Goal: Information Seeking & Learning: Find contact information

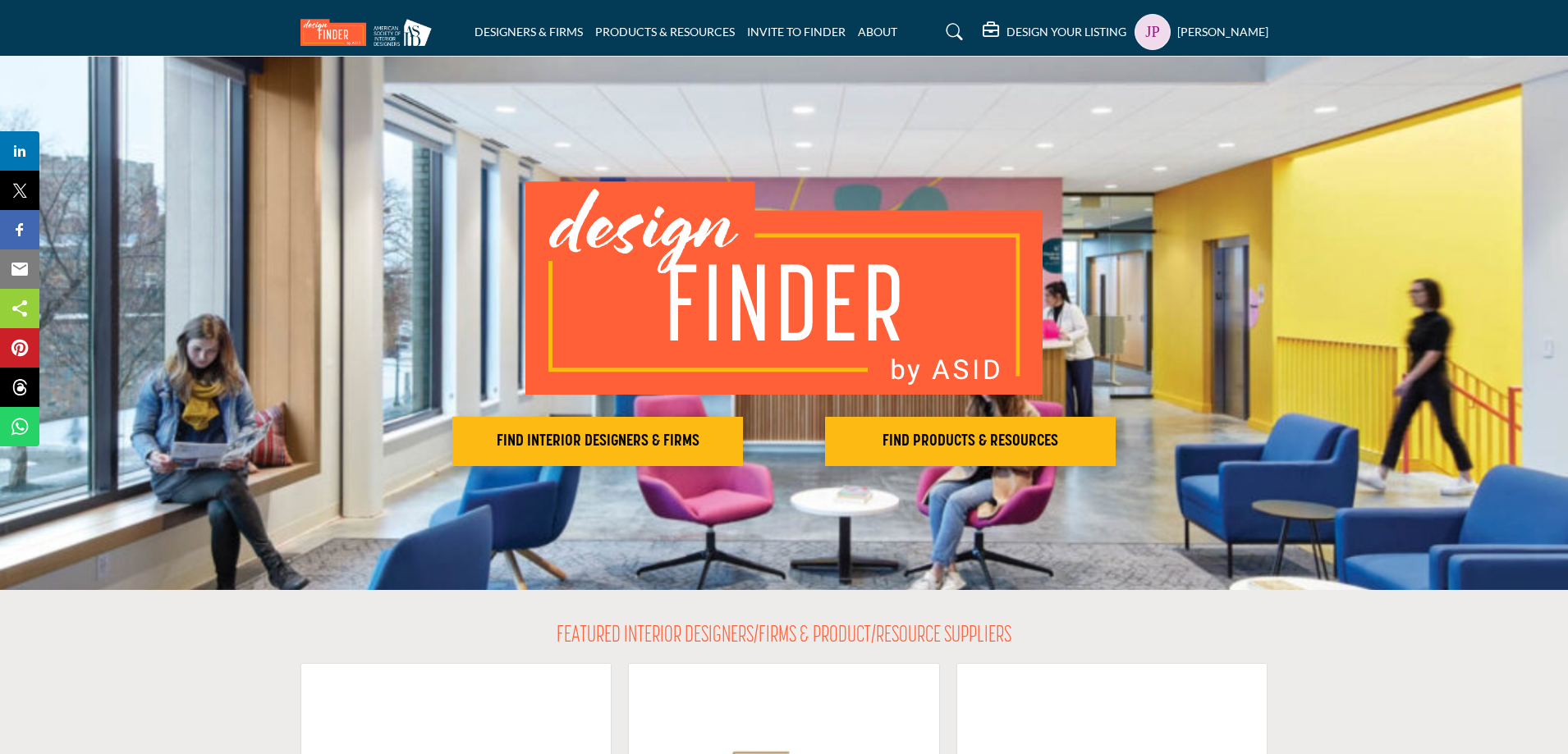
click at [1230, 36] on h5 "[PERSON_NAME]" at bounding box center [1222, 31] width 91 height 17
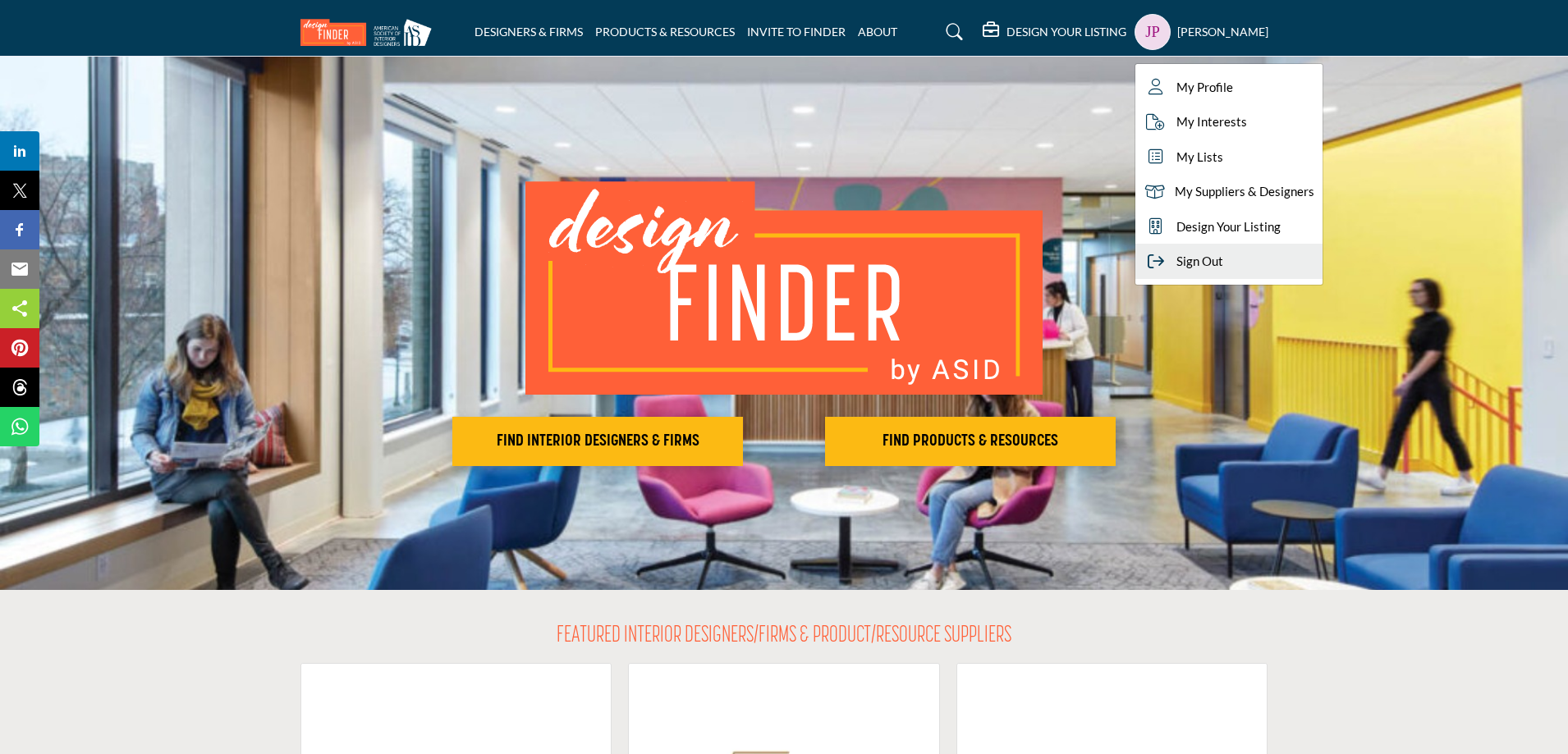
click at [1223, 266] on span "Sign Out" at bounding box center [1199, 261] width 47 height 19
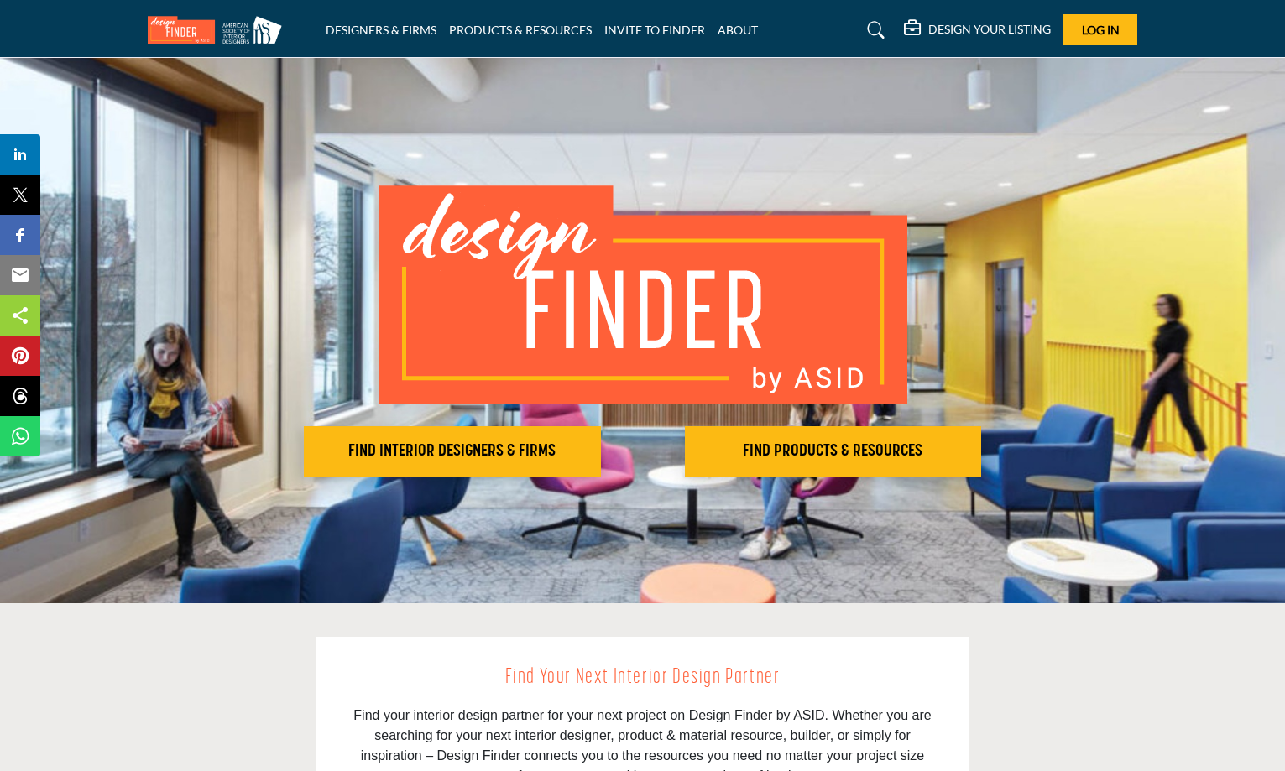
click at [1091, 32] on span "Log In" at bounding box center [1101, 30] width 38 height 14
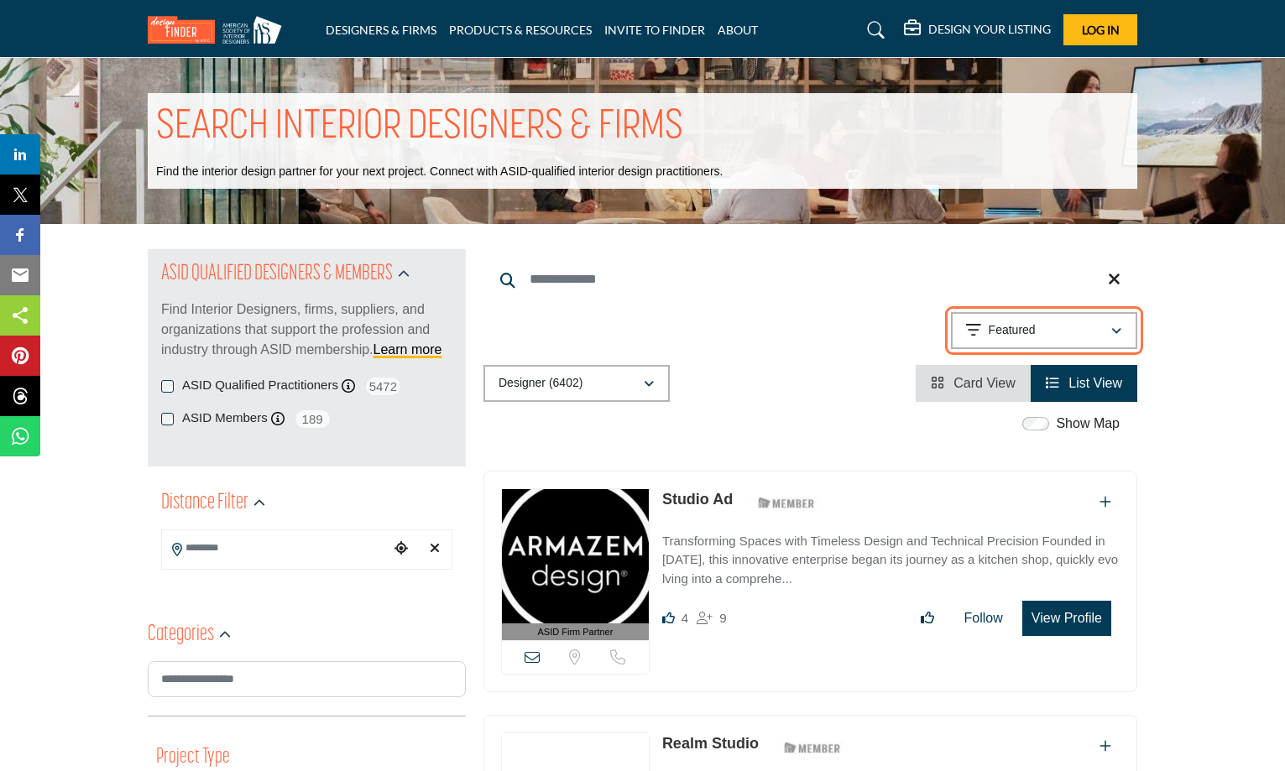
click at [1114, 333] on icon "button" at bounding box center [1116, 332] width 10 height 12
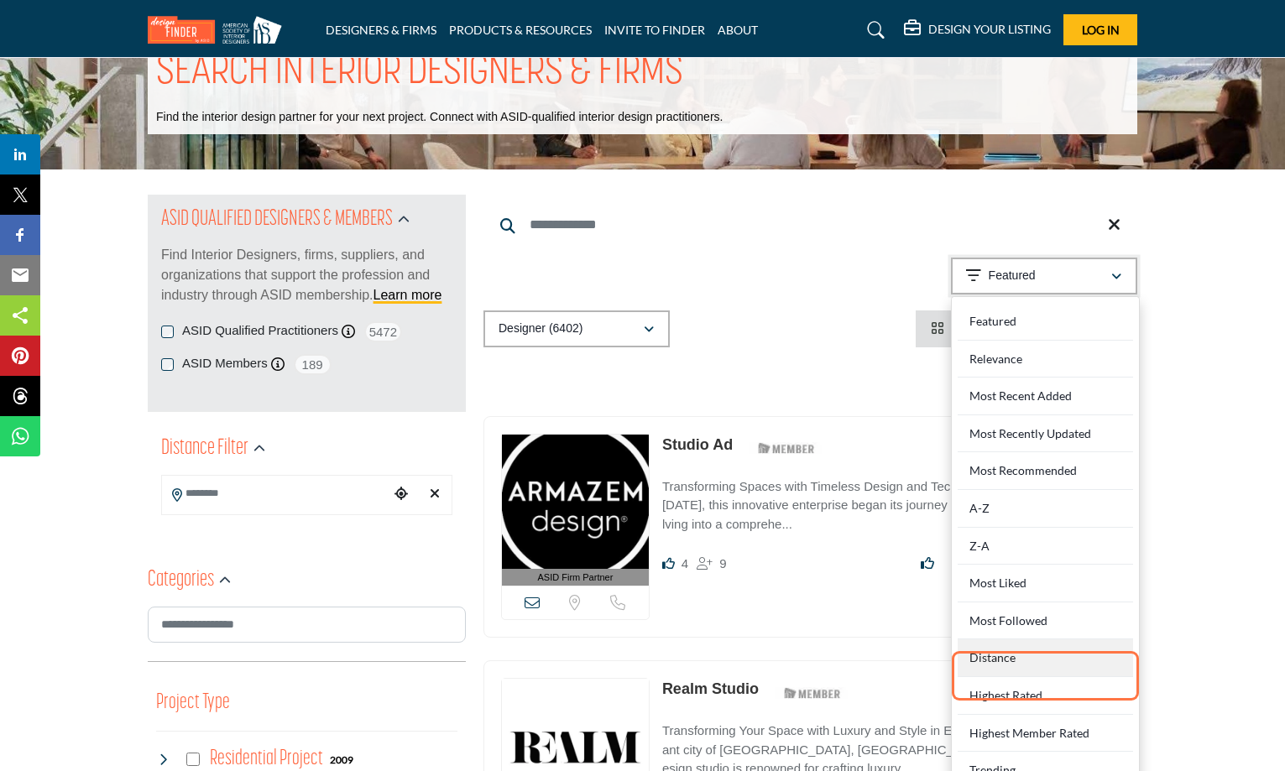
scroll to position [84, 0]
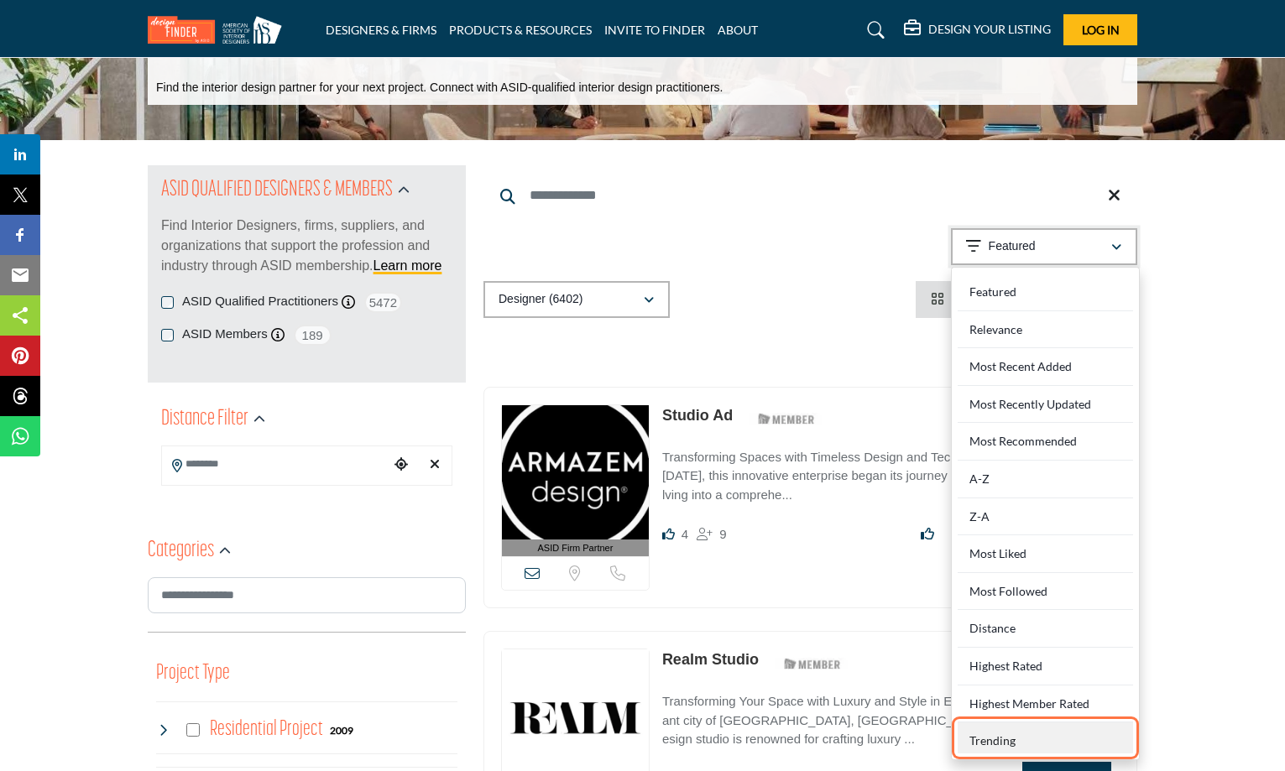
click at [1009, 738] on div "Trending" at bounding box center [1044, 737] width 175 height 31
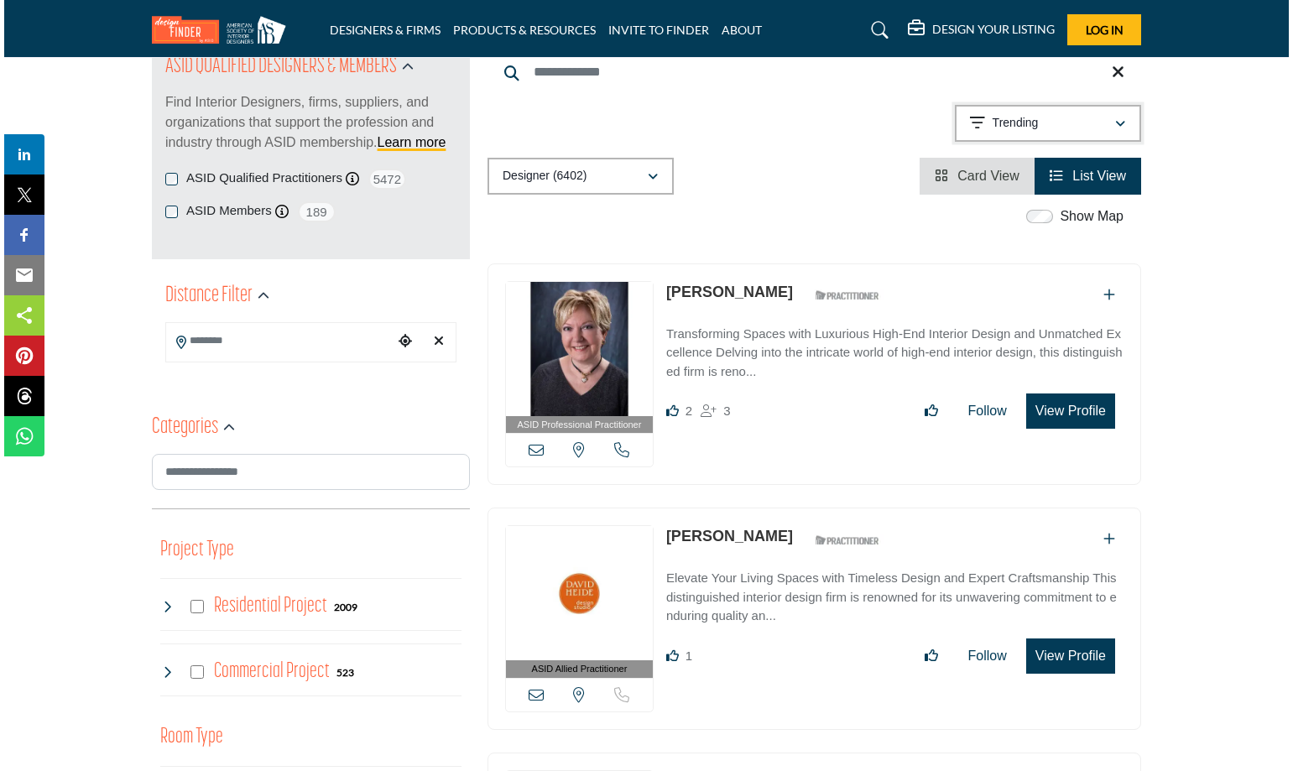
scroll to position [252, 0]
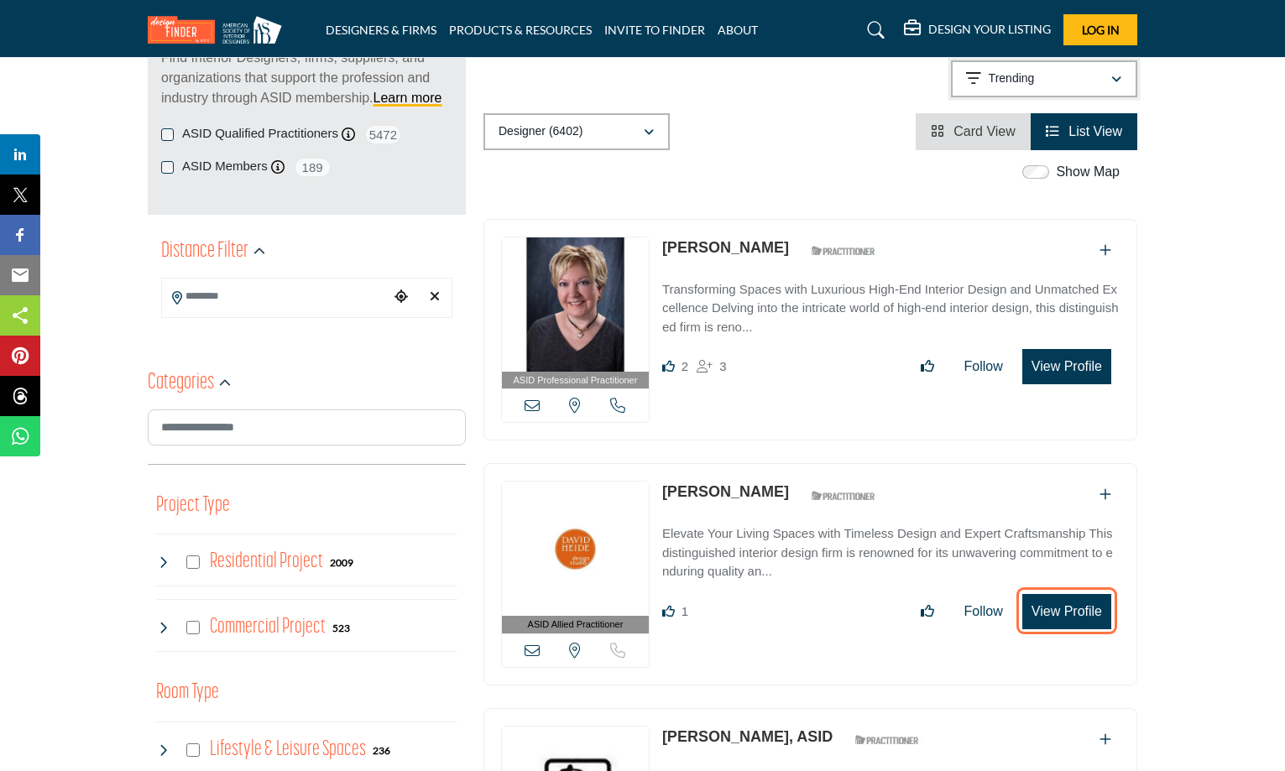
click at [1053, 608] on button "View Profile" at bounding box center [1066, 611] width 89 height 35
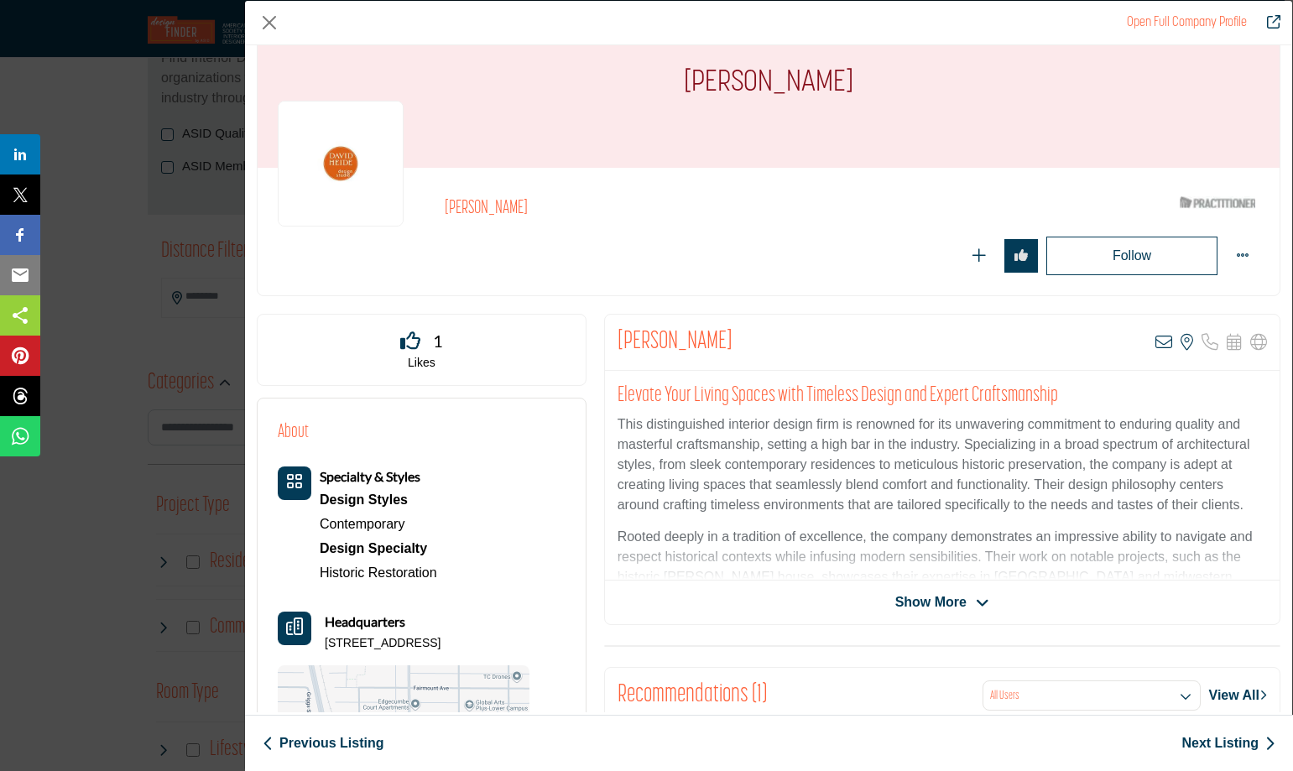
scroll to position [84, 0]
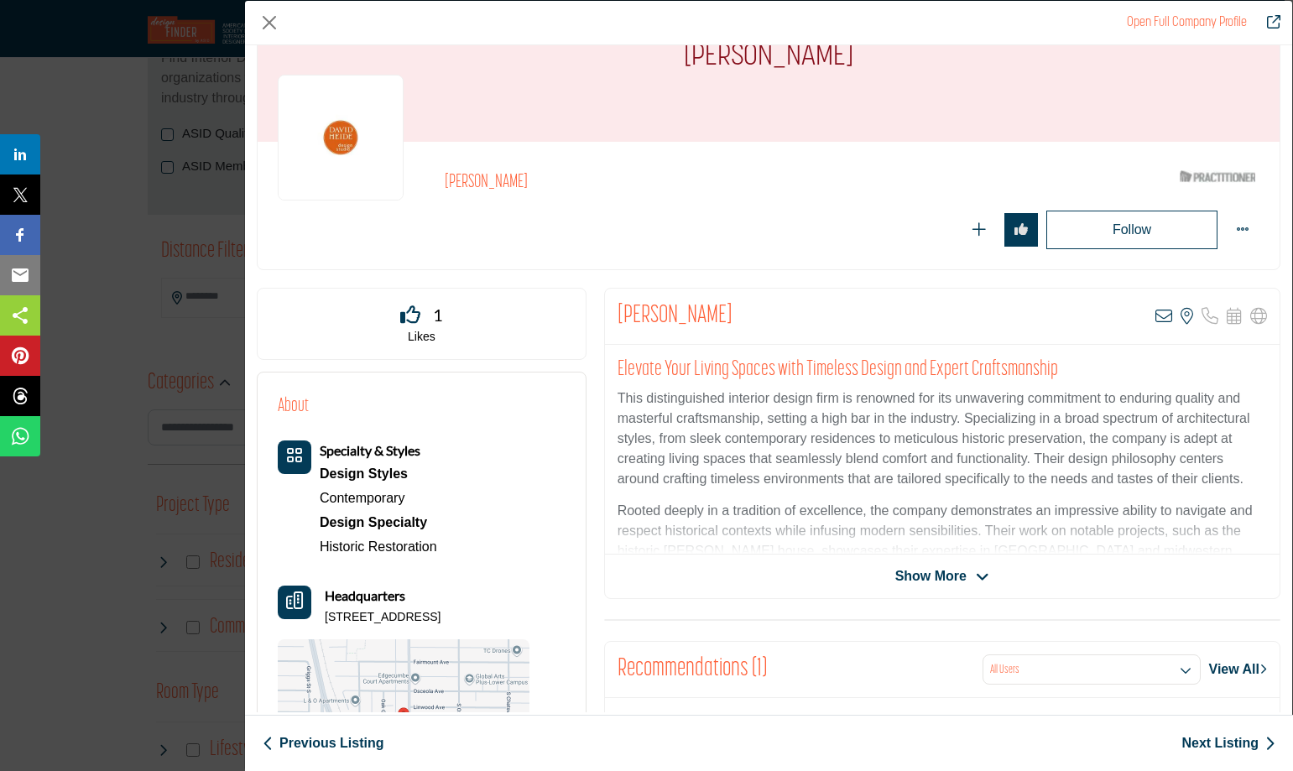
drag, startPoint x: 746, startPoint y: 315, endPoint x: 623, endPoint y: 314, distance: 122.5
click at [621, 308] on div "Michael Crull View email address of this listing View the location of this list…" at bounding box center [942, 317] width 675 height 56
drag, startPoint x: 623, startPoint y: 314, endPoint x: 717, endPoint y: 315, distance: 94.0
click at [726, 315] on div "Michael Crull View email address of this listing View the location of this list…" at bounding box center [942, 317] width 675 height 56
drag, startPoint x: 717, startPoint y: 315, endPoint x: 607, endPoint y: 315, distance: 110.8
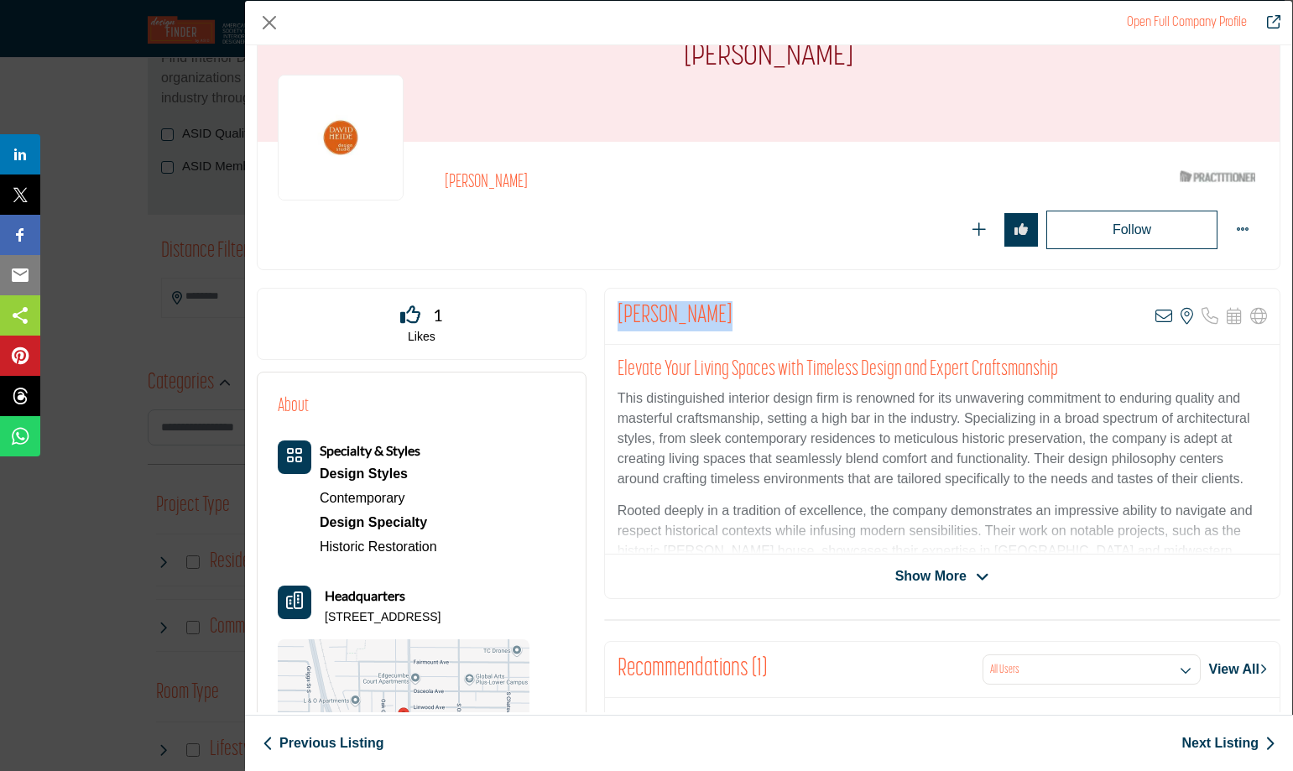
click at [607, 315] on div "Michael Crull View email address of this listing View the location of this list…" at bounding box center [942, 317] width 675 height 56
copy h2 "Michael Crull"
click at [1157, 315] on icon "Company Data Modal" at bounding box center [1163, 316] width 17 height 17
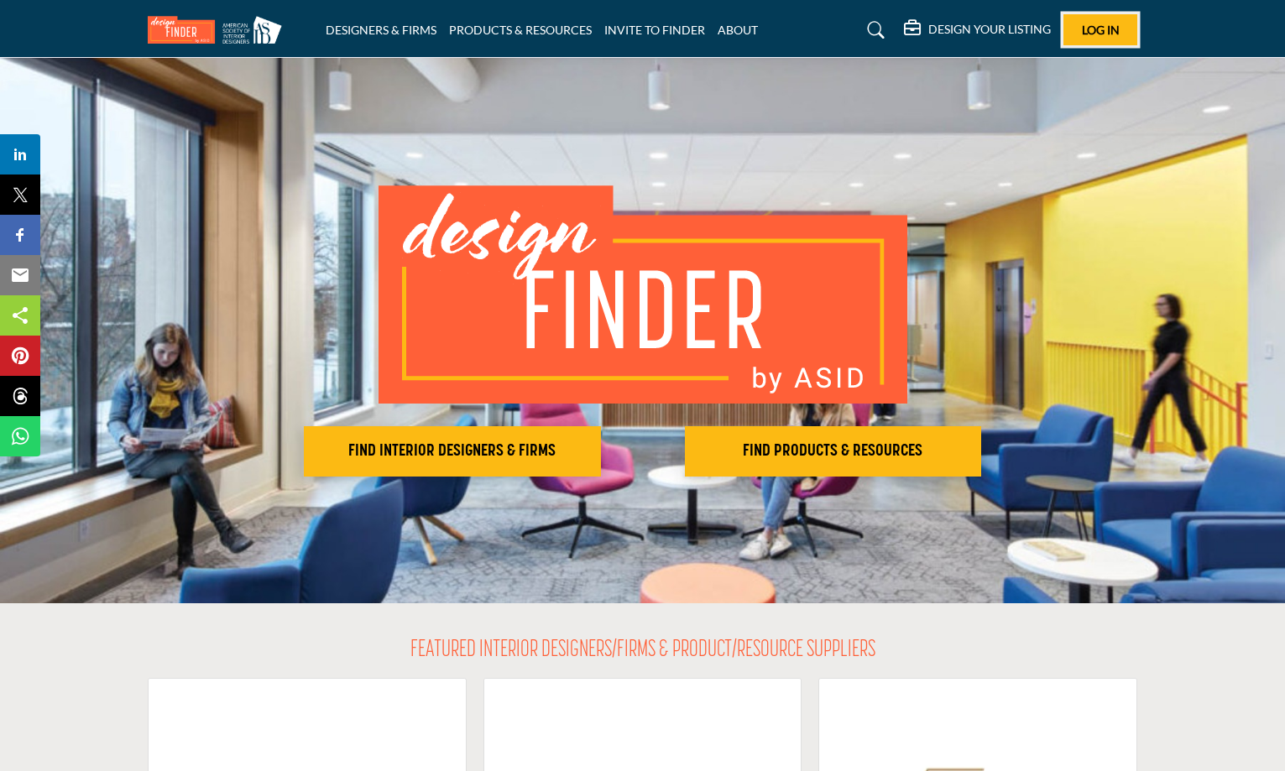
click at [1091, 37] on button "Log In" at bounding box center [1100, 29] width 74 height 31
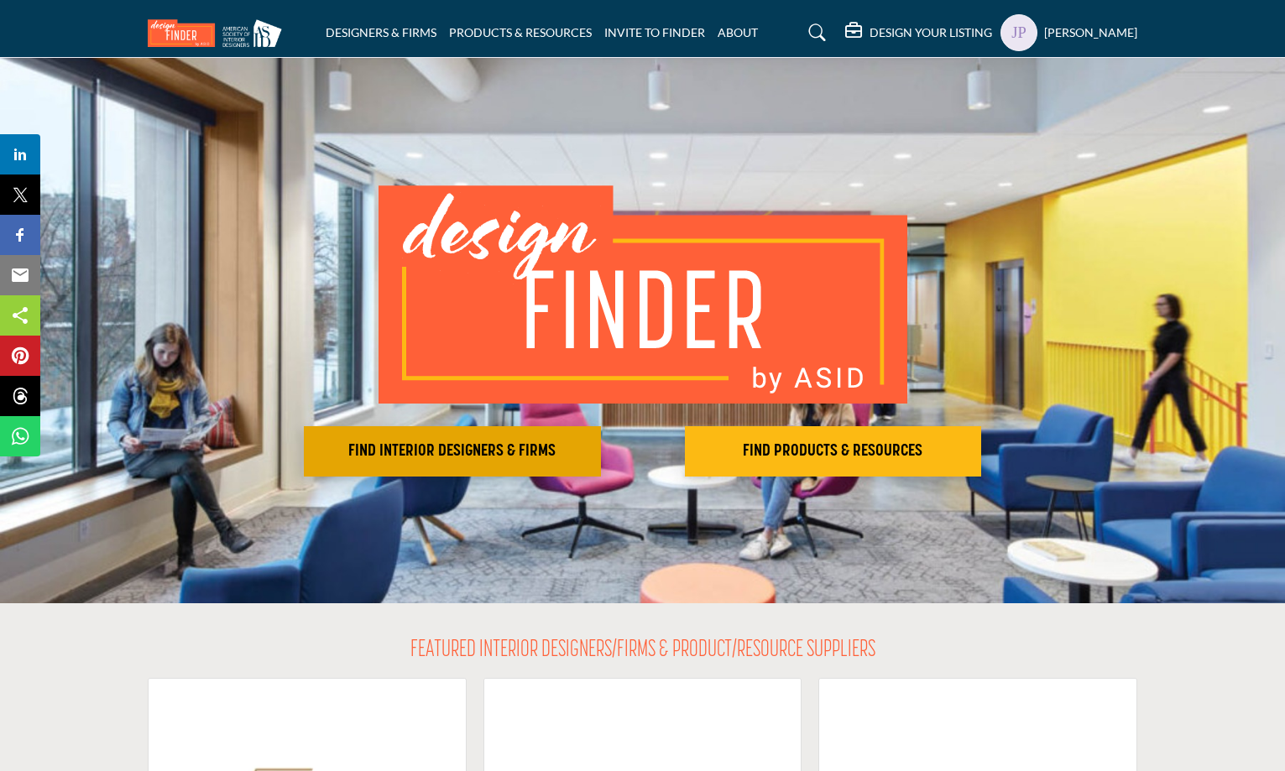
click at [477, 444] on h2 "FIND INTERIOR DESIGNERS & FIRMS" at bounding box center [452, 451] width 287 height 20
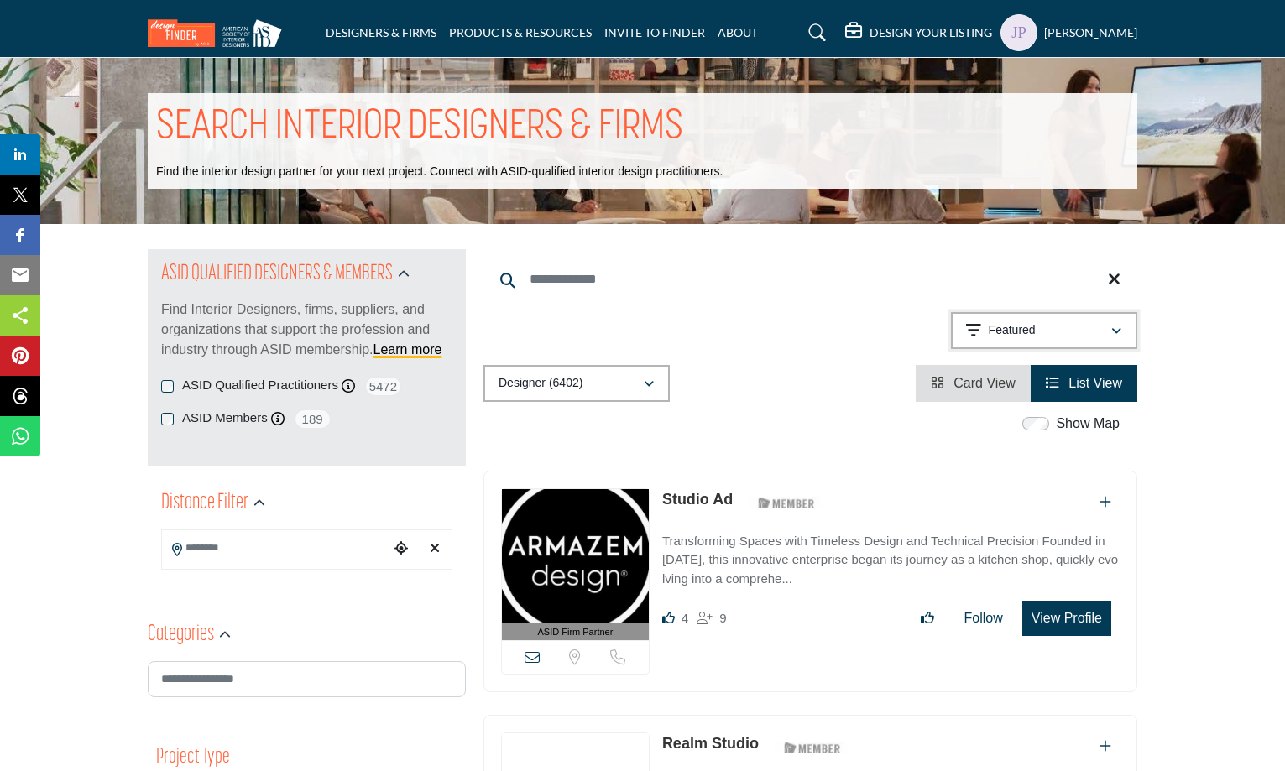
click at [1077, 329] on div "Featured" at bounding box center [1038, 331] width 144 height 20
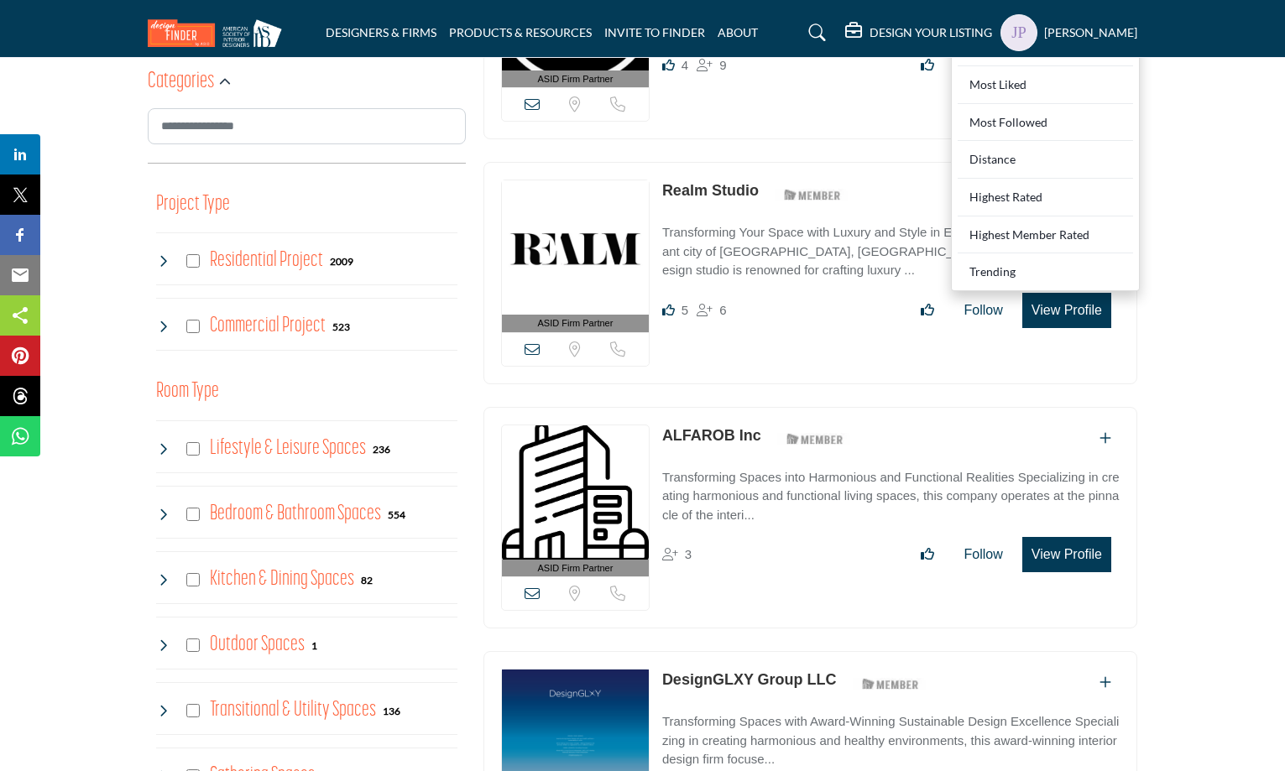
scroll to position [587, 0]
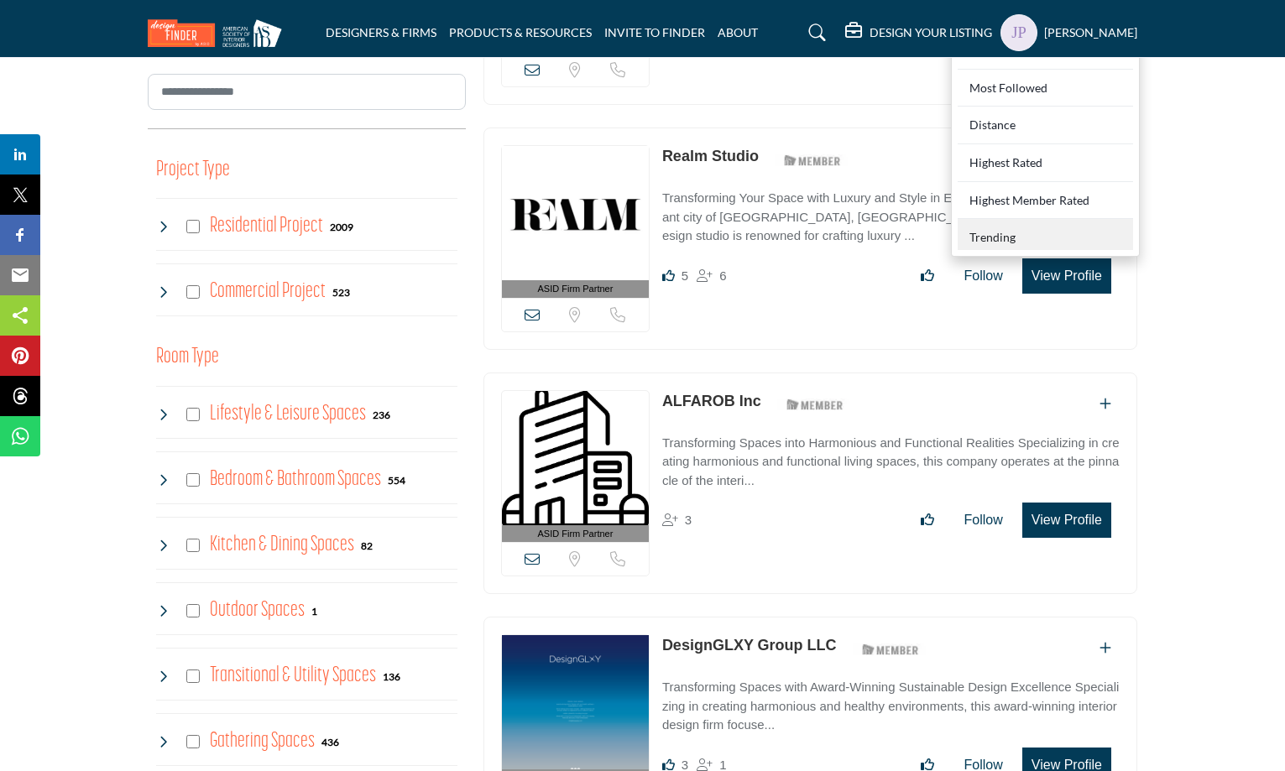
click at [1050, 237] on div "Trending" at bounding box center [1044, 234] width 175 height 31
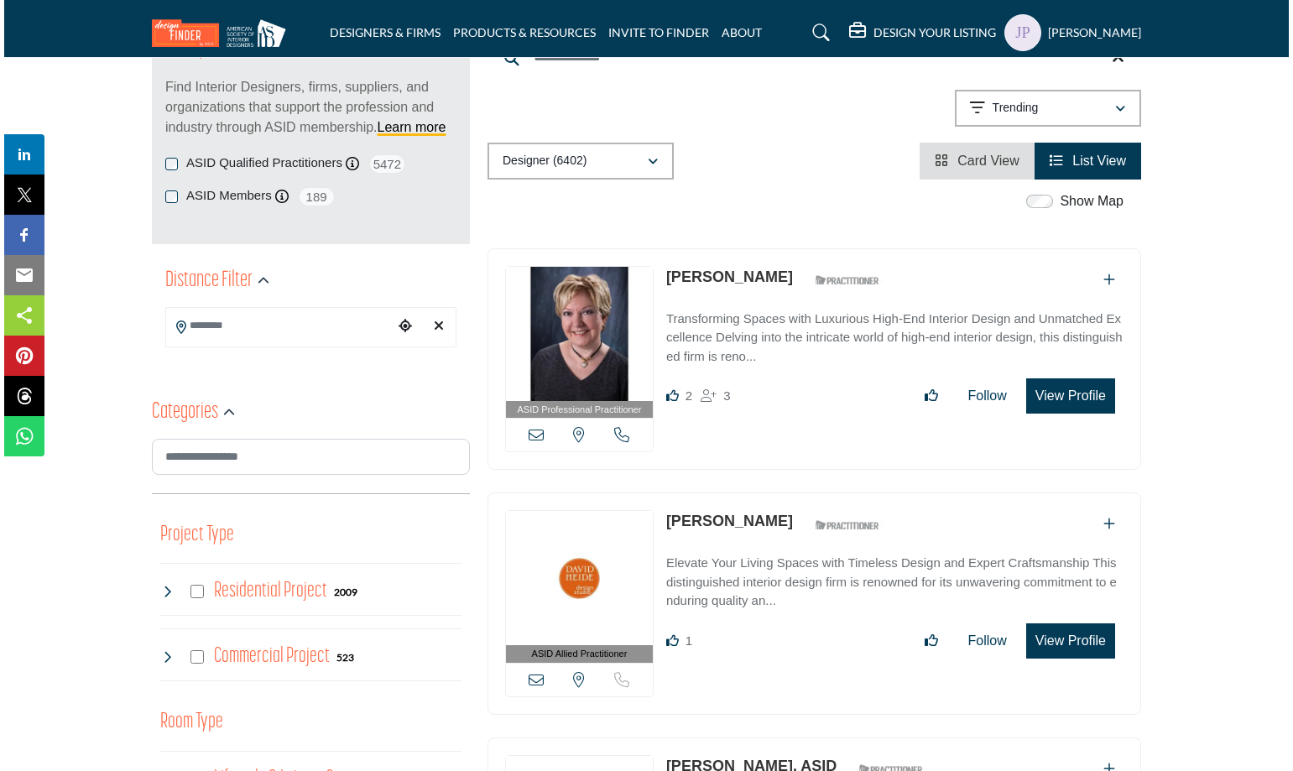
scroll to position [252, 0]
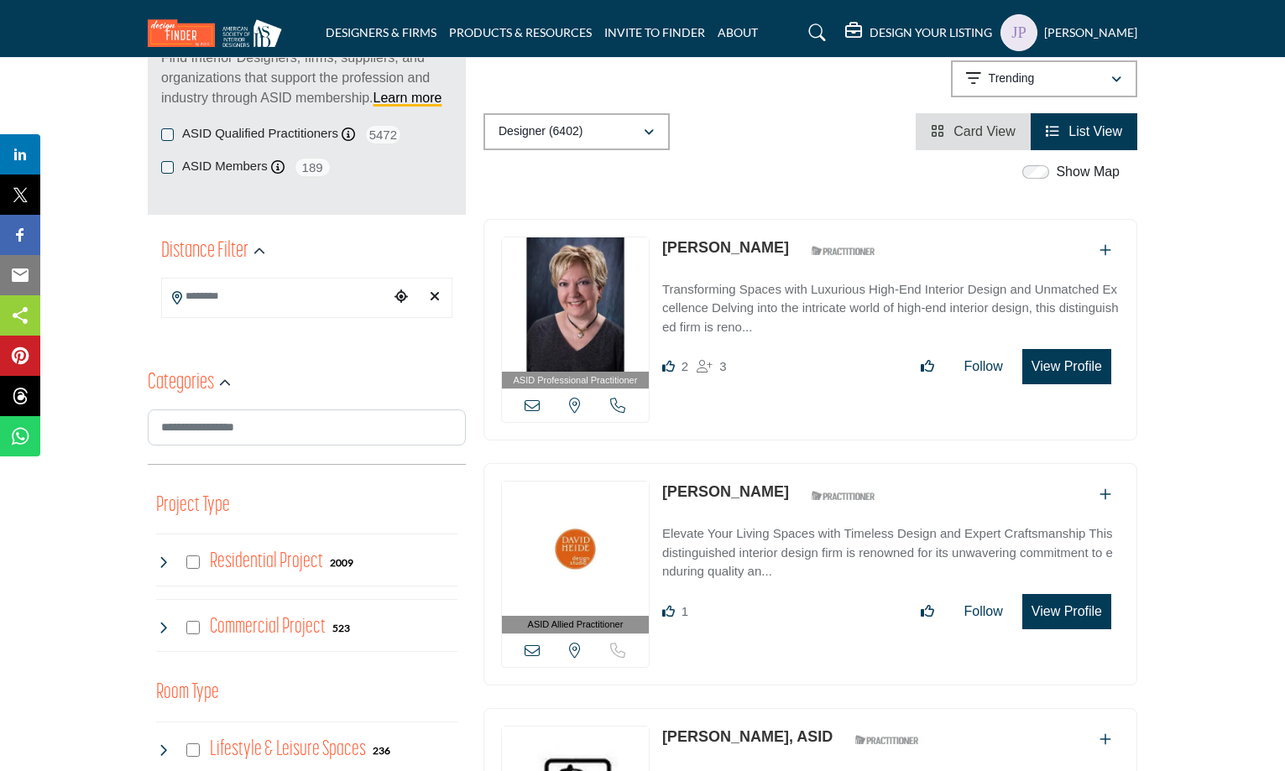
click at [1071, 608] on button "View Profile" at bounding box center [1066, 611] width 89 height 35
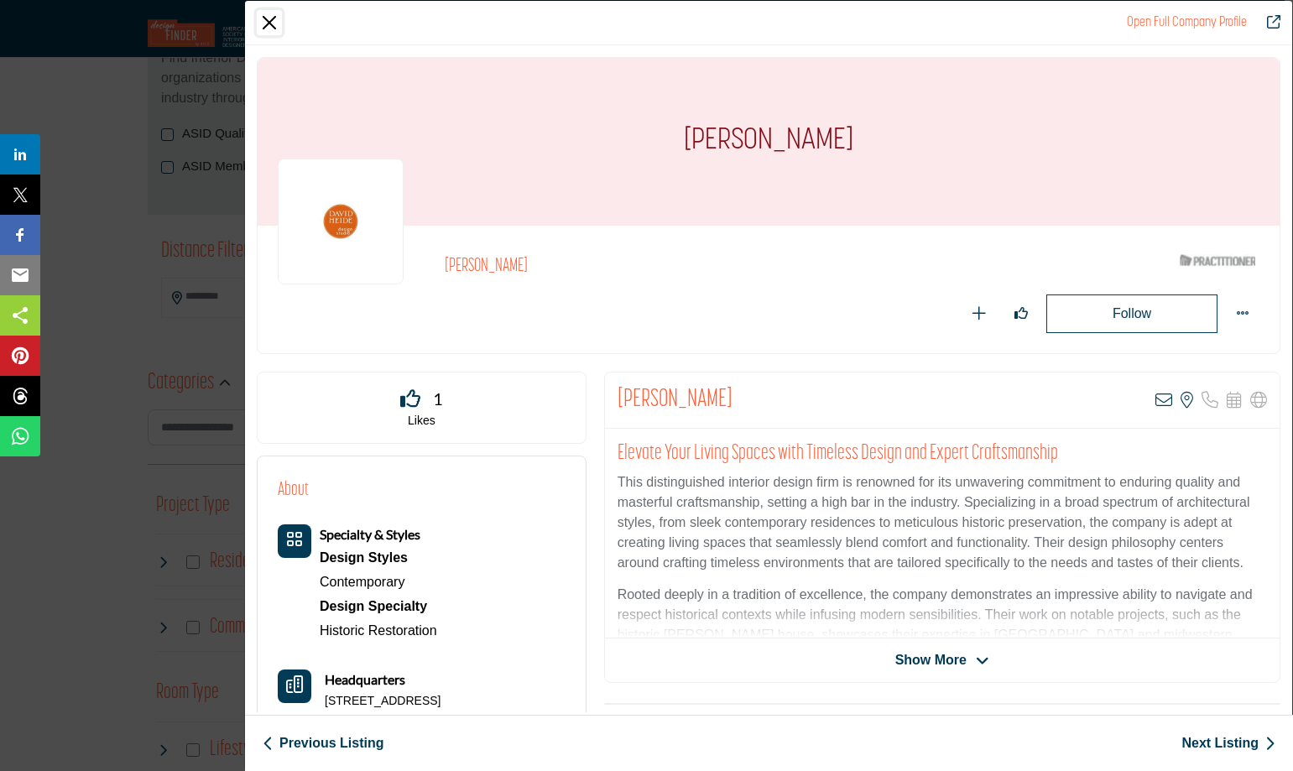
drag, startPoint x: 264, startPoint y: 27, endPoint x: 790, endPoint y: 305, distance: 594.9
click at [790, 300] on div "Open Full Company Profile Michael Crull ASID Qualified Practitioner who validat…" at bounding box center [768, 357] width 1047 height 712
click at [1155, 402] on icon "Company Data Modal" at bounding box center [1163, 400] width 17 height 17
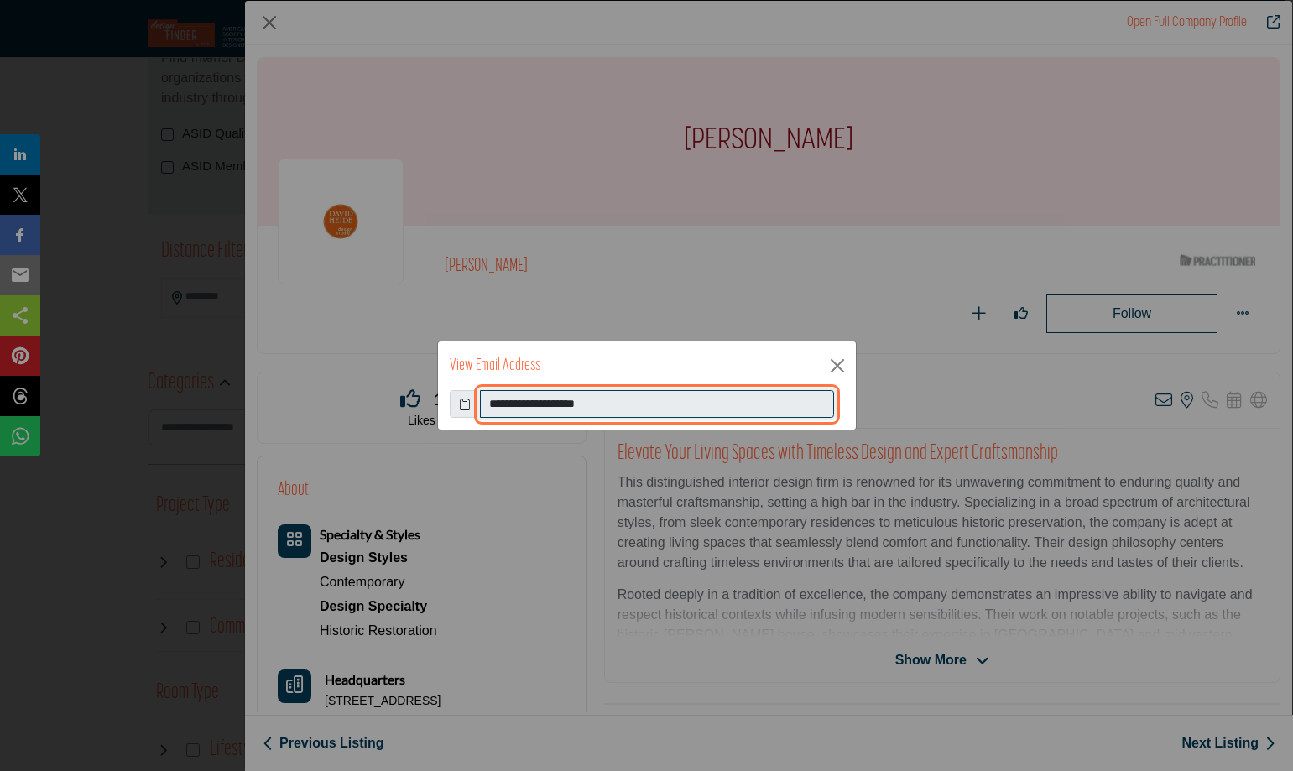
click at [577, 399] on input "**********" at bounding box center [657, 404] width 354 height 29
click at [576, 399] on input "**********" at bounding box center [657, 404] width 354 height 29
click at [840, 365] on button "Close" at bounding box center [837, 365] width 25 height 25
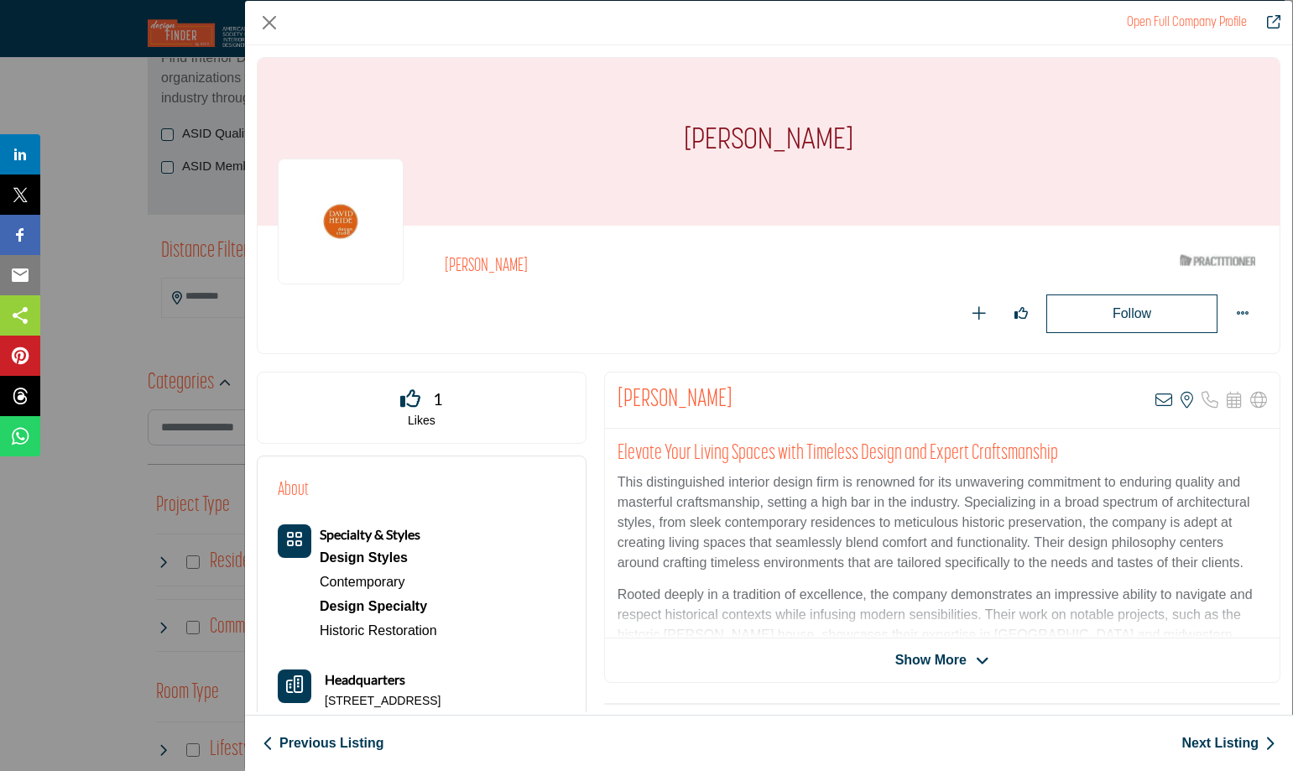
click at [441, 706] on p "235 Lexington Pkwy S, 55105-2757, USA" at bounding box center [383, 701] width 116 height 17
click at [441, 705] on p "235 Lexington Pkwy S, 55105-2757, USA" at bounding box center [383, 701] width 116 height 17
drag, startPoint x: 424, startPoint y: 713, endPoint x: 325, endPoint y: 704, distance: 99.4
click at [325, 704] on div "About Specialty & Styles Design Styles Contemporary" at bounding box center [422, 684] width 288 height 415
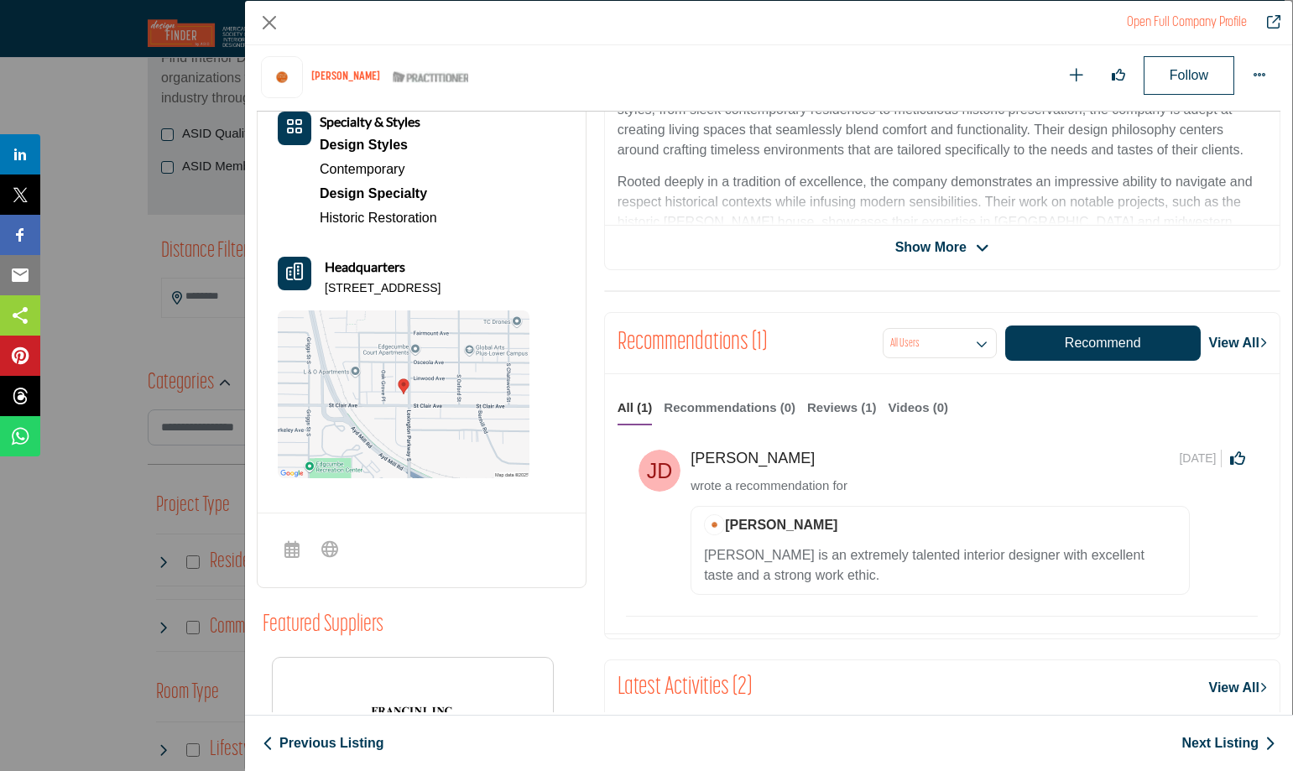
scroll to position [571, 0]
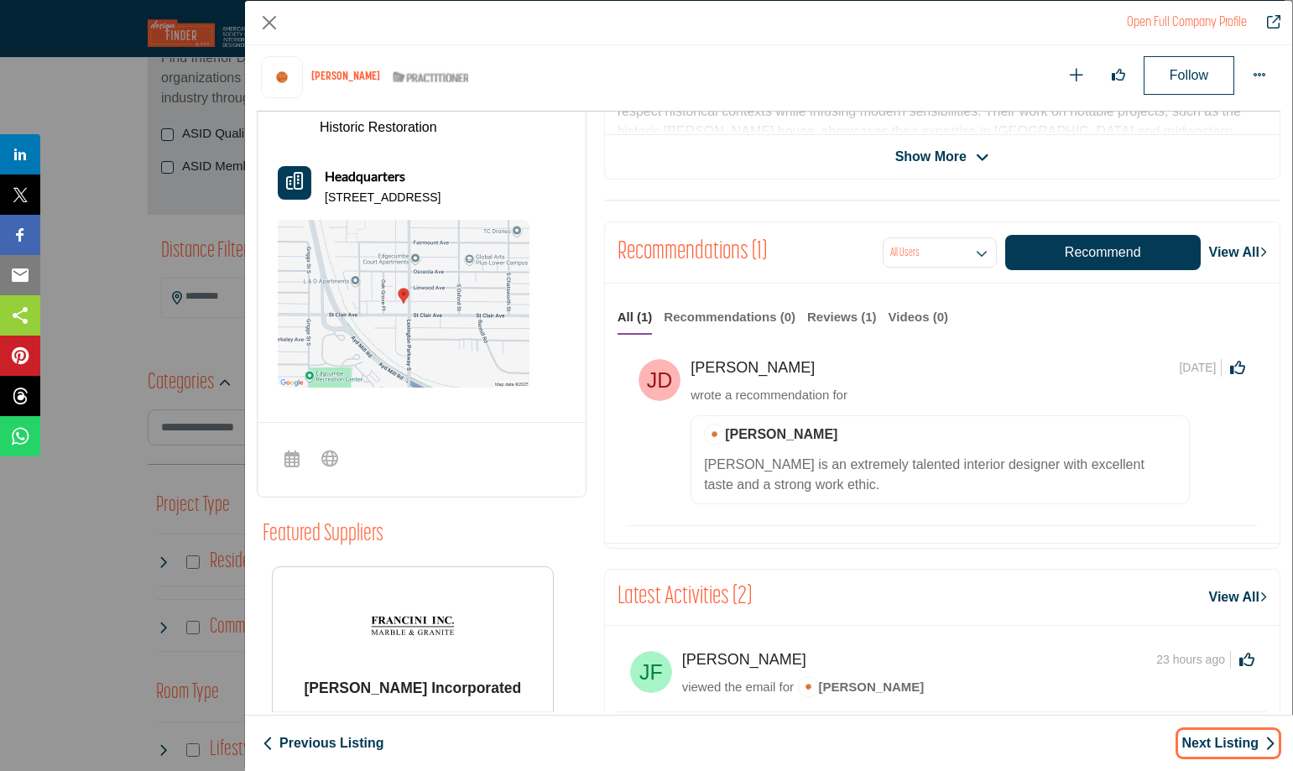
click at [1222, 749] on link "Next Listing" at bounding box center [1228, 743] width 94 height 20
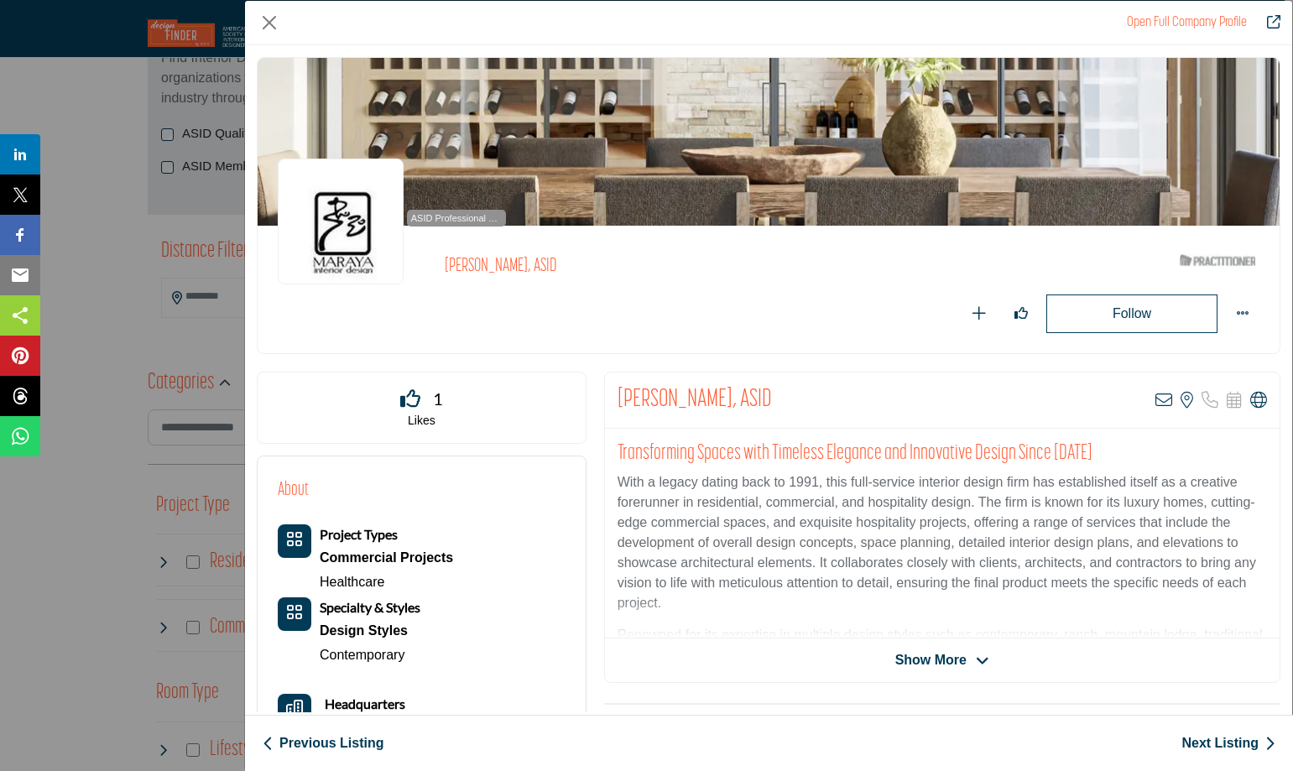
drag, startPoint x: 774, startPoint y: 397, endPoint x: 625, endPoint y: 398, distance: 148.5
click at [625, 398] on div "Maraya Droney, ASID View email address of this listing View the location of thi…" at bounding box center [942, 401] width 675 height 56
drag, startPoint x: 643, startPoint y: 405, endPoint x: 613, endPoint y: 410, distance: 30.6
click at [613, 410] on div "Maraya Droney, ASID View email address of this listing View the location of thi…" at bounding box center [942, 401] width 675 height 56
drag, startPoint x: 771, startPoint y: 399, endPoint x: 610, endPoint y: 409, distance: 161.4
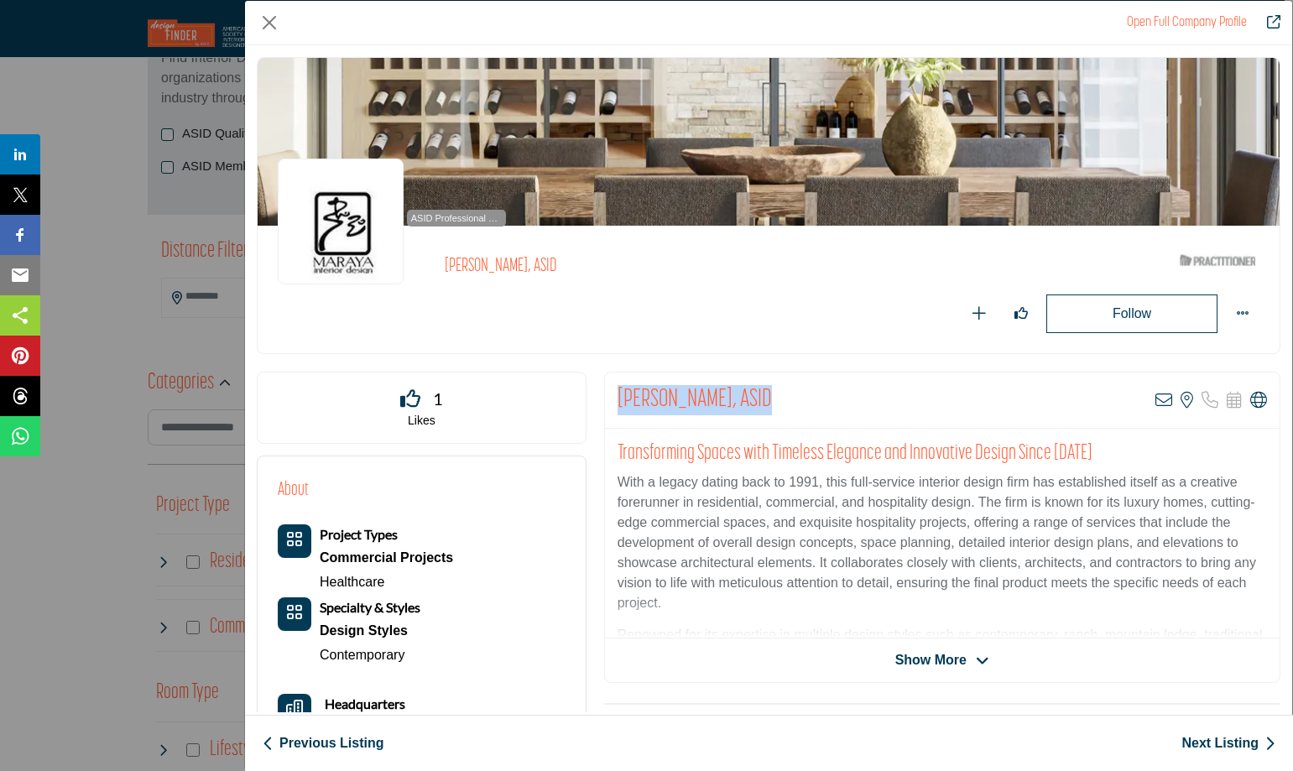
click at [610, 409] on div "Maraya Droney, ASID View email address of this listing View the location of thi…" at bounding box center [942, 401] width 675 height 56
copy h2 "[PERSON_NAME], ASID"
click at [1157, 401] on icon "Company Data Modal" at bounding box center [1163, 400] width 17 height 17
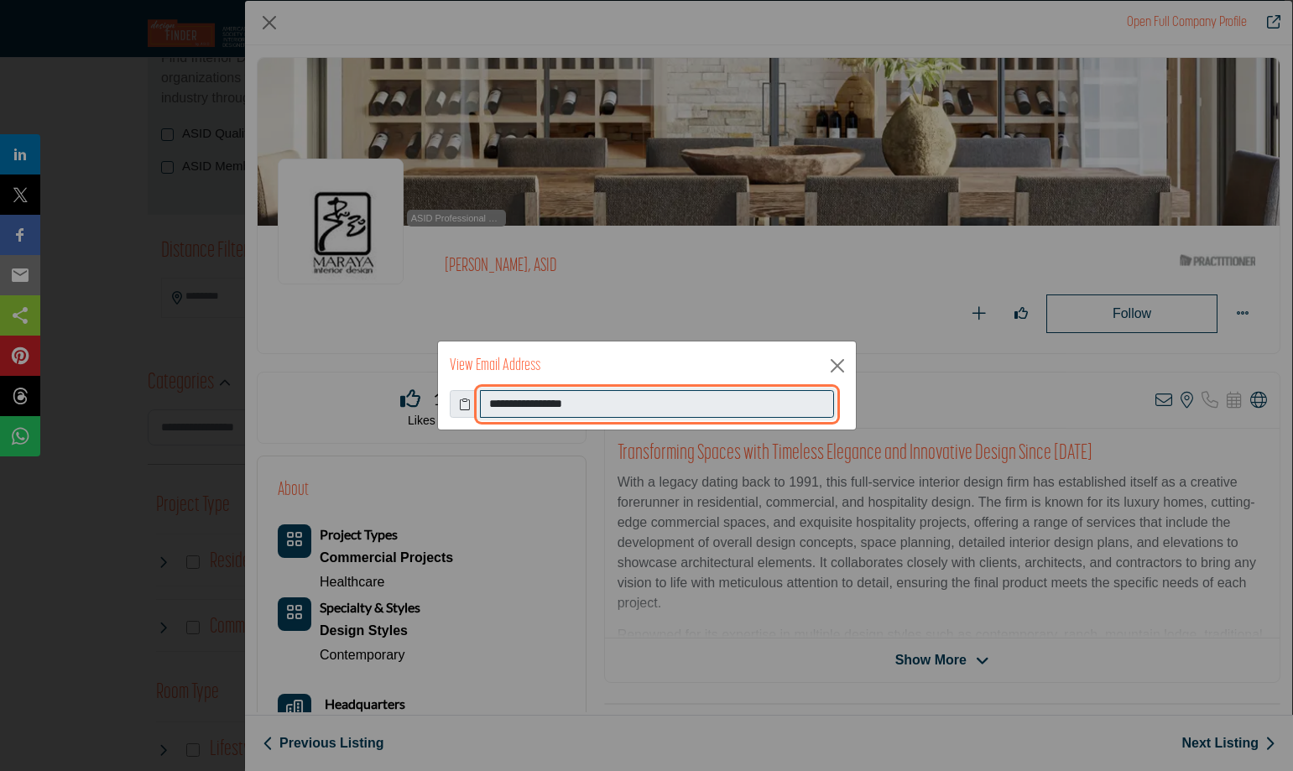
click at [566, 408] on input "**********" at bounding box center [657, 404] width 354 height 29
click at [566, 407] on input "**********" at bounding box center [657, 404] width 354 height 29
click at [830, 366] on button "Close" at bounding box center [837, 365] width 25 height 25
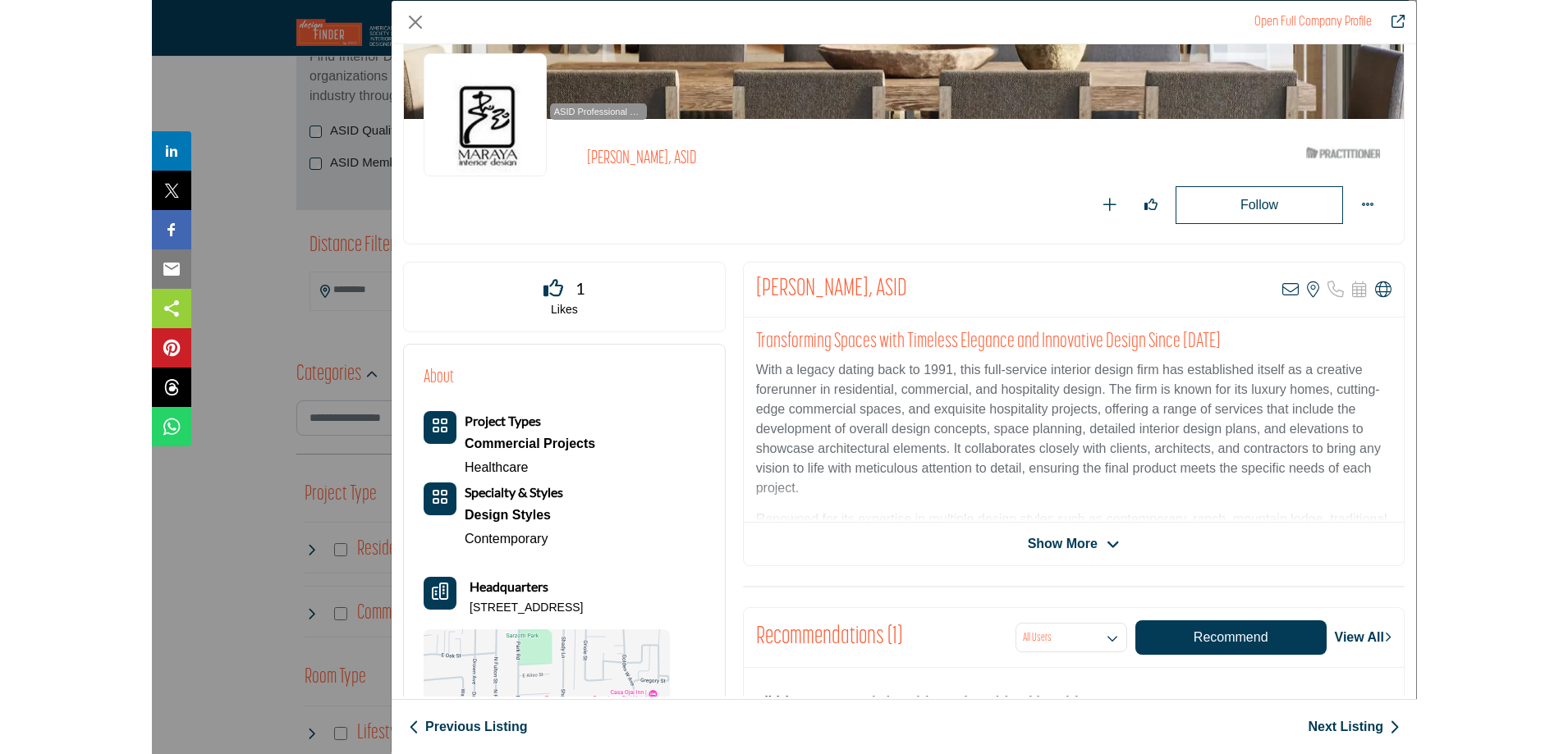
scroll to position [164, 0]
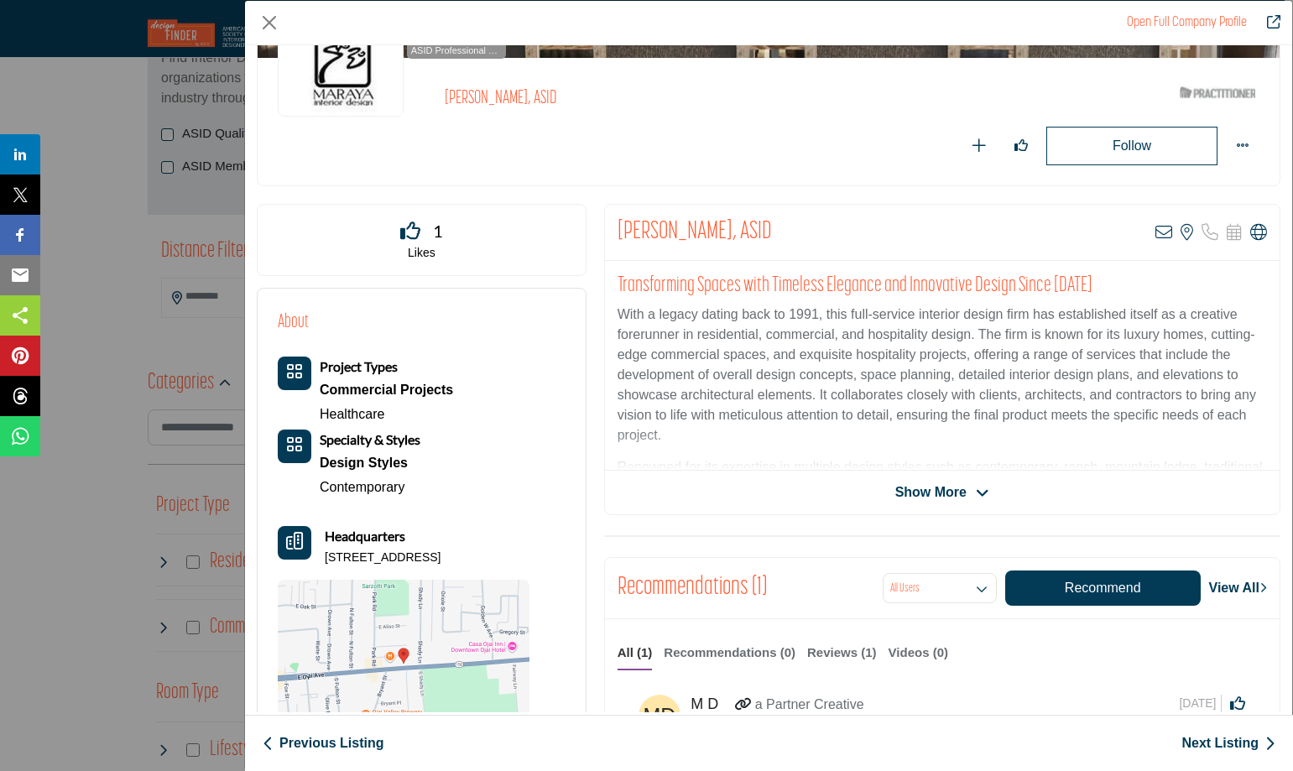
drag, startPoint x: 326, startPoint y: 554, endPoint x: 543, endPoint y: 559, distance: 217.4
click at [441, 559] on p "960 E Ojai Ave Ste 106, 93023-2901, USA" at bounding box center [383, 558] width 116 height 17
drag, startPoint x: 542, startPoint y: 555, endPoint x: 317, endPoint y: 562, distance: 225.0
click at [317, 562] on div "Headquarters 960 E Ojai Ave Ste 106, 93023-2901, USA" at bounding box center [404, 546] width 252 height 40
click at [356, 560] on p "960 E Ojai Ave Ste 106, 93023-2901, USA" at bounding box center [383, 558] width 116 height 17
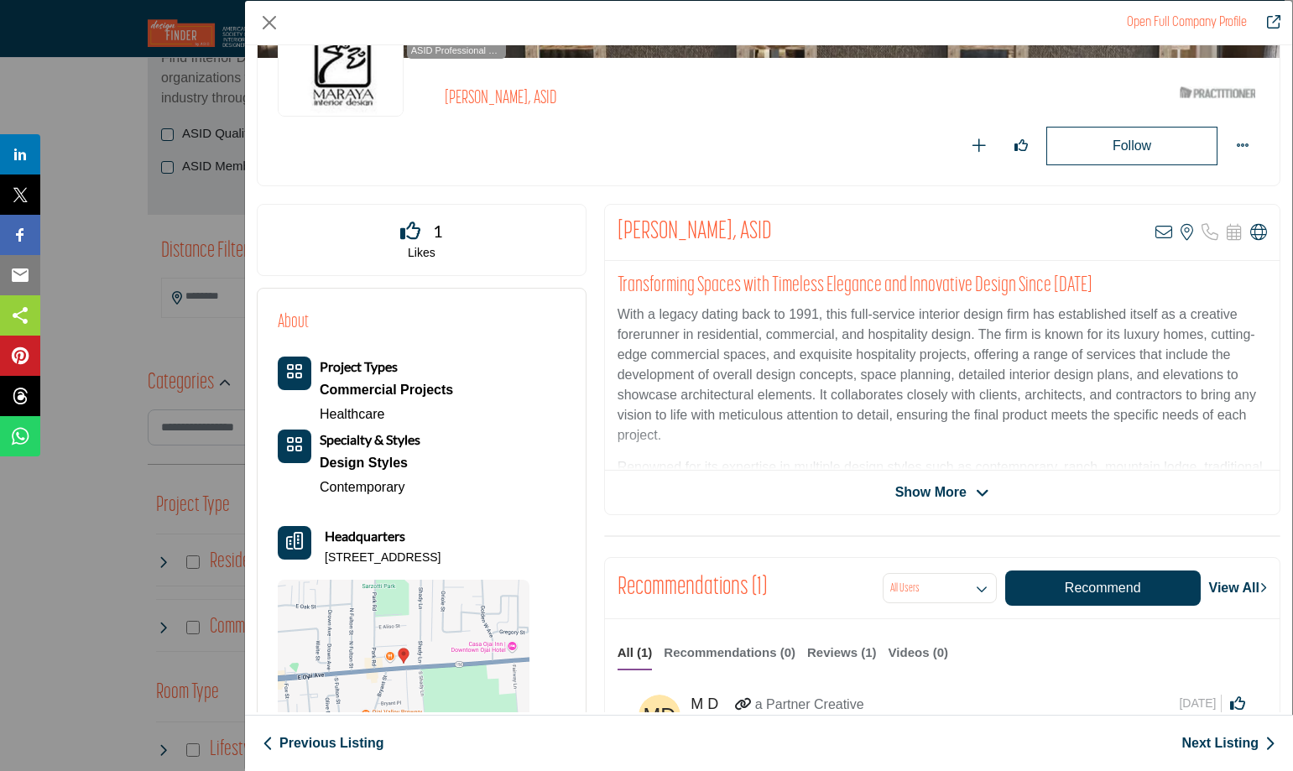
drag, startPoint x: 548, startPoint y: 558, endPoint x: 326, endPoint y: 570, distance: 222.7
click at [326, 570] on div "About Project Types Commercial Projects Healthcare Design Styles" at bounding box center [422, 528] width 288 height 439
copy p "960 E Ojai Ave Ste 106, 93023-2901, USA"
click at [1218, 744] on link "Next Listing" at bounding box center [1228, 743] width 94 height 20
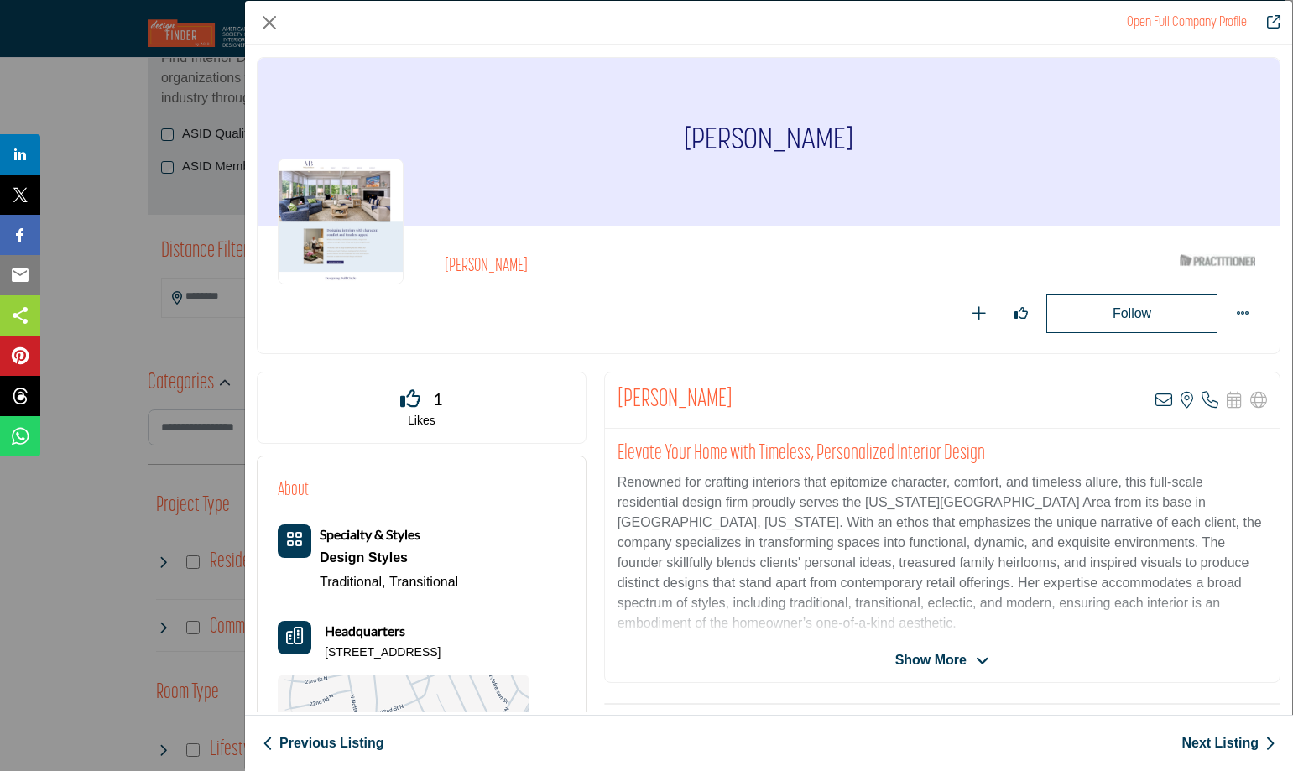
drag, startPoint x: 744, startPoint y: 396, endPoint x: 605, endPoint y: 401, distance: 139.4
click at [605, 401] on div "Melissa Broffman View email address of this listing View the location of this l…" at bounding box center [942, 401] width 675 height 56
drag, startPoint x: 741, startPoint y: 397, endPoint x: 612, endPoint y: 396, distance: 129.2
click at [612, 396] on div "Melissa Broffman View email address of this listing View the location of this l…" at bounding box center [942, 401] width 675 height 56
drag, startPoint x: 737, startPoint y: 399, endPoint x: 618, endPoint y: 399, distance: 119.1
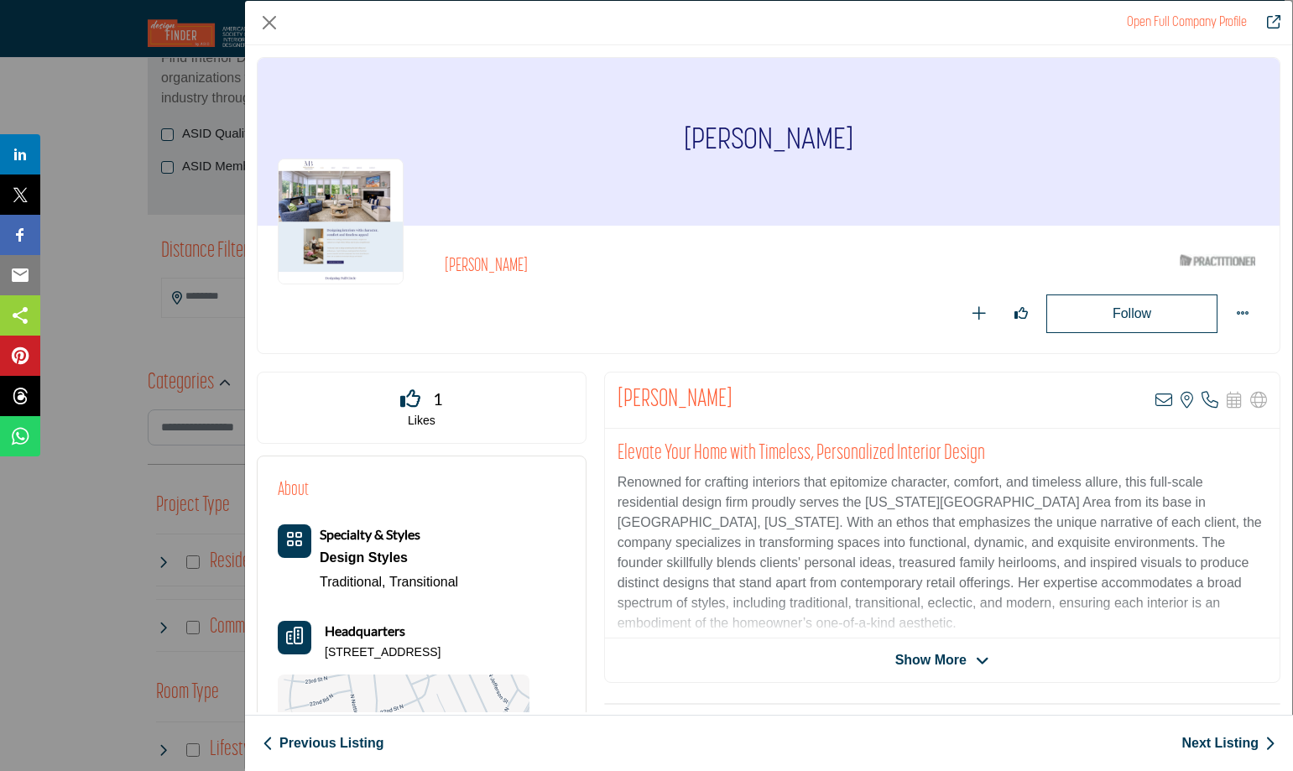
click at [618, 399] on div "Melissa Broffman View email address of this listing View the location of this l…" at bounding box center [942, 401] width 675 height 56
copy h2 "[PERSON_NAME]"
click at [1157, 400] on icon "Company Data Modal" at bounding box center [1163, 400] width 17 height 17
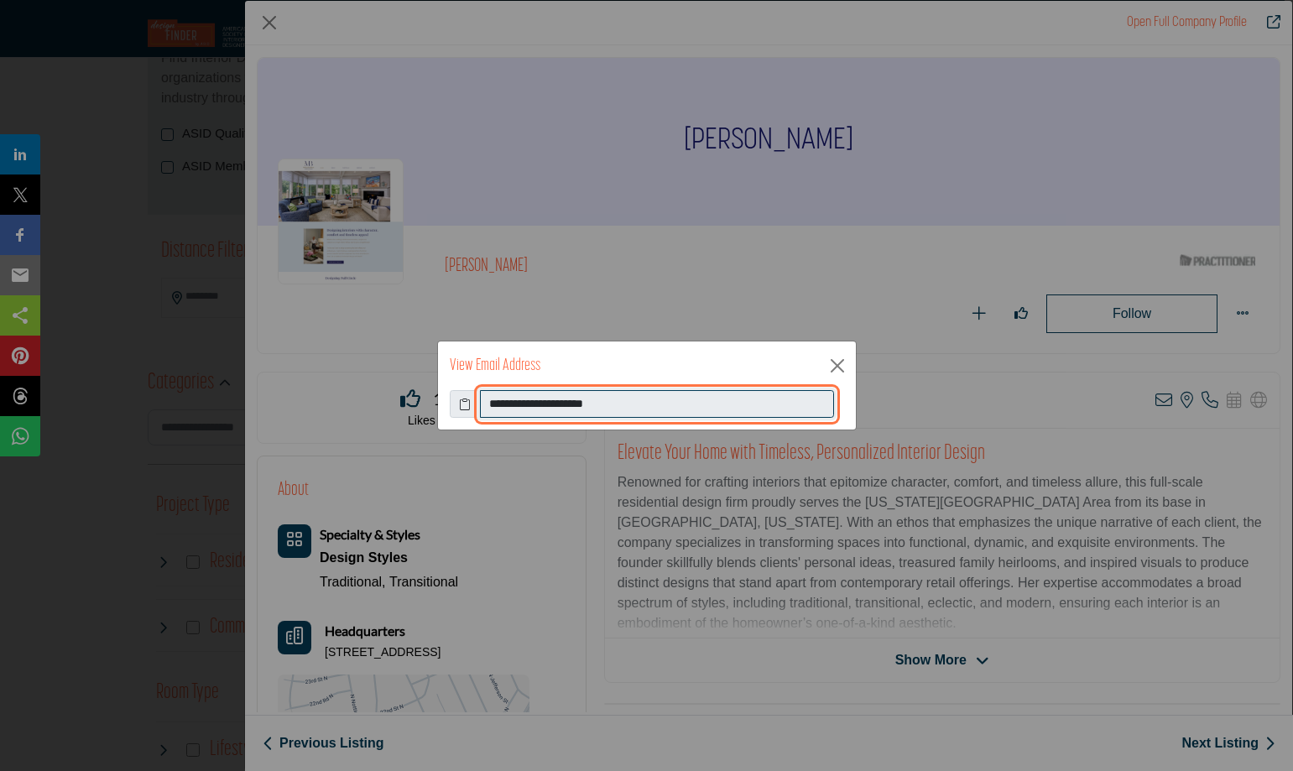
click at [511, 411] on input "**********" at bounding box center [657, 404] width 354 height 29
click at [512, 411] on input "**********" at bounding box center [657, 404] width 354 height 29
click at [832, 362] on button "Close" at bounding box center [837, 365] width 25 height 25
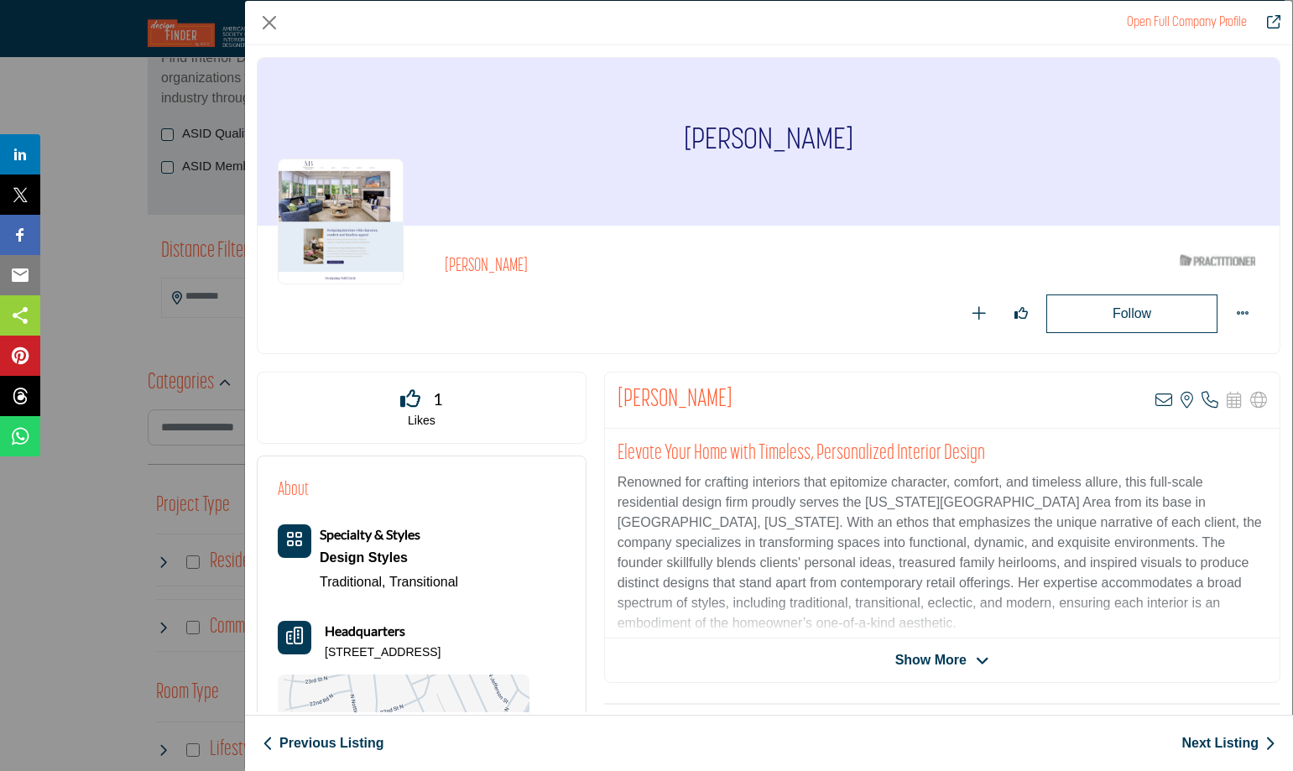
drag, startPoint x: 504, startPoint y: 653, endPoint x: 349, endPoint y: 655, distance: 155.2
click at [349, 655] on div "Headquarters 5846 20th St N, 22205-3306, USA" at bounding box center [404, 641] width 252 height 40
click at [1202, 404] on icon "Company Data Modal" at bounding box center [1210, 400] width 17 height 17
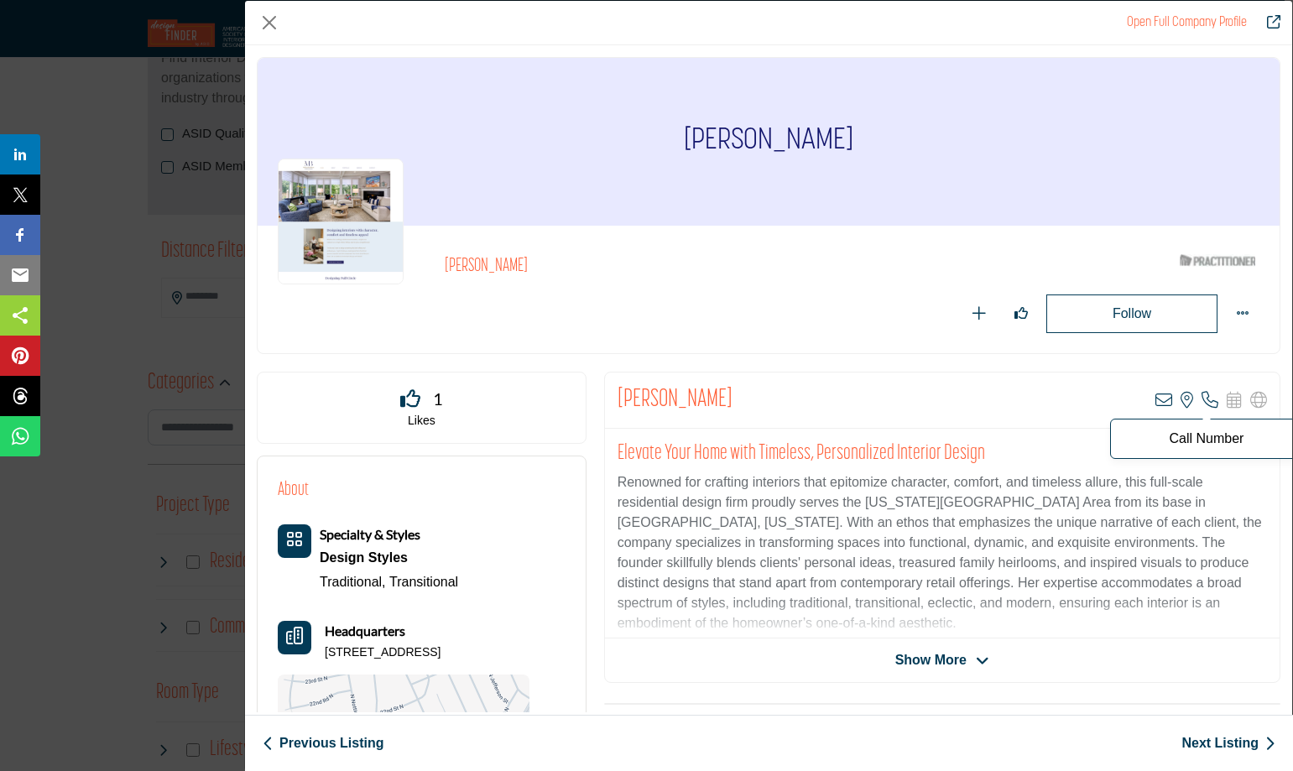
click at [1207, 441] on p "Call Number" at bounding box center [1206, 438] width 175 height 13
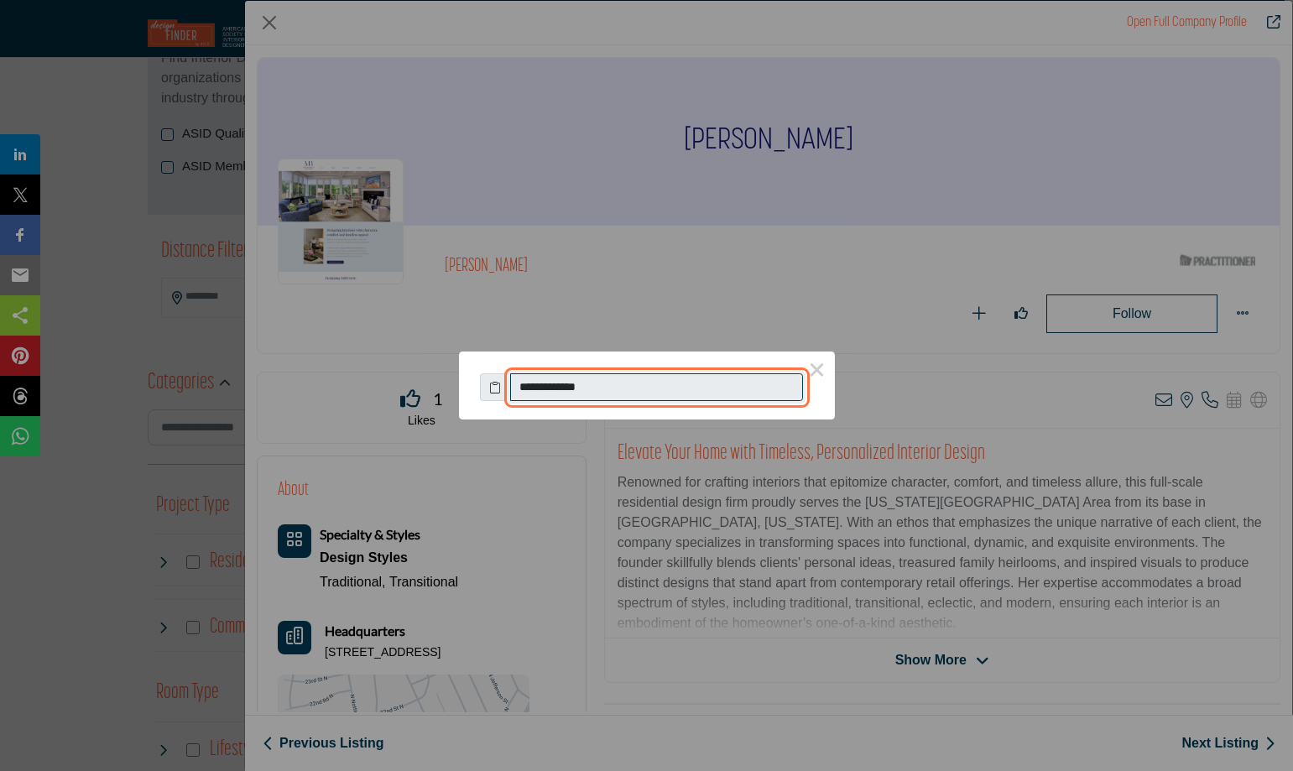
click at [548, 381] on input "**********" at bounding box center [657, 387] width 294 height 29
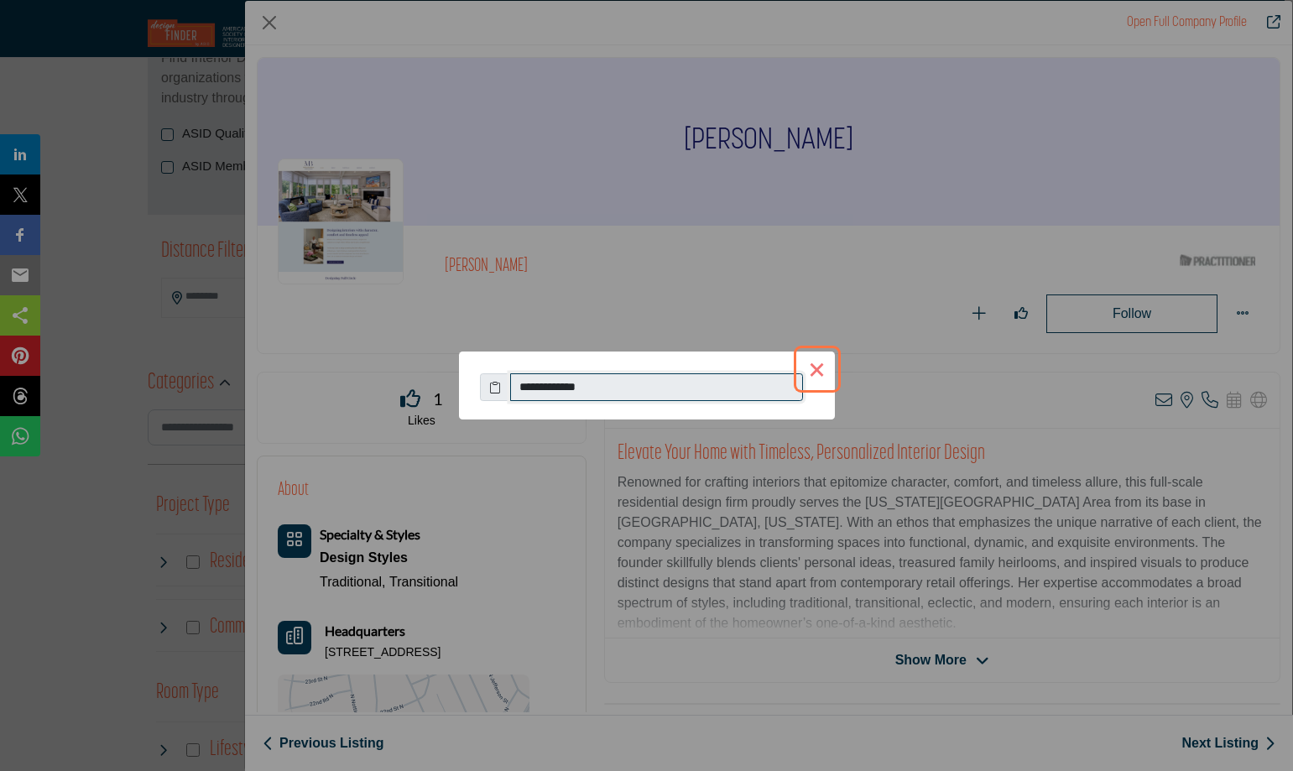
click at [815, 368] on button "×" at bounding box center [817, 369] width 35 height 35
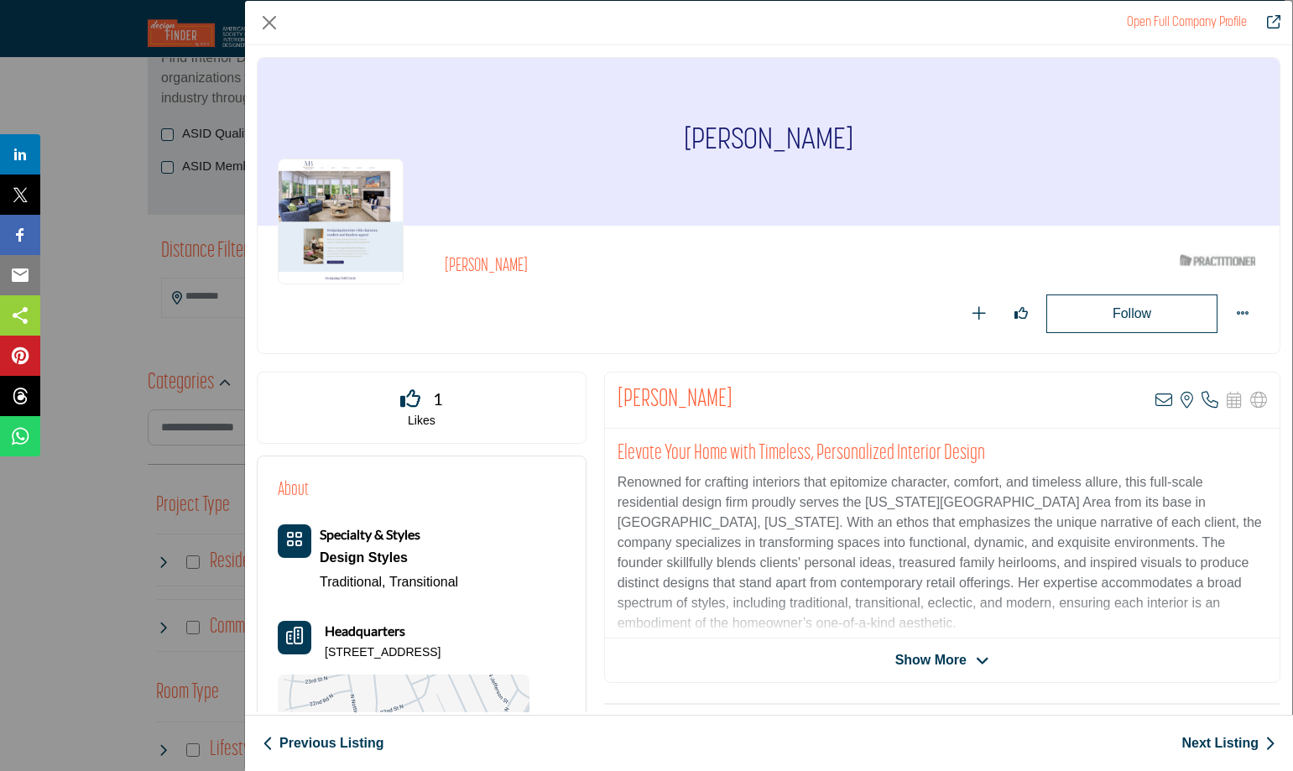
drag, startPoint x: 499, startPoint y: 648, endPoint x: 400, endPoint y: 644, distance: 99.1
click at [400, 644] on p "5846 20th St N, 22205-3306, USA" at bounding box center [383, 652] width 116 height 17
drag, startPoint x: 516, startPoint y: 655, endPoint x: 482, endPoint y: 651, distance: 33.8
click at [412, 660] on div "Headquarters 5846 20th St N, 22205-3306, USA" at bounding box center [404, 641] width 252 height 40
click at [441, 651] on p "5846 20th St N, 22205-3306, USA" at bounding box center [383, 652] width 116 height 17
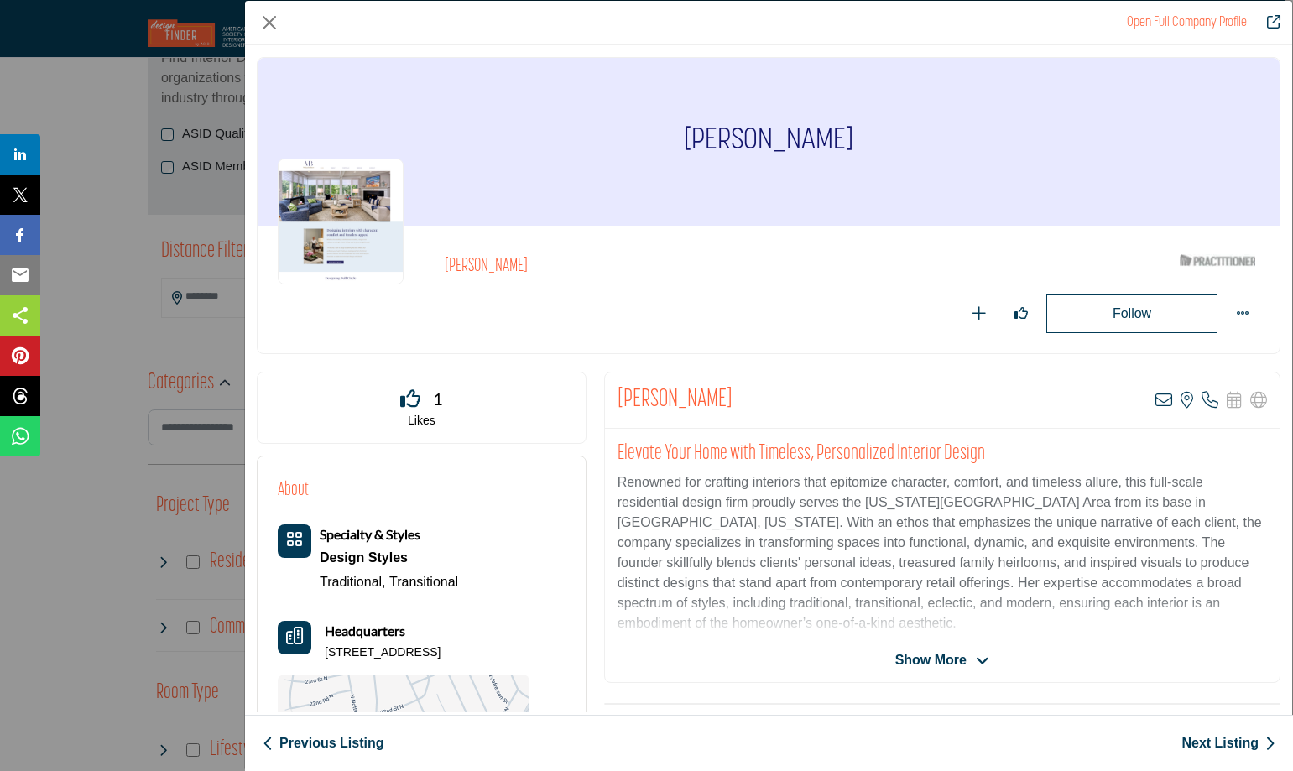
click at [441, 651] on p "5846 20th St N, 22205-3306, USA" at bounding box center [383, 652] width 116 height 17
copy div "5846 20th St N, 22205-3306, USA"
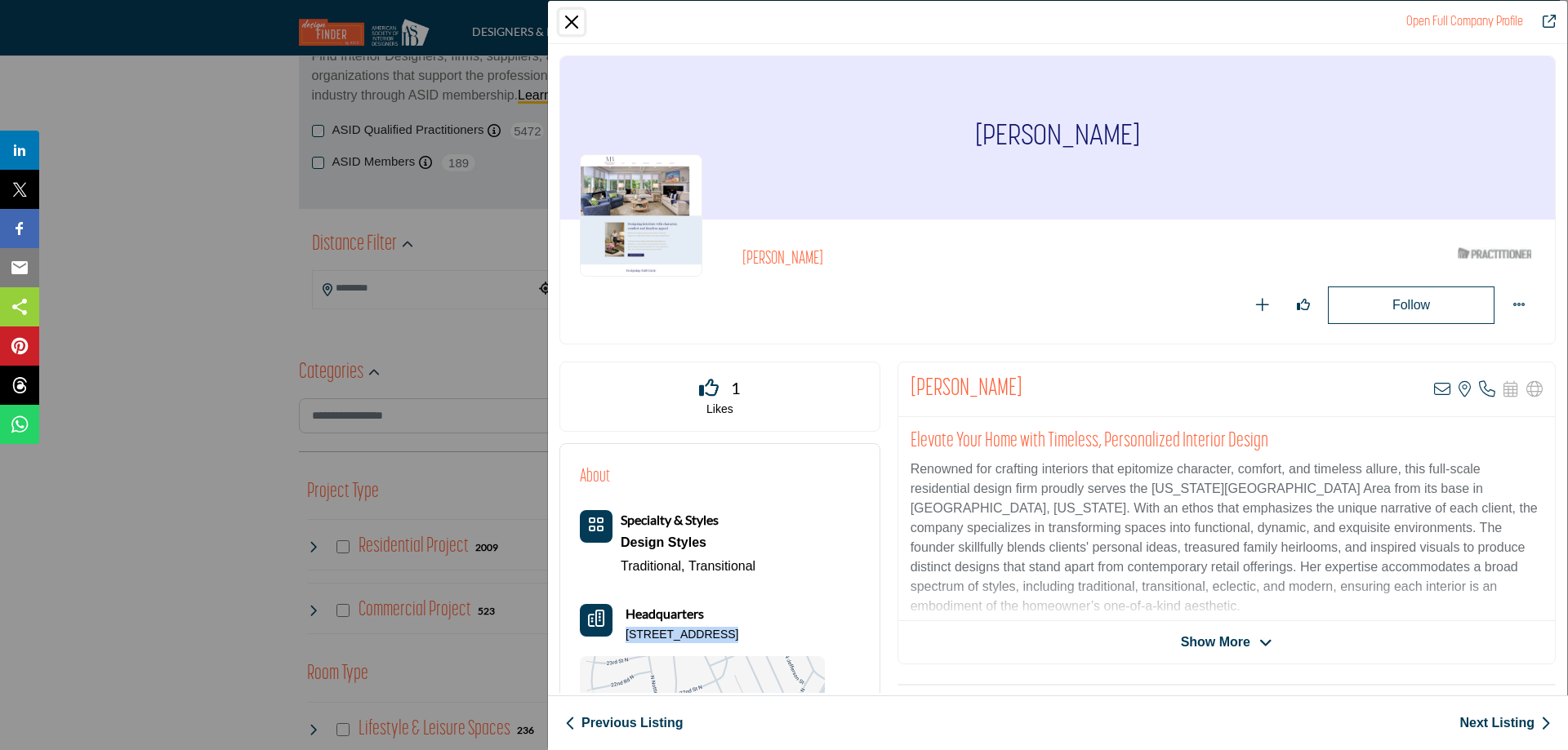
click at [564, 23] on button "Close" at bounding box center [571, 21] width 24 height 24
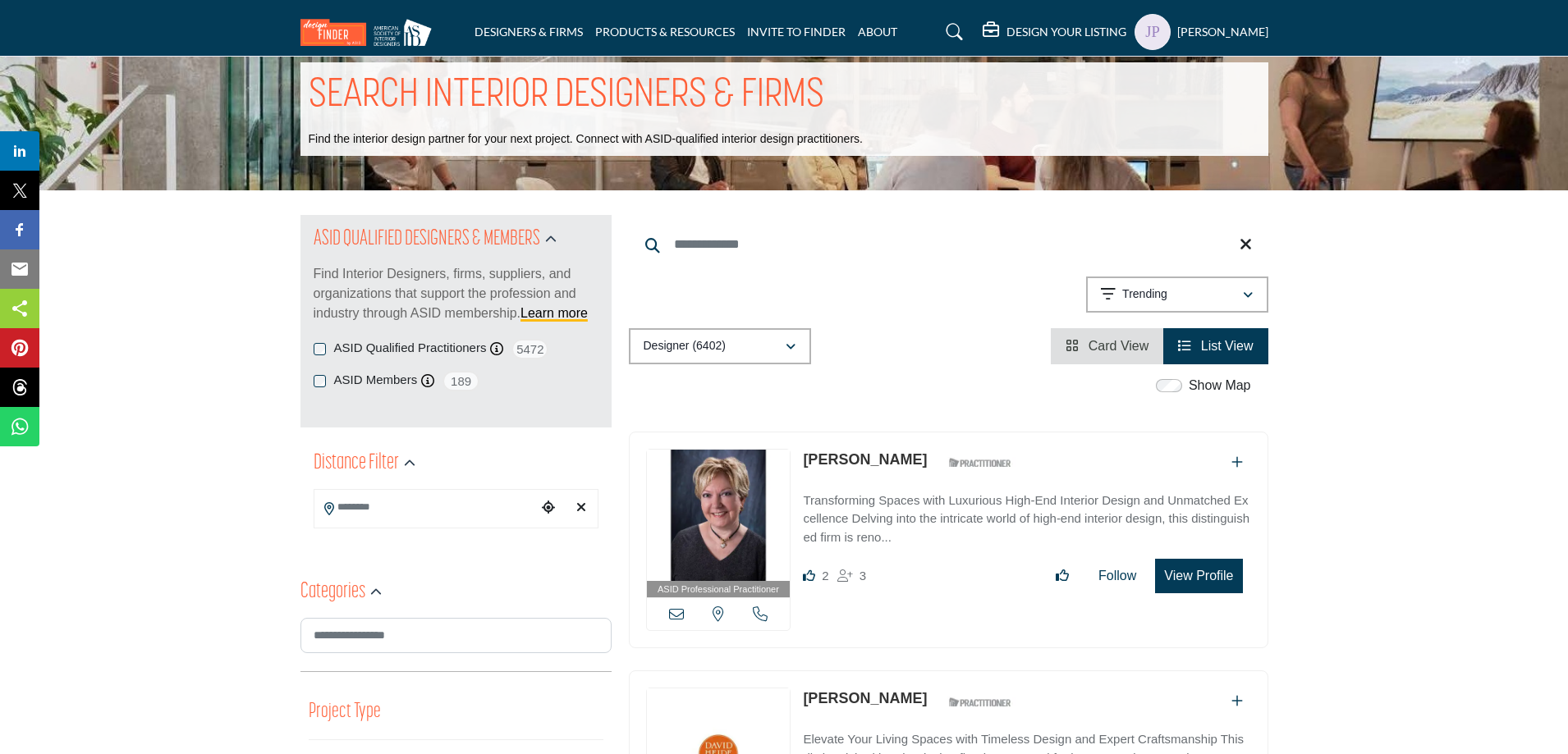
scroll to position [0, 0]
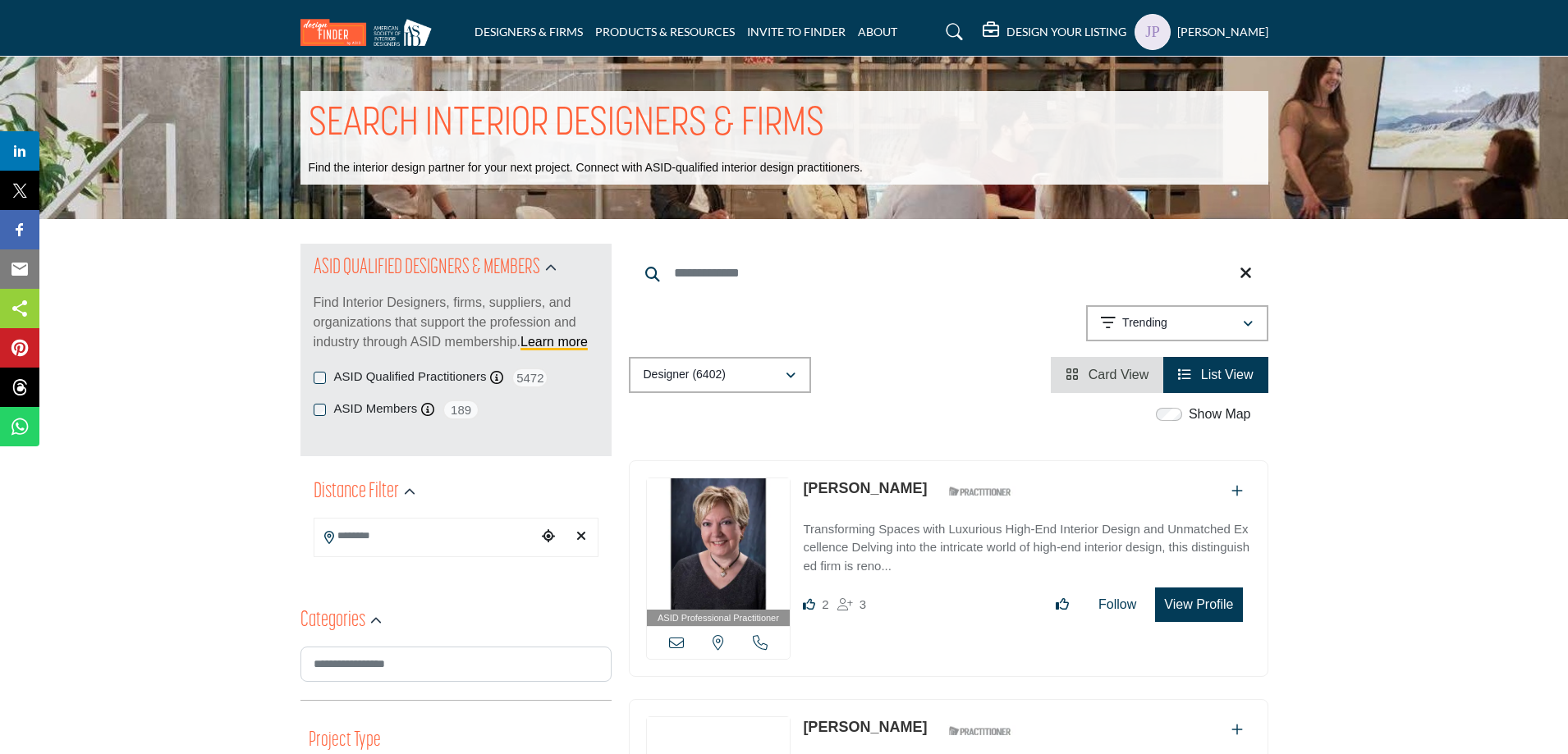
click at [1225, 33] on h5 "Jim Perkins" at bounding box center [1222, 31] width 91 height 17
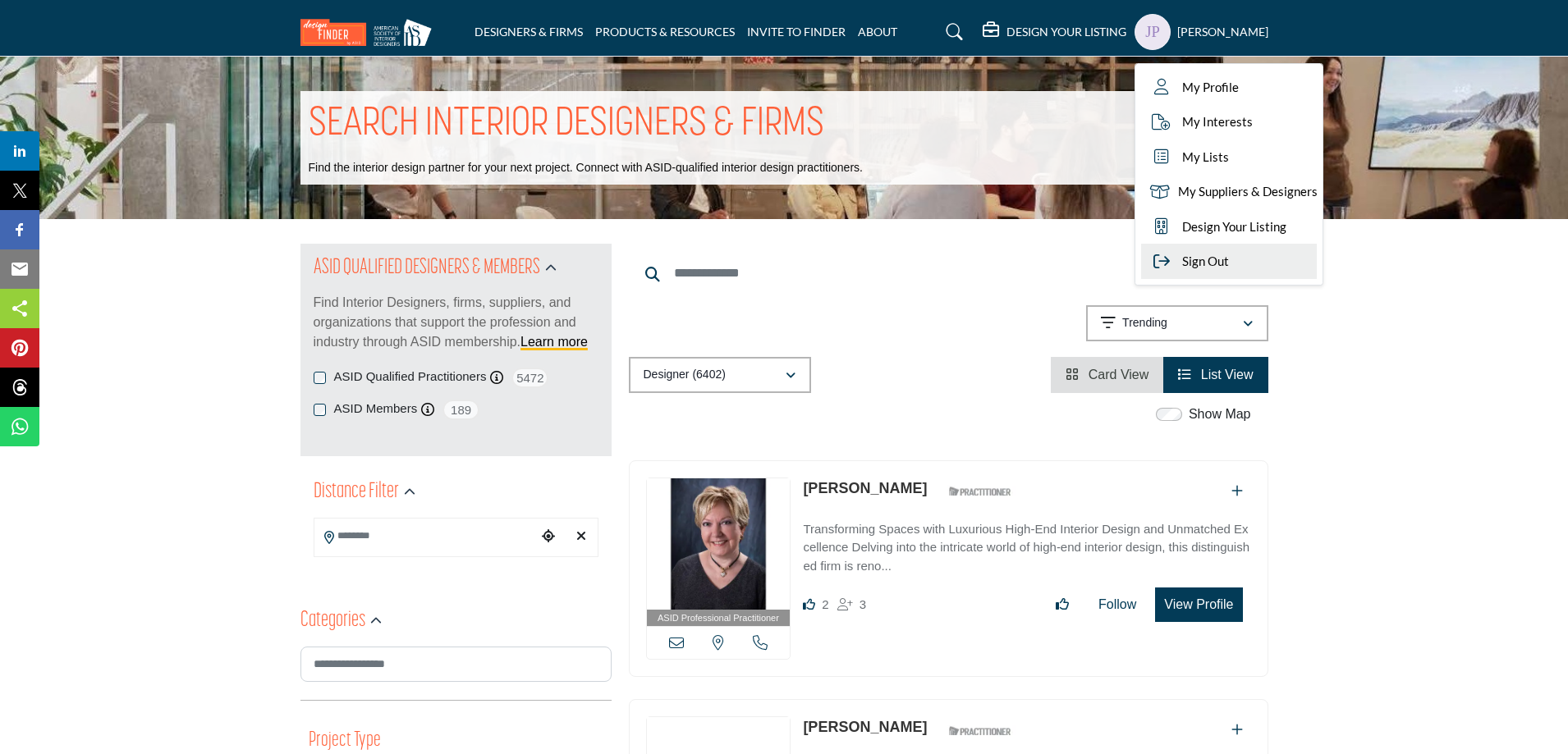
click at [1229, 263] on span "Sign Out" at bounding box center [1205, 261] width 47 height 19
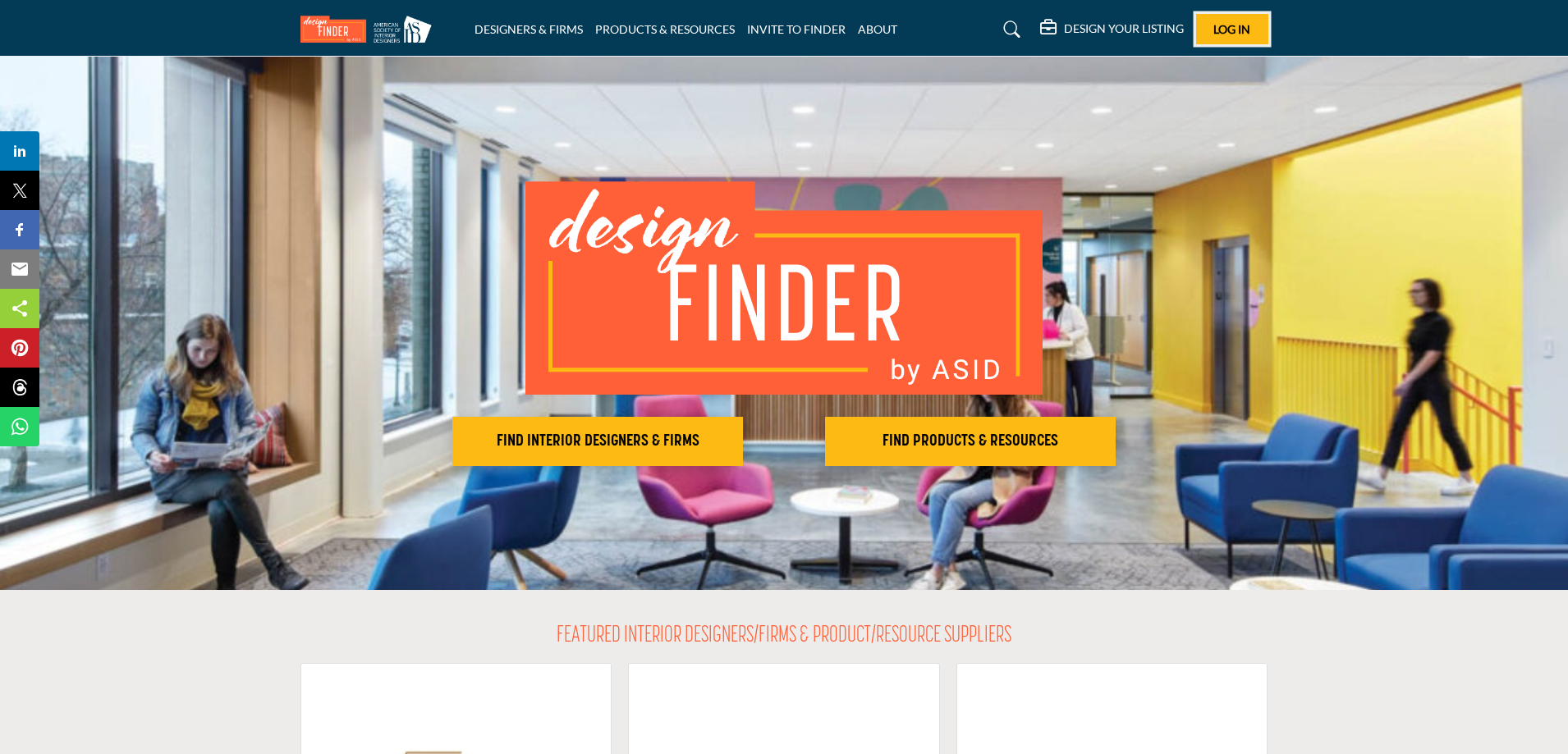
click at [1249, 31] on span "Log In" at bounding box center [1232, 29] width 37 height 14
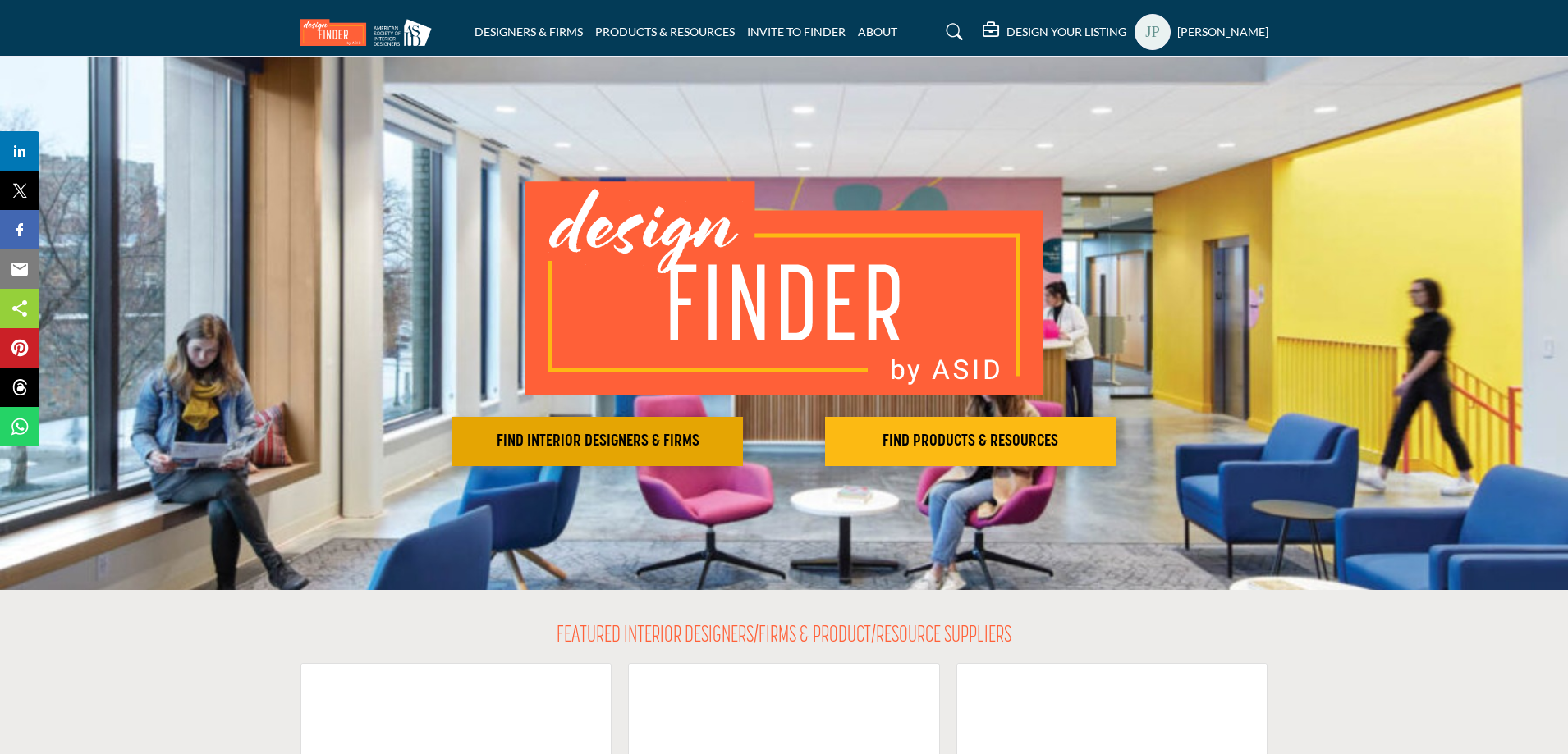
click at [624, 438] on h2 "FIND INTERIOR DESIGNERS & FIRMS" at bounding box center [597, 441] width 281 height 20
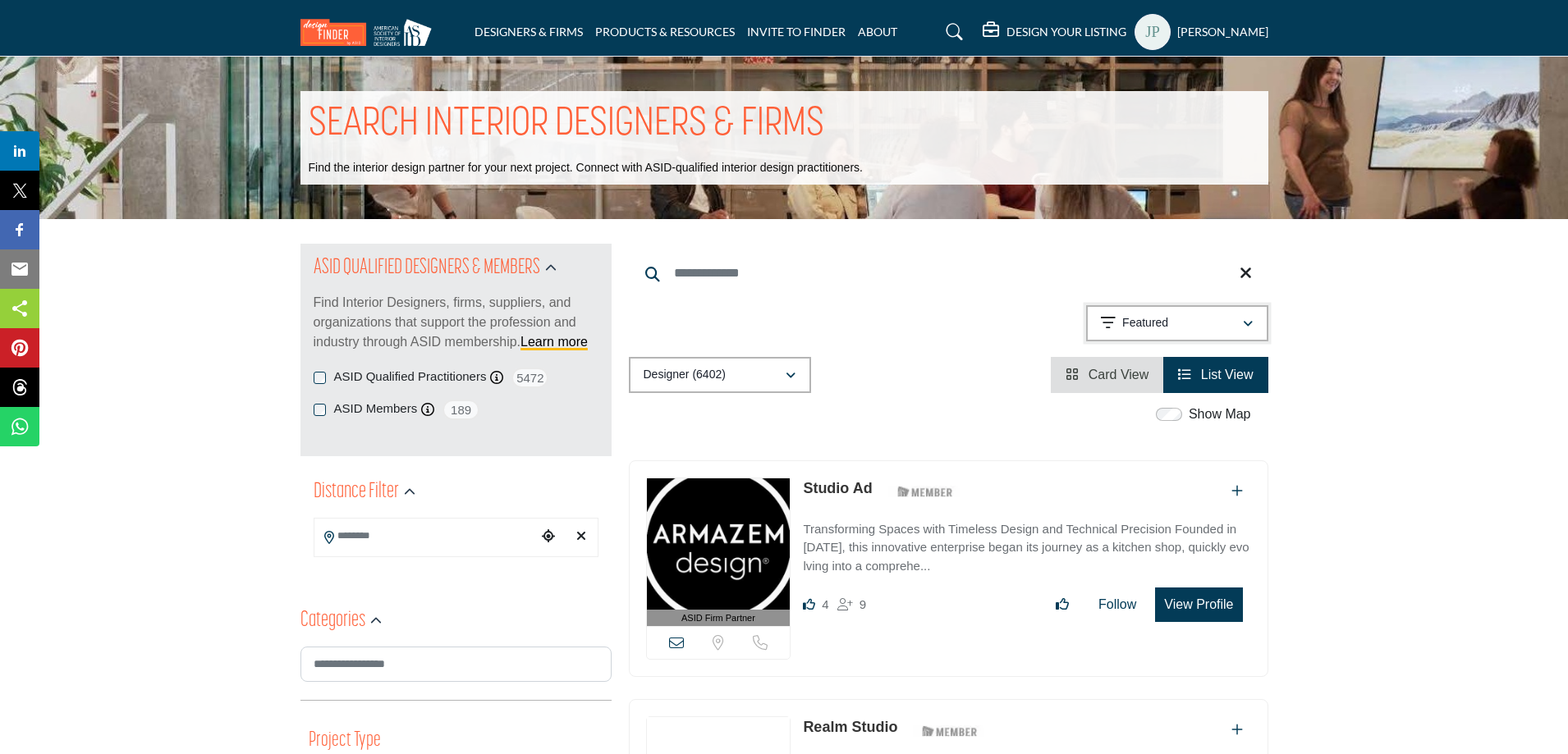
click at [1246, 327] on icon "button" at bounding box center [1247, 325] width 10 height 12
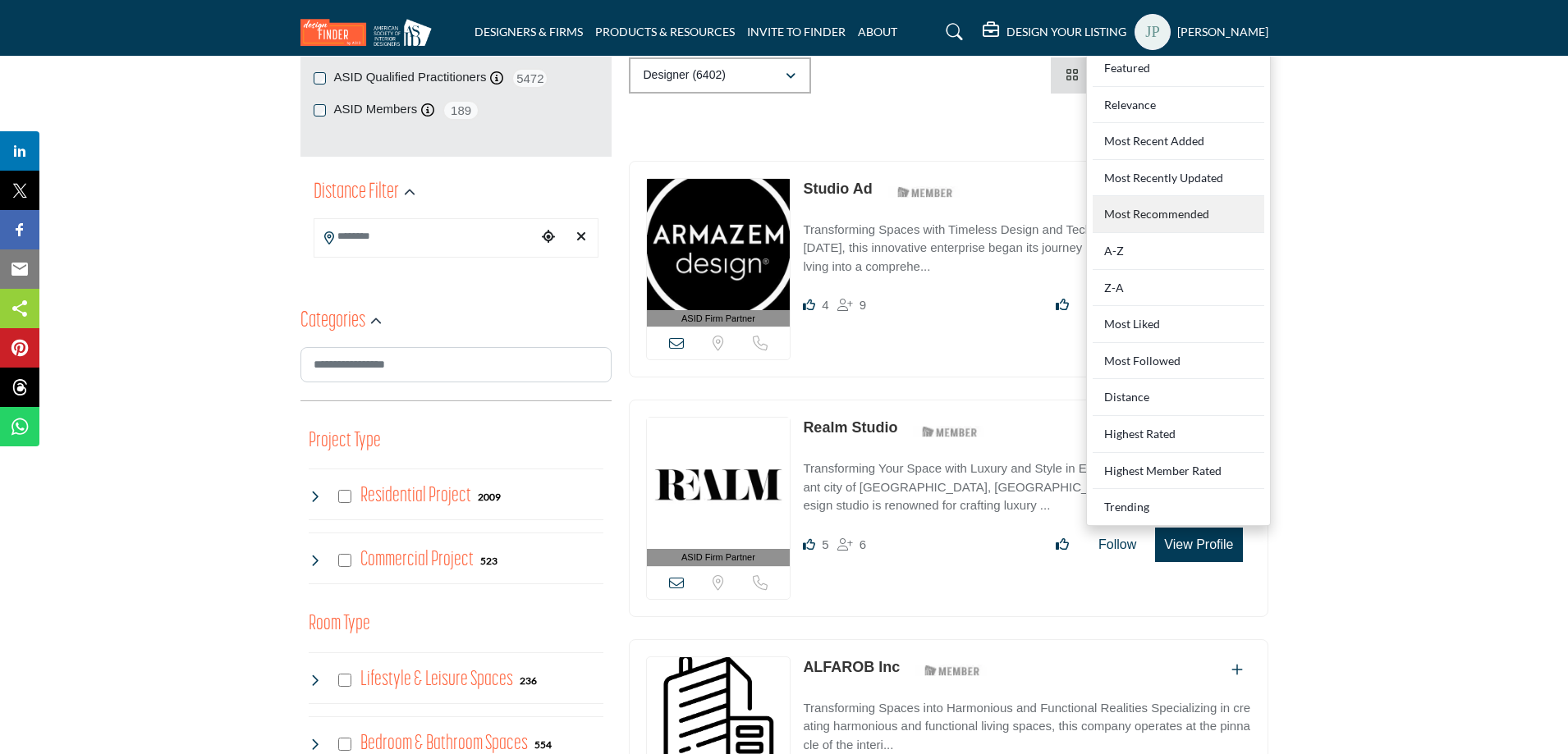
scroll to position [329, 0]
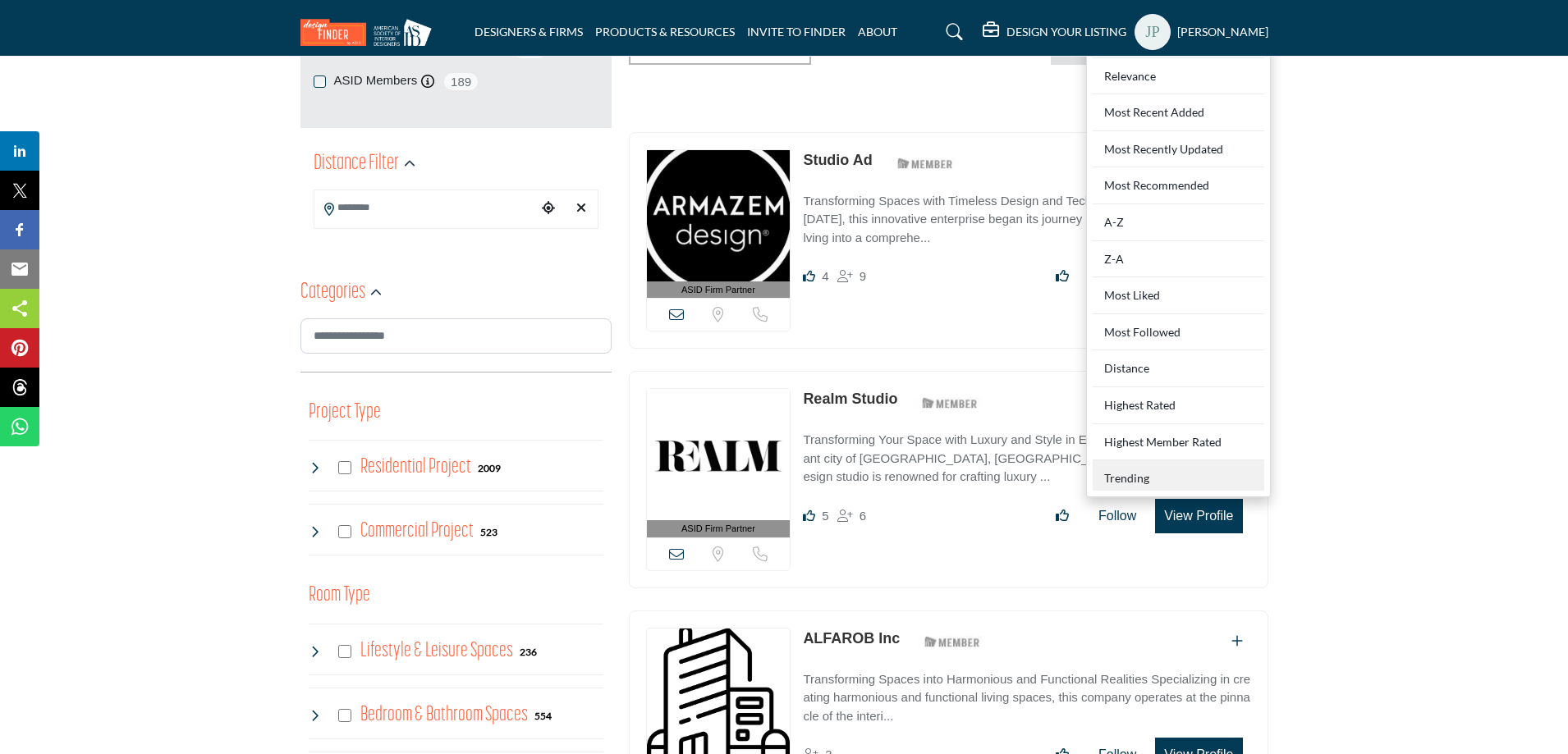
click at [1170, 486] on div "Trending" at bounding box center [1178, 475] width 171 height 30
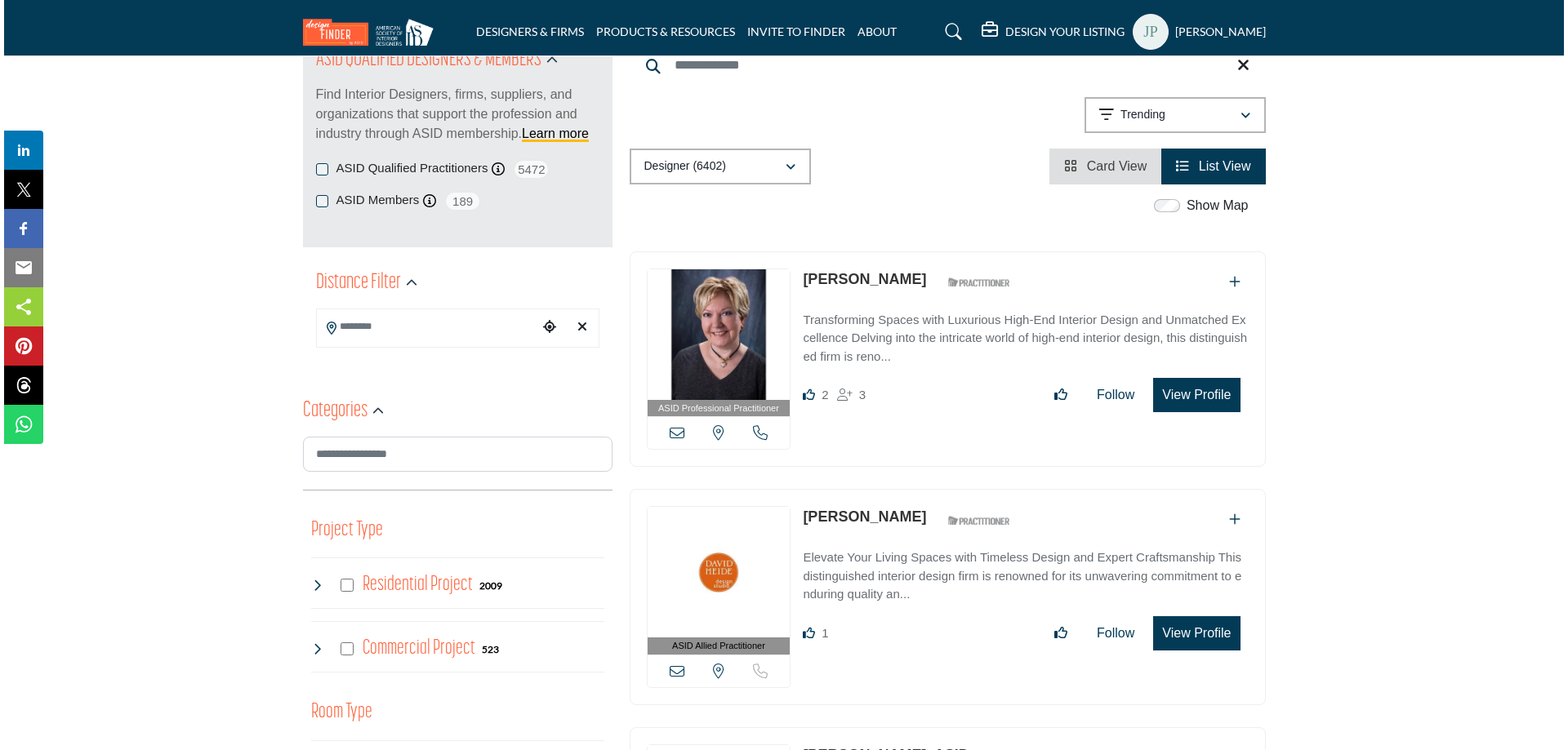
scroll to position [245, 0]
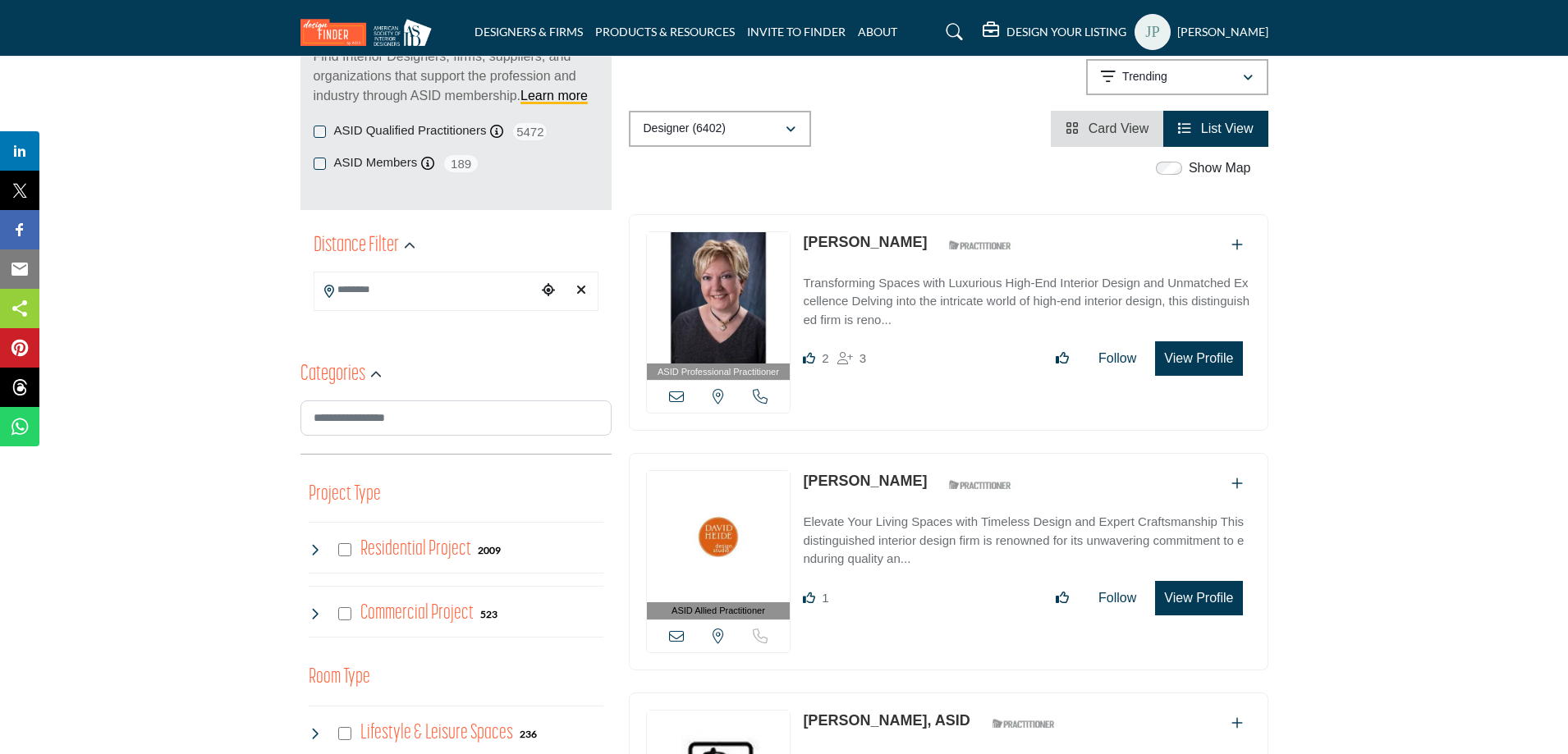
click at [1189, 595] on button "View Profile" at bounding box center [1198, 598] width 87 height 34
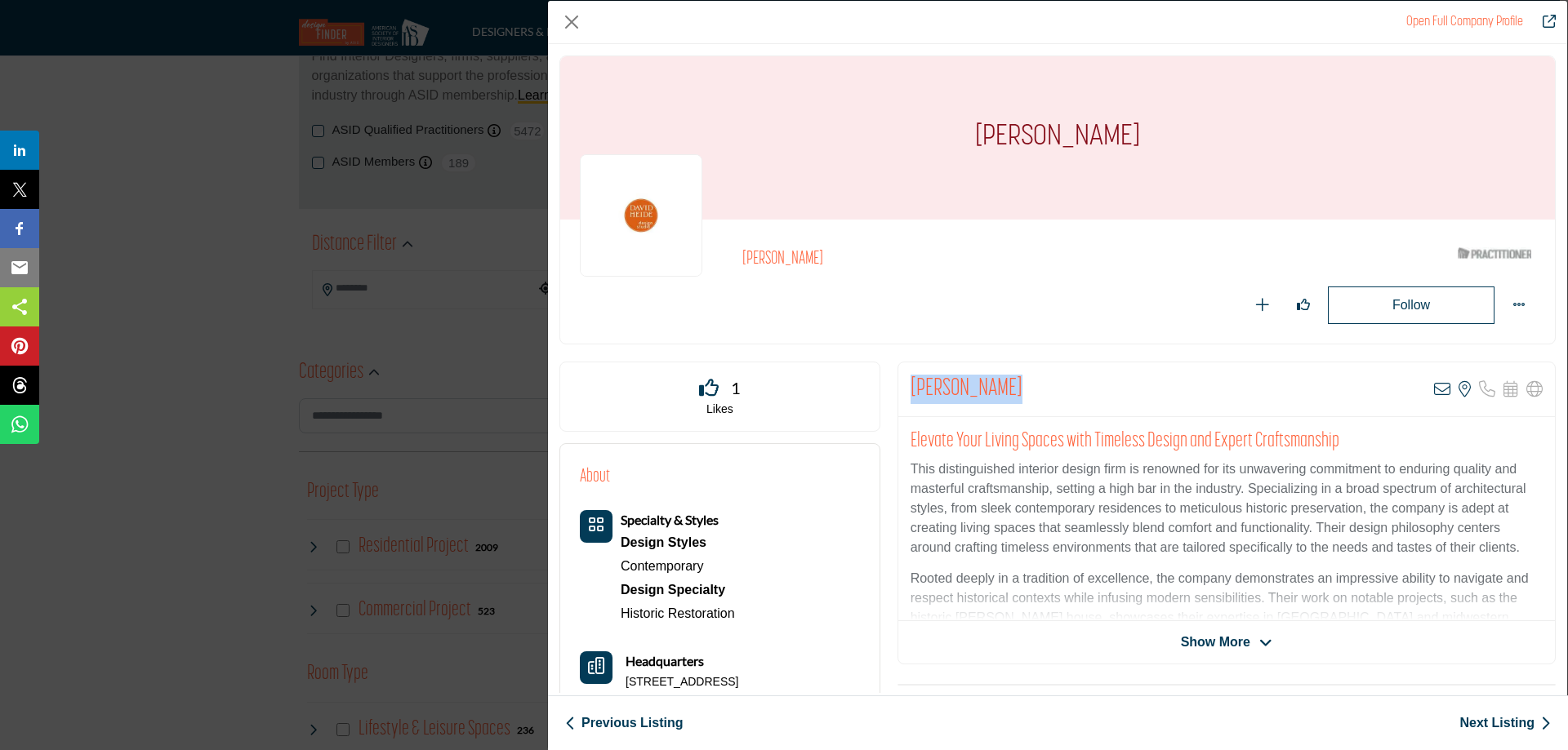
drag, startPoint x: 1009, startPoint y: 383, endPoint x: 895, endPoint y: 393, distance: 114.4
click at [898, 393] on div "Michael Crull View email address of this listing View the location of this list…" at bounding box center [1226, 390] width 657 height 54
copy h2 "[PERSON_NAME]"
click at [1434, 392] on icon "Company Data Modal" at bounding box center [1441, 389] width 17 height 17
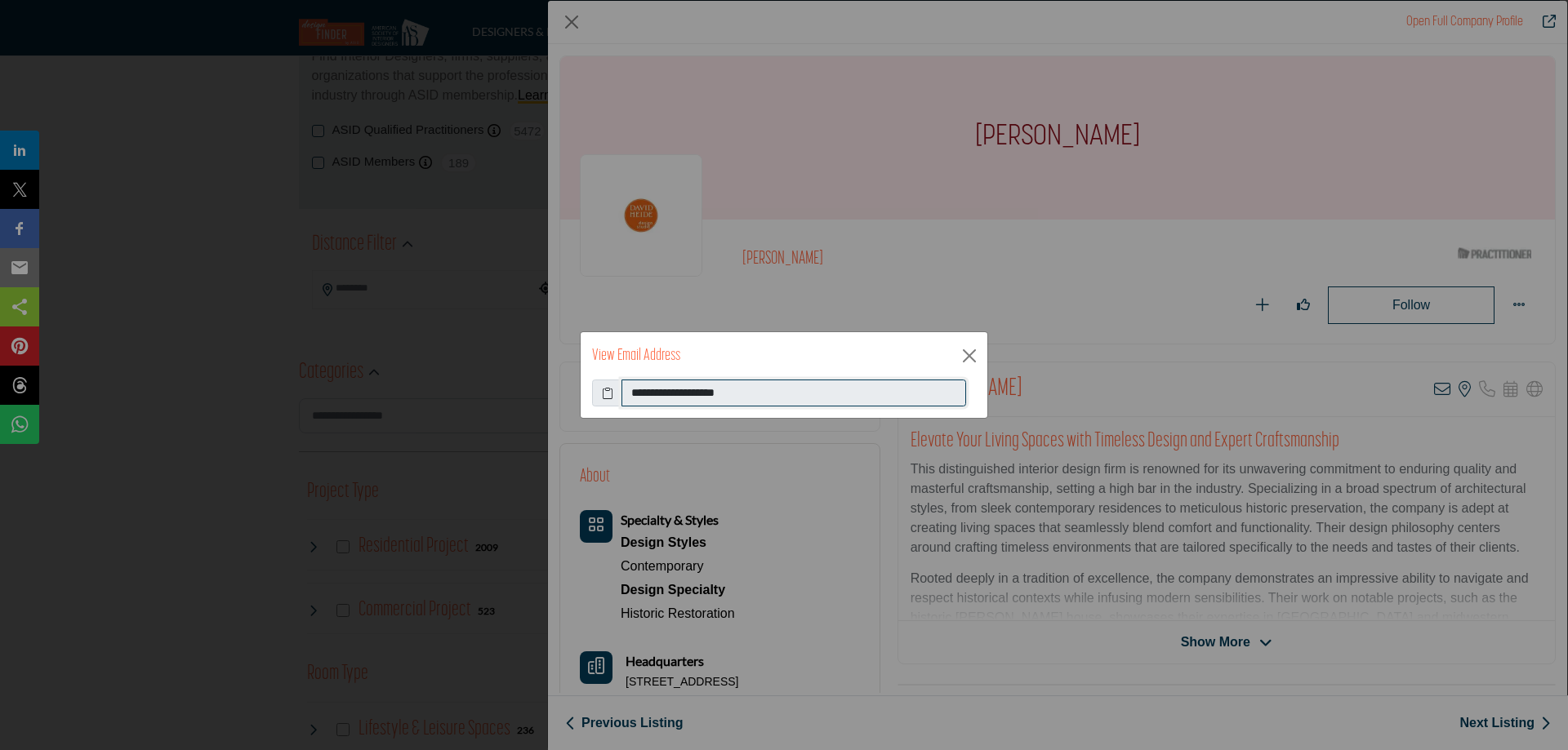
click at [712, 391] on input "**********" at bounding box center [794, 393] width 345 height 28
click at [718, 392] on input "**********" at bounding box center [794, 393] width 345 height 28
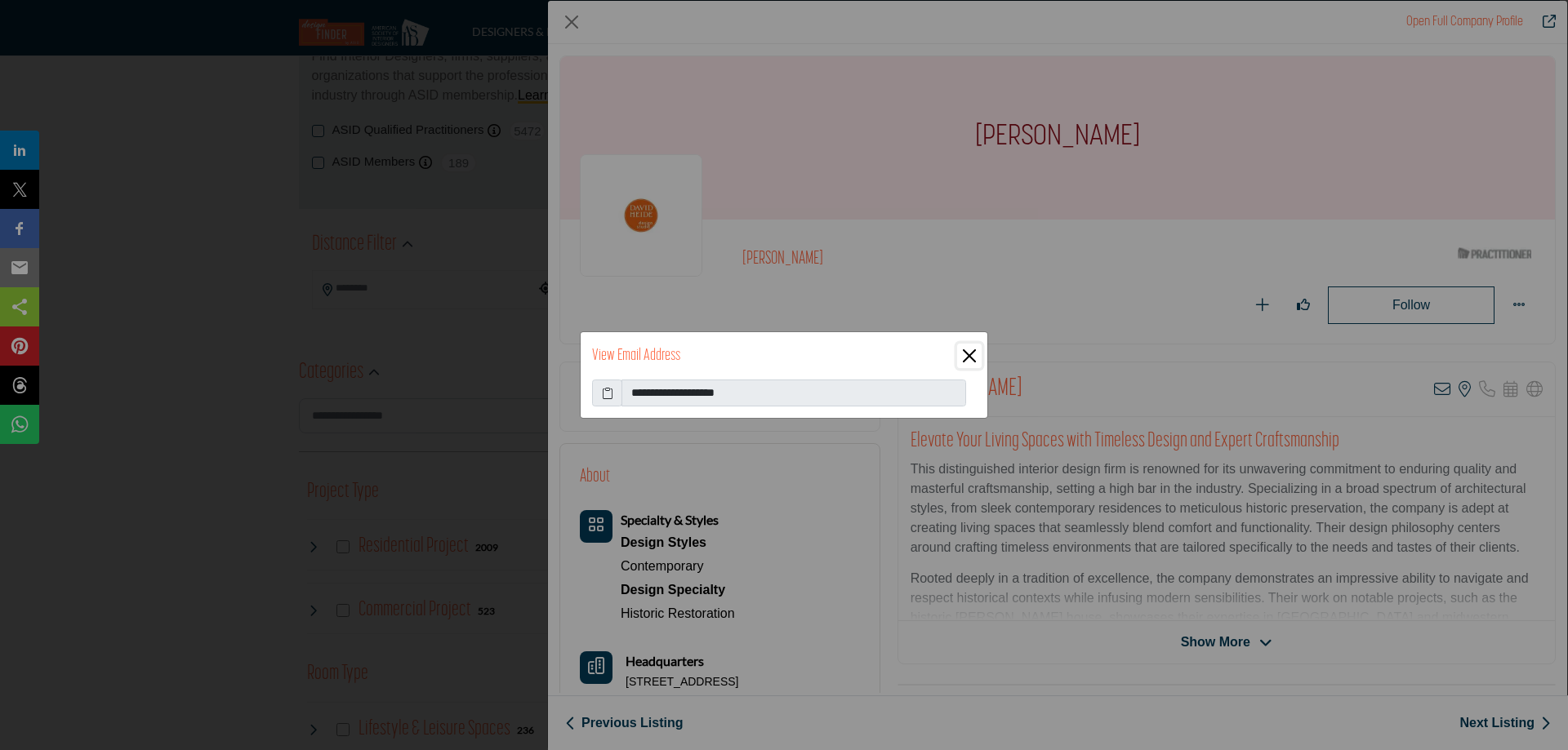
click at [975, 358] on button "Close" at bounding box center [968, 355] width 24 height 24
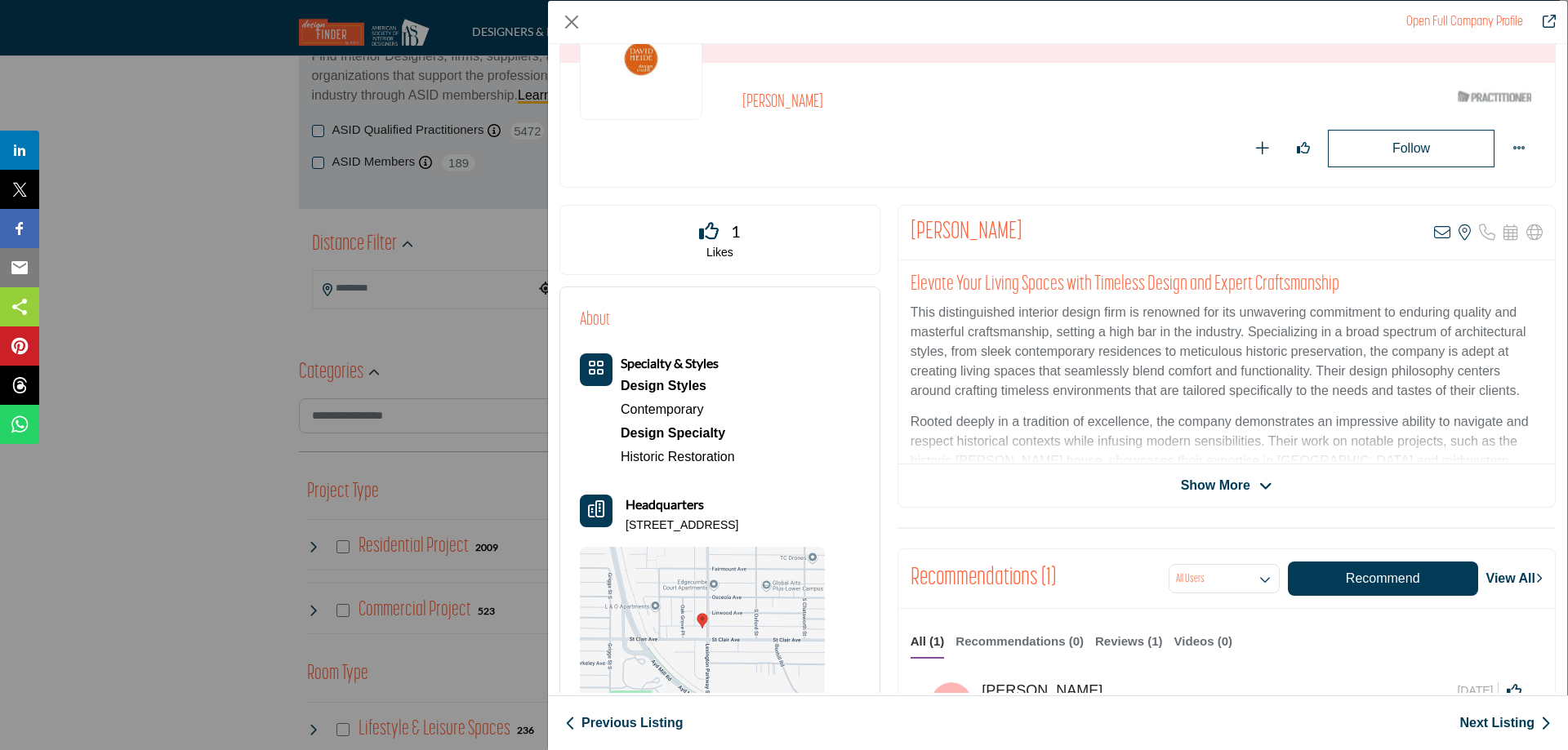
scroll to position [163, 0]
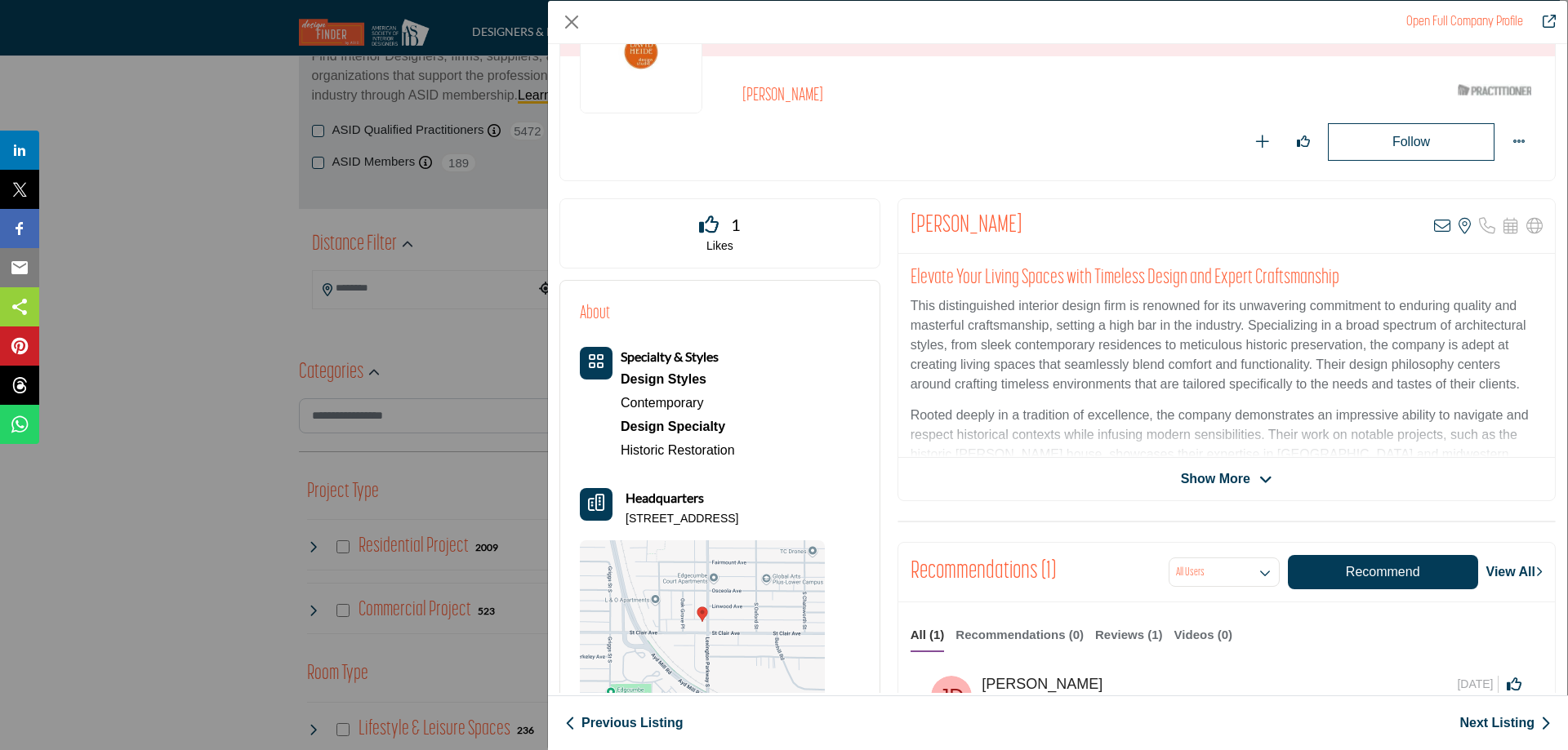
drag, startPoint x: 838, startPoint y: 517, endPoint x: 621, endPoint y: 530, distance: 217.4
click at [621, 530] on div "About Specialty & Styles Design Styles Contemporary" at bounding box center [720, 502] width 280 height 404
copy p "235 Lexington Pkwy S, 55105-2757, USA"
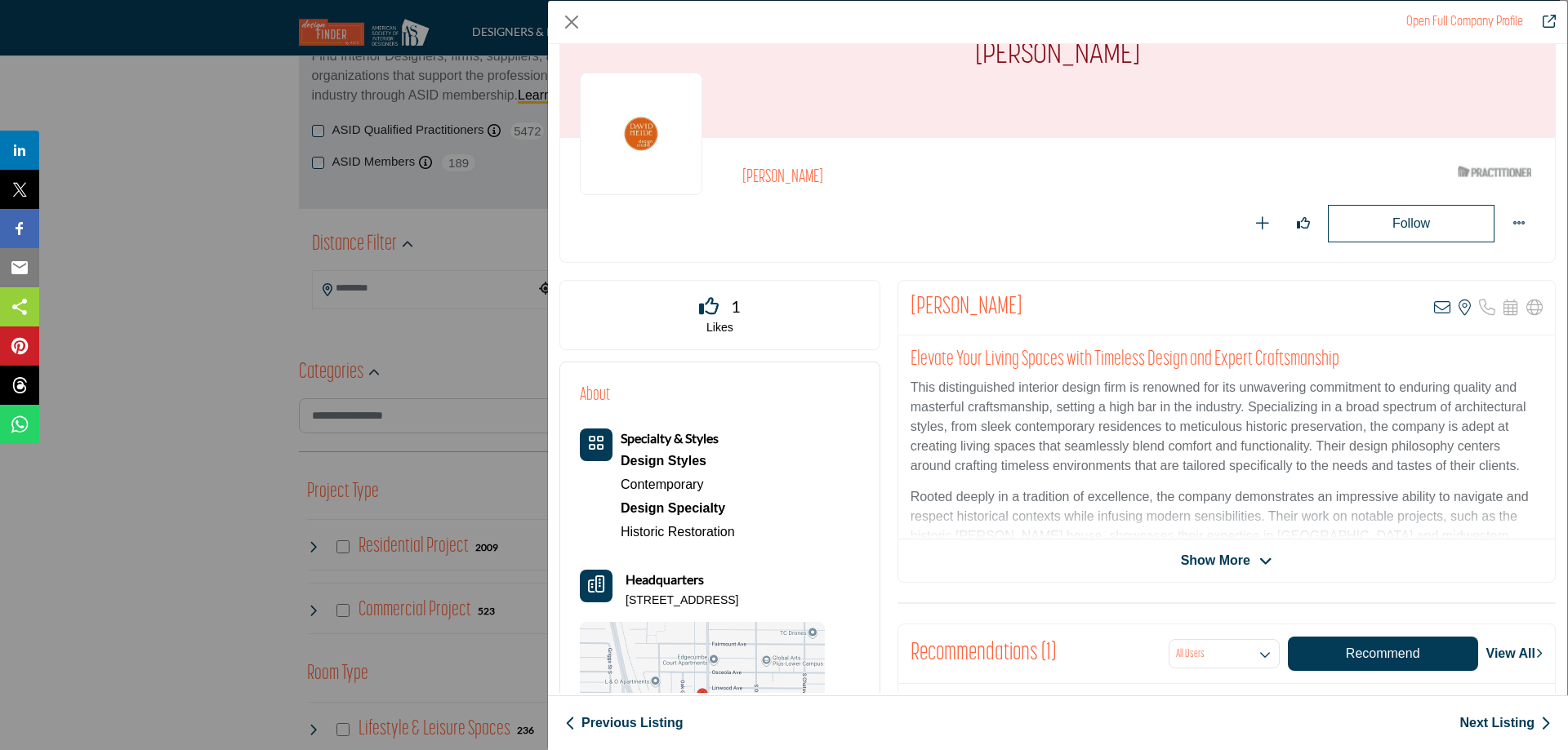
click at [1484, 721] on link "Next Listing" at bounding box center [1505, 723] width 91 height 19
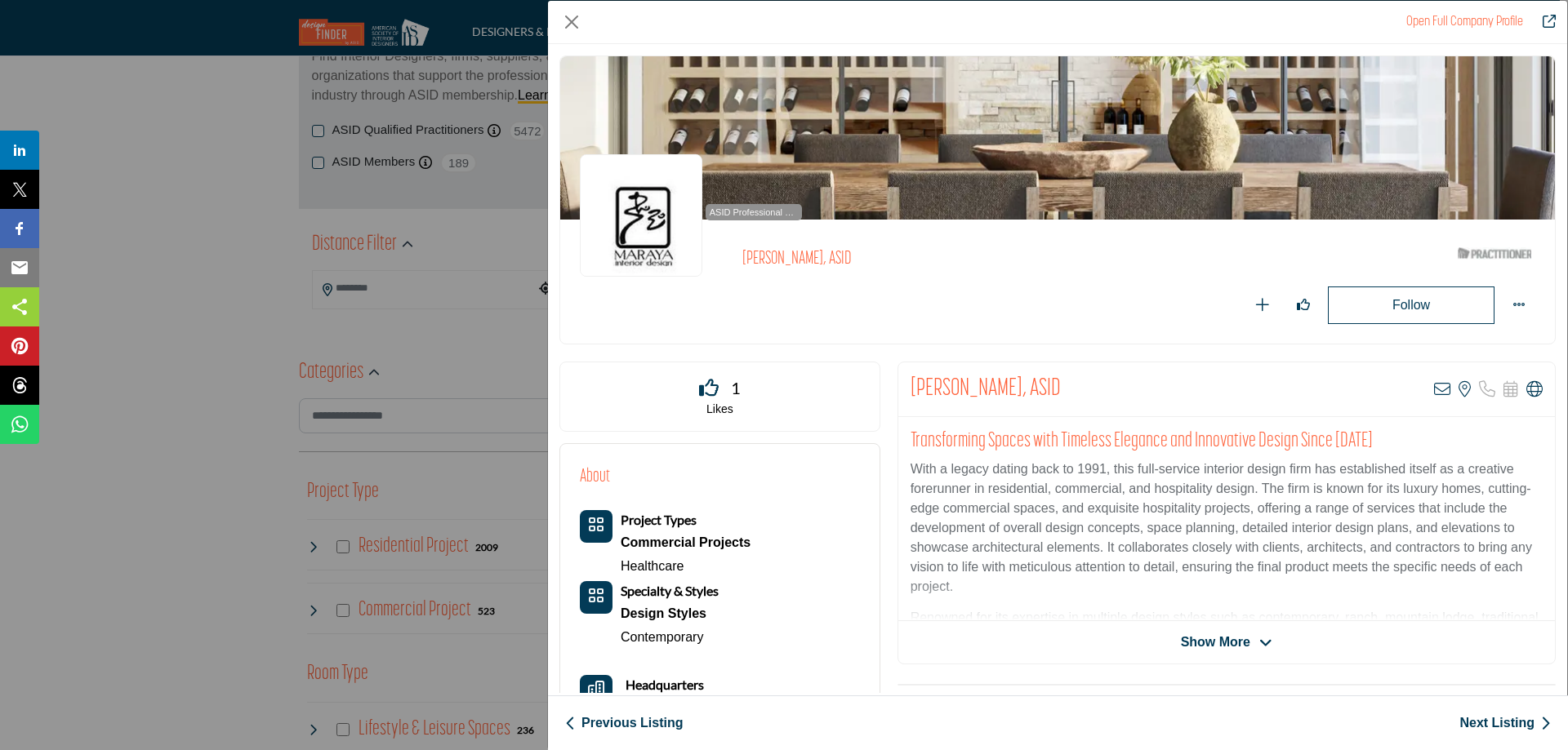
click at [1479, 716] on link "Next Listing" at bounding box center [1505, 723] width 91 height 19
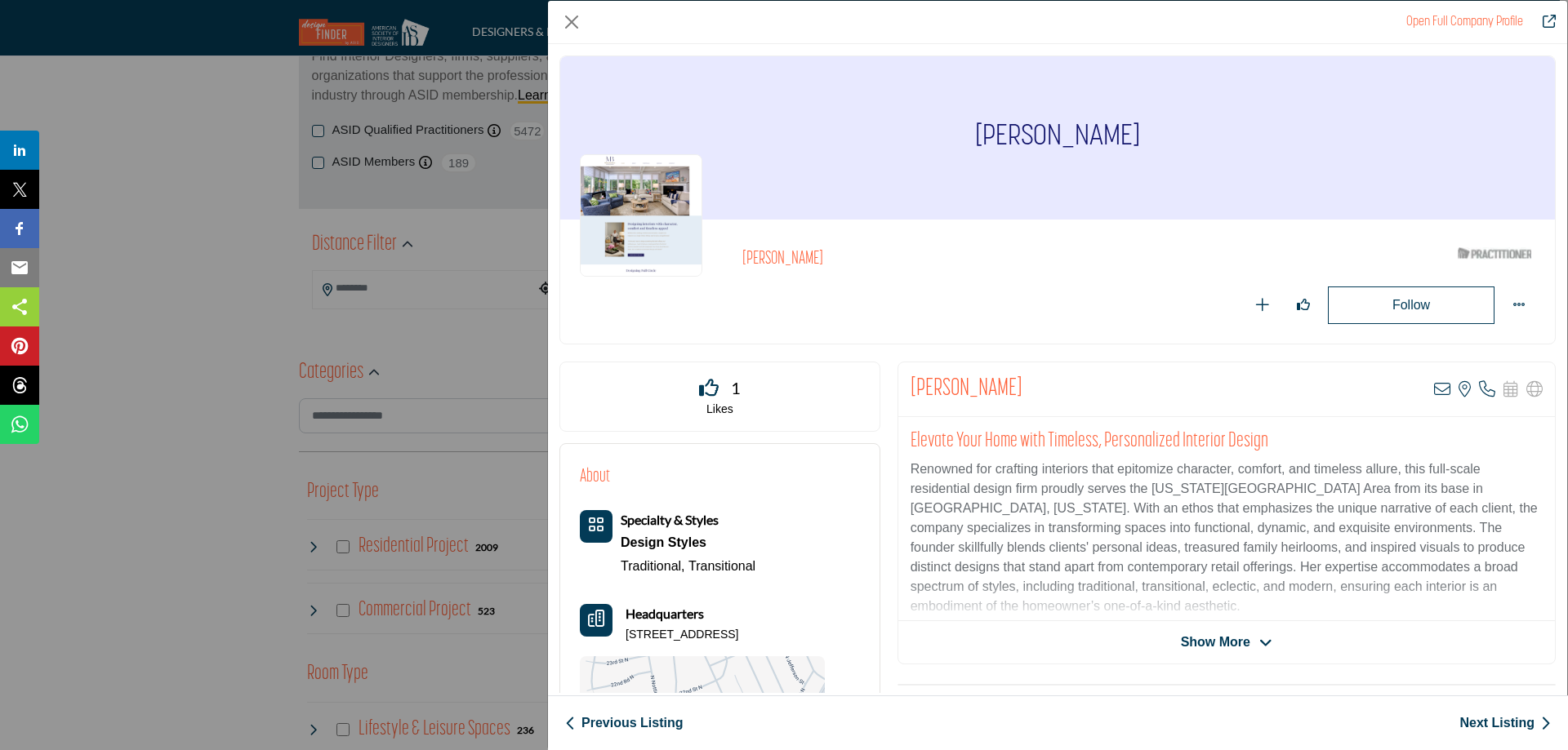
drag, startPoint x: 1059, startPoint y: 383, endPoint x: 909, endPoint y: 394, distance: 150.4
click at [909, 394] on div "Melissa Broffman View email address of this listing View the location of this l…" at bounding box center [1226, 390] width 657 height 54
copy h2 "[PERSON_NAME]"
drag, startPoint x: 814, startPoint y: 635, endPoint x: 627, endPoint y: 645, distance: 187.3
click at [627, 645] on div "Specialty & Styles Design Styles Traditional, Transitional" at bounding box center [703, 664] width 245 height 309
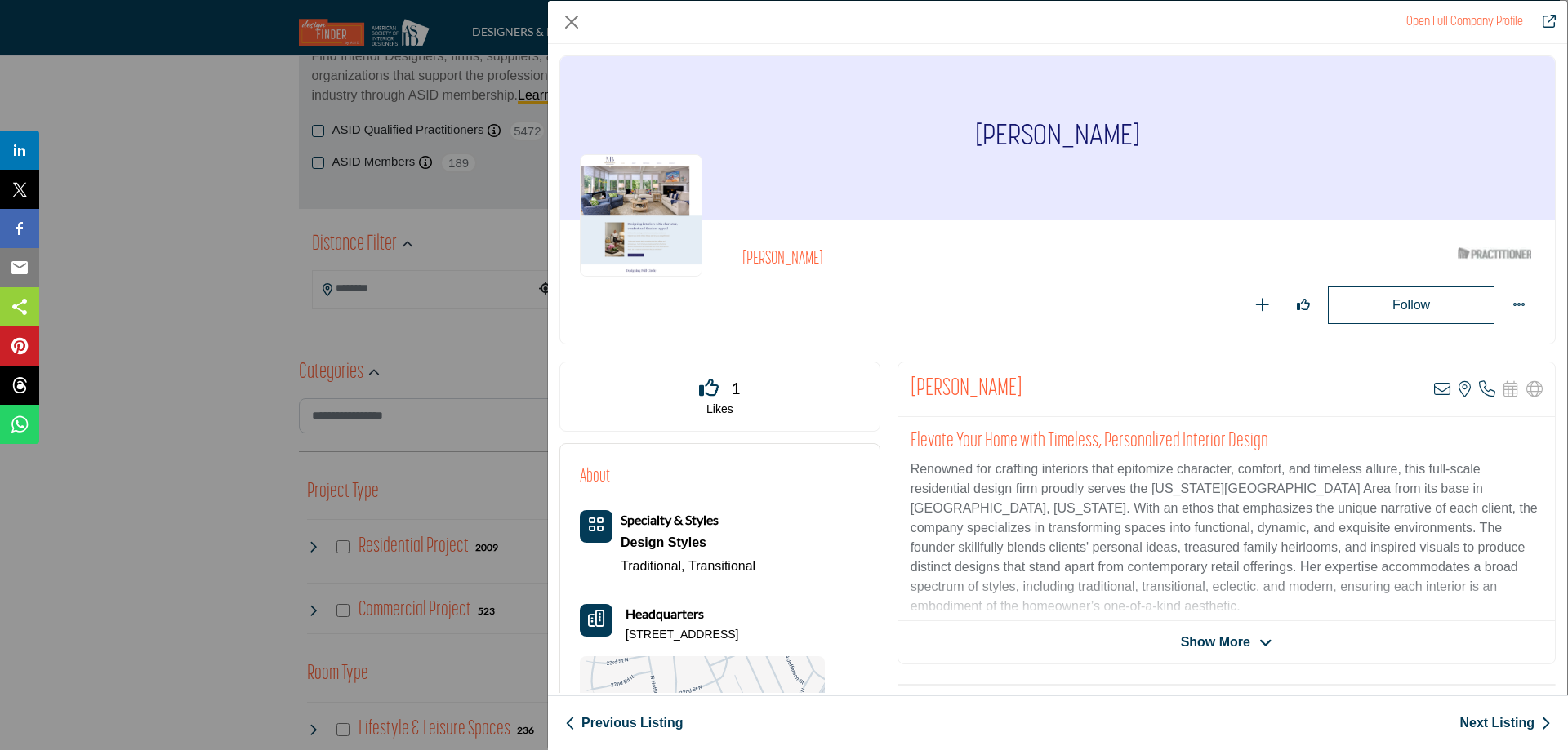
copy p "5846 20th St N, 22205-3306, USA"
click at [1436, 388] on icon "Company Data Modal" at bounding box center [1441, 389] width 17 height 17
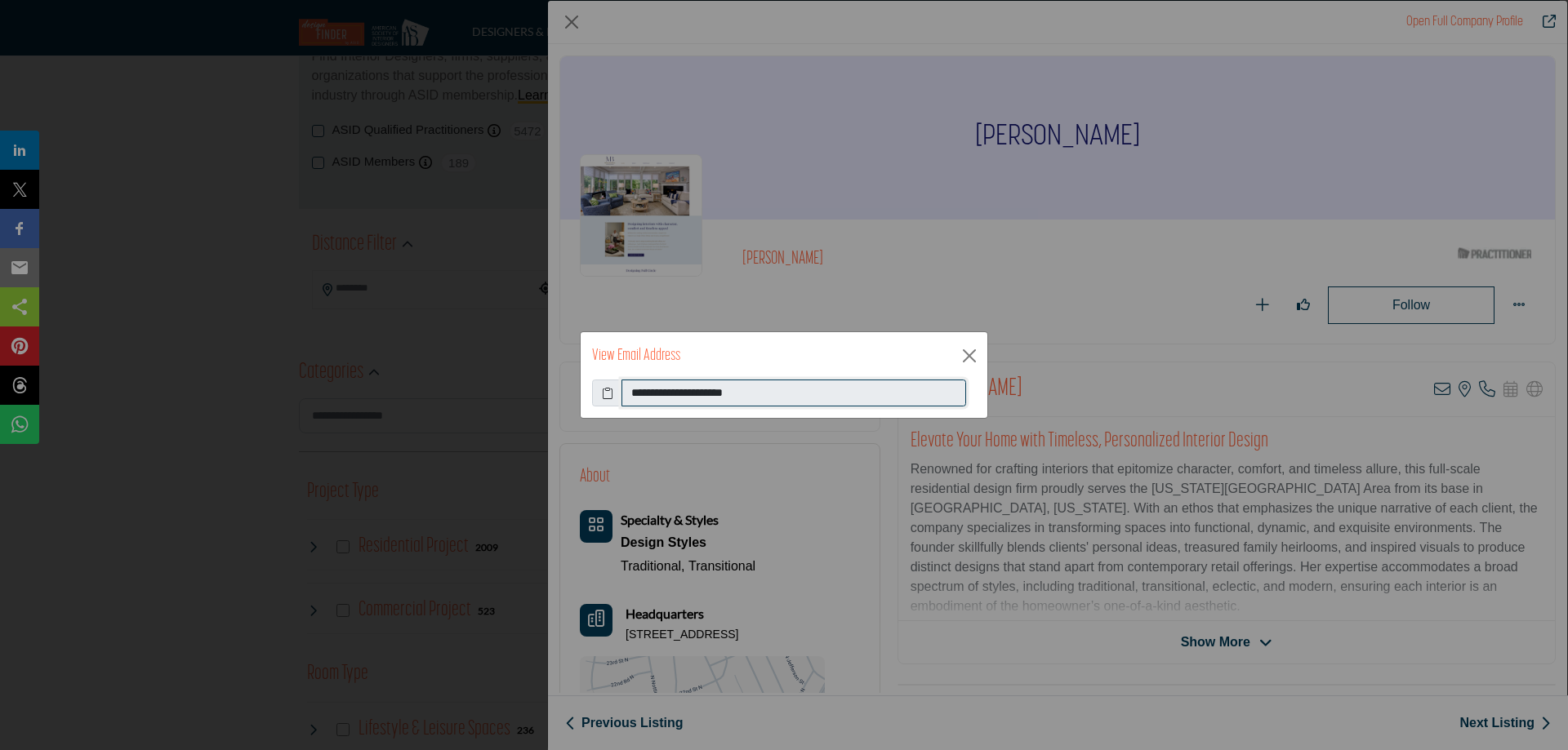
click at [664, 395] on input "**********" at bounding box center [794, 393] width 345 height 28
click at [971, 356] on button "Close" at bounding box center [968, 355] width 24 height 24
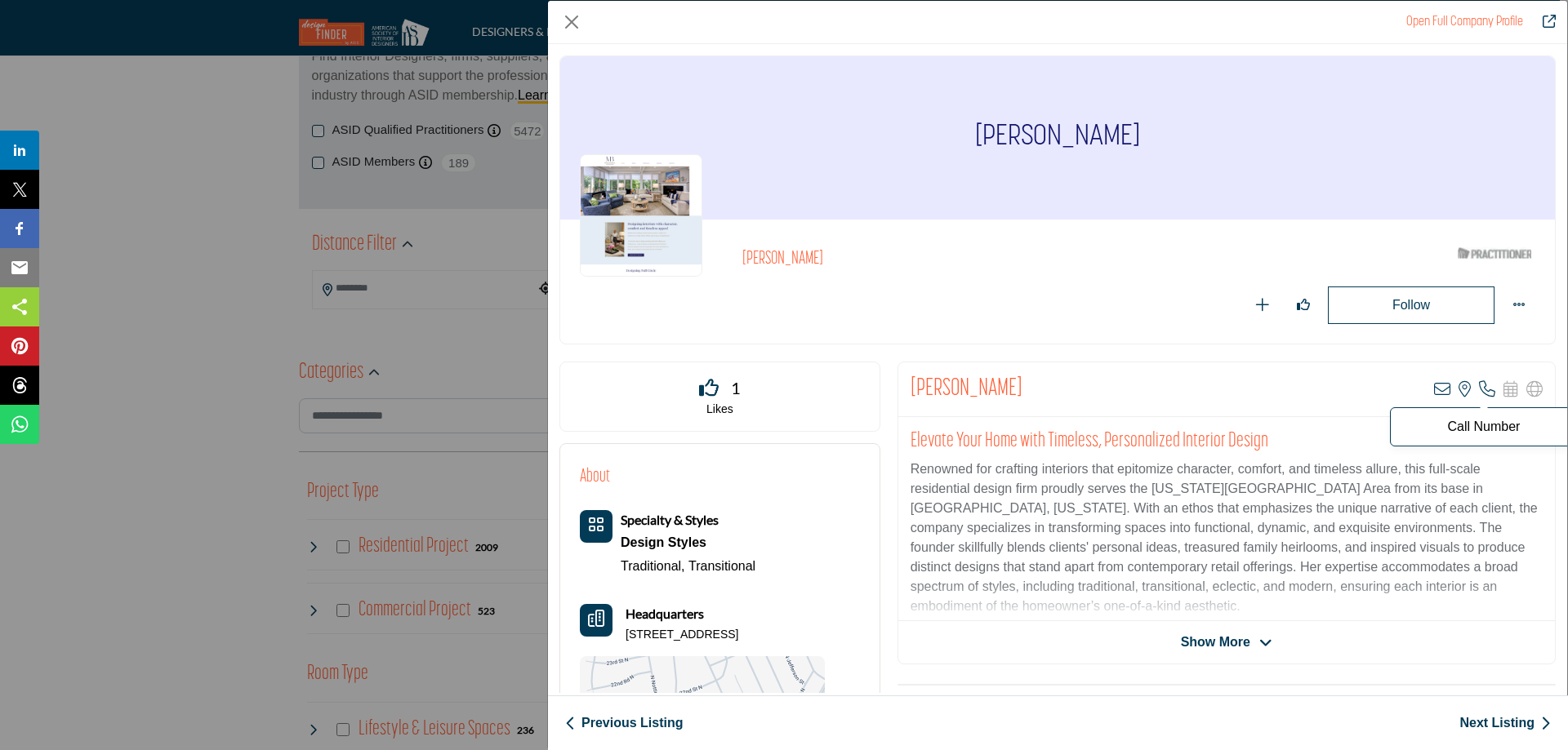
click at [1482, 393] on icon "Company Data Modal" at bounding box center [1487, 389] width 17 height 17
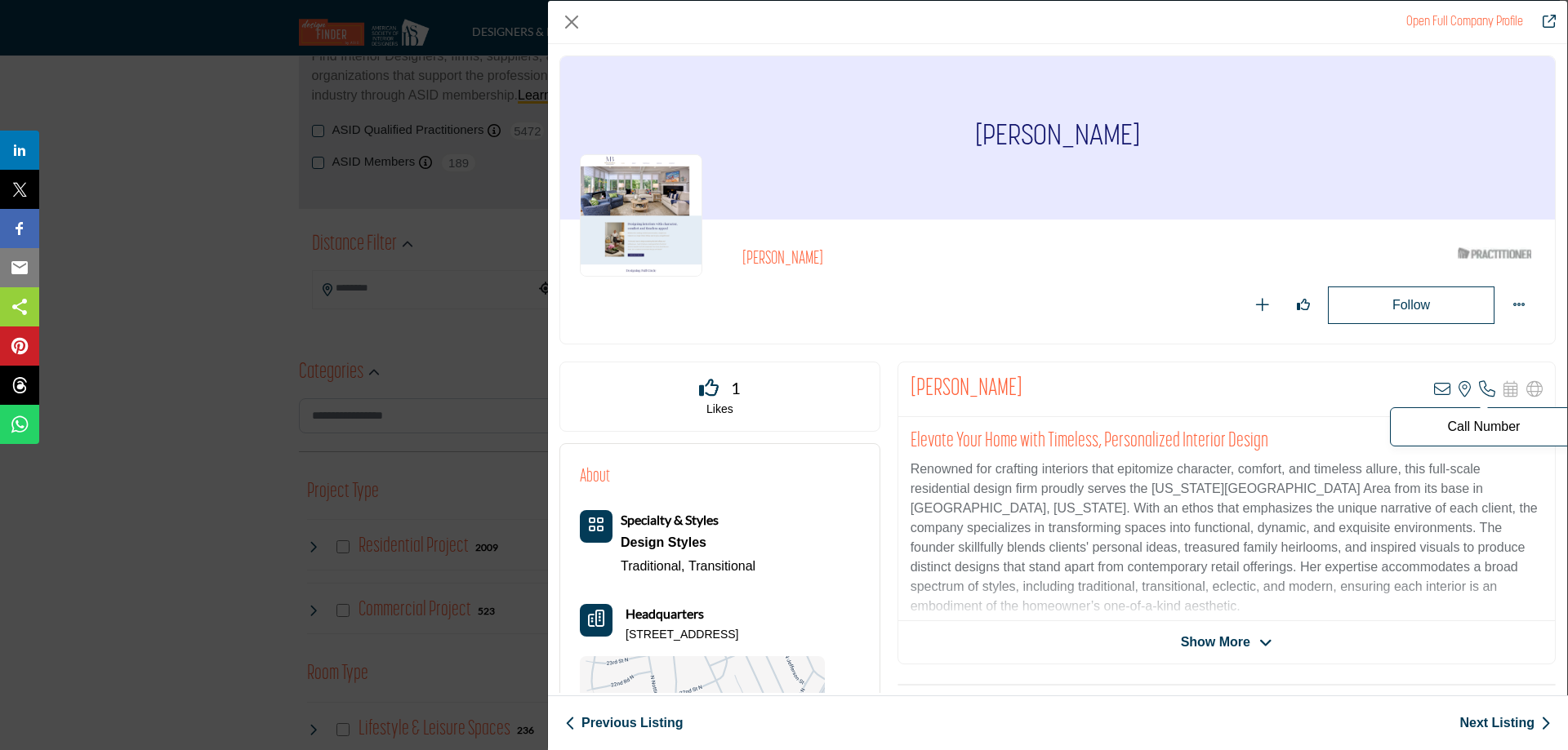
click at [1477, 429] on p "Call Number" at bounding box center [1483, 426] width 170 height 13
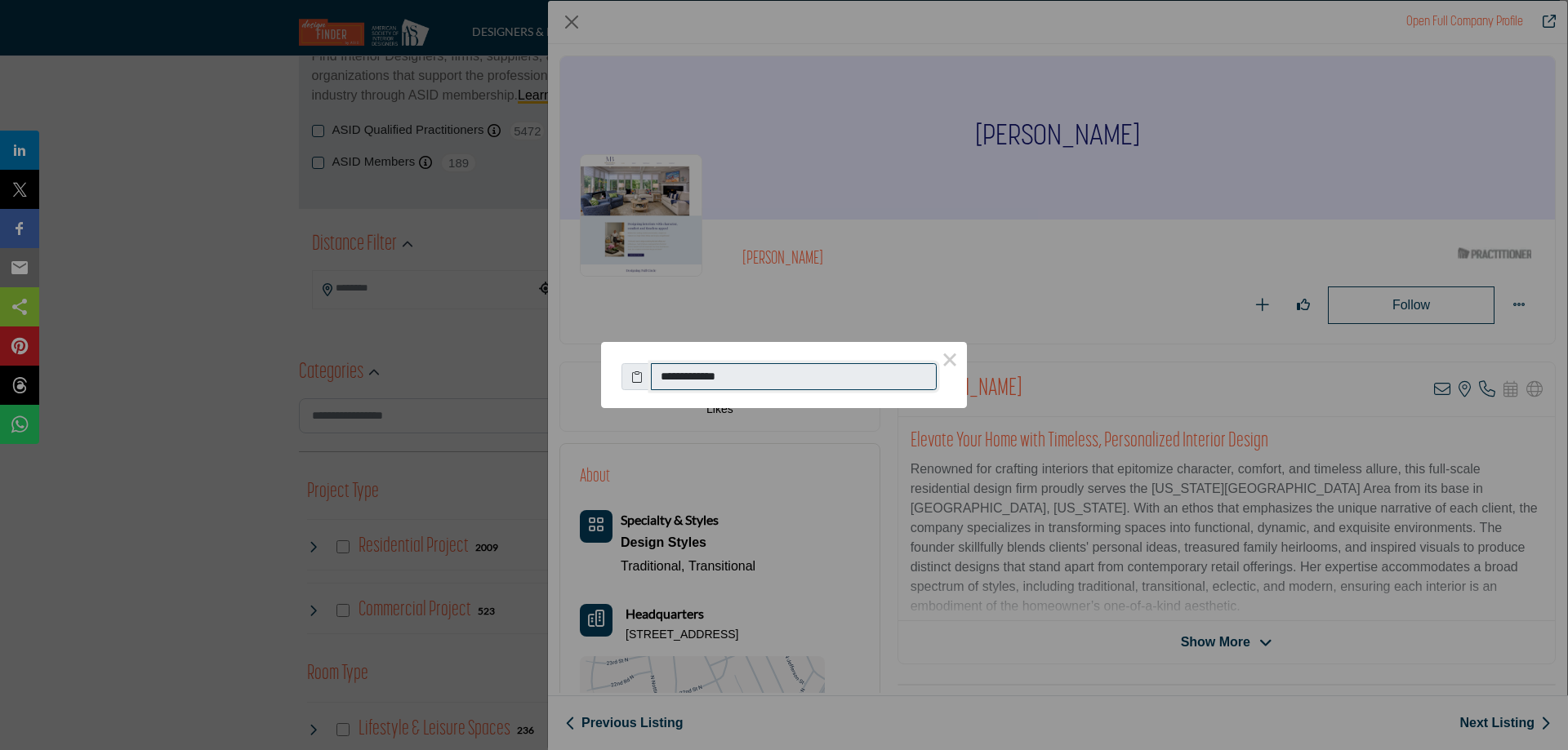
click at [696, 371] on input "**********" at bounding box center [794, 376] width 286 height 28
click at [951, 361] on button "×" at bounding box center [949, 359] width 34 height 34
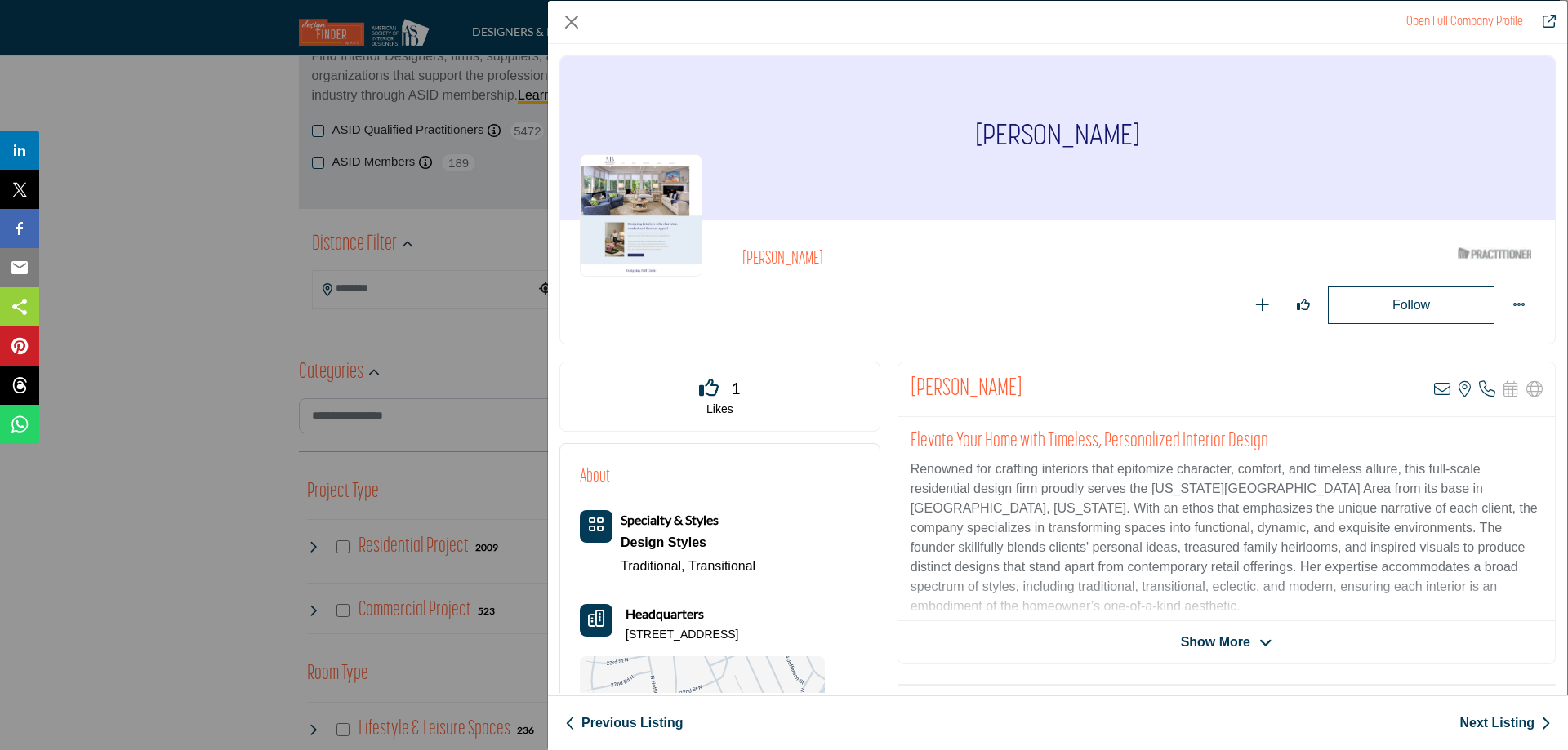
click at [1520, 722] on link "Next Listing" at bounding box center [1505, 723] width 91 height 19
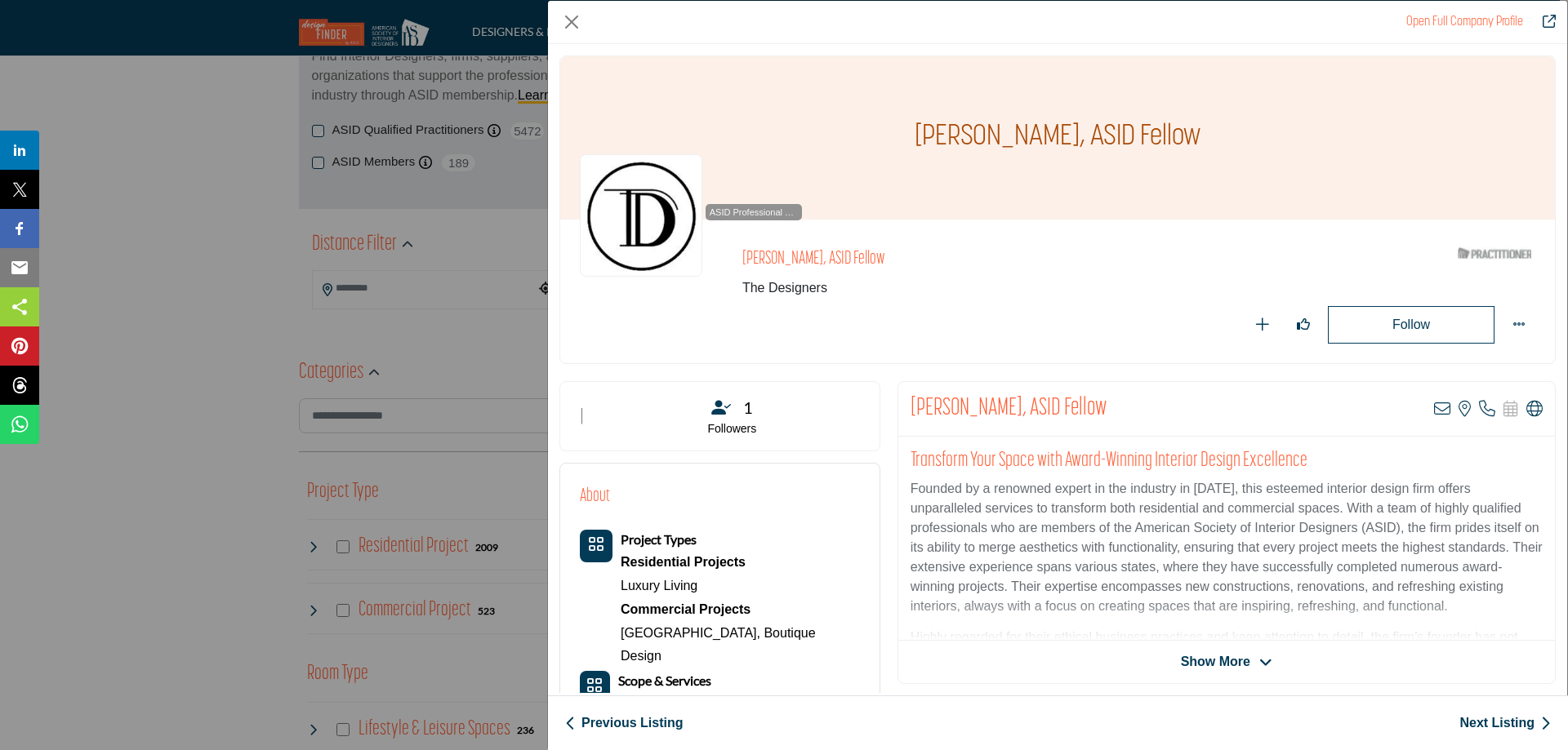
drag, startPoint x: 1100, startPoint y: 400, endPoint x: 911, endPoint y: 410, distance: 189.3
click at [911, 410] on div "Marilyn Hansen, ASID Fellow View email address of this listing View the locatio…" at bounding box center [1226, 410] width 657 height 54
copy h2 "[PERSON_NAME], ASID Fellow"
click at [1439, 404] on icon "Company Data Modal" at bounding box center [1441, 409] width 17 height 17
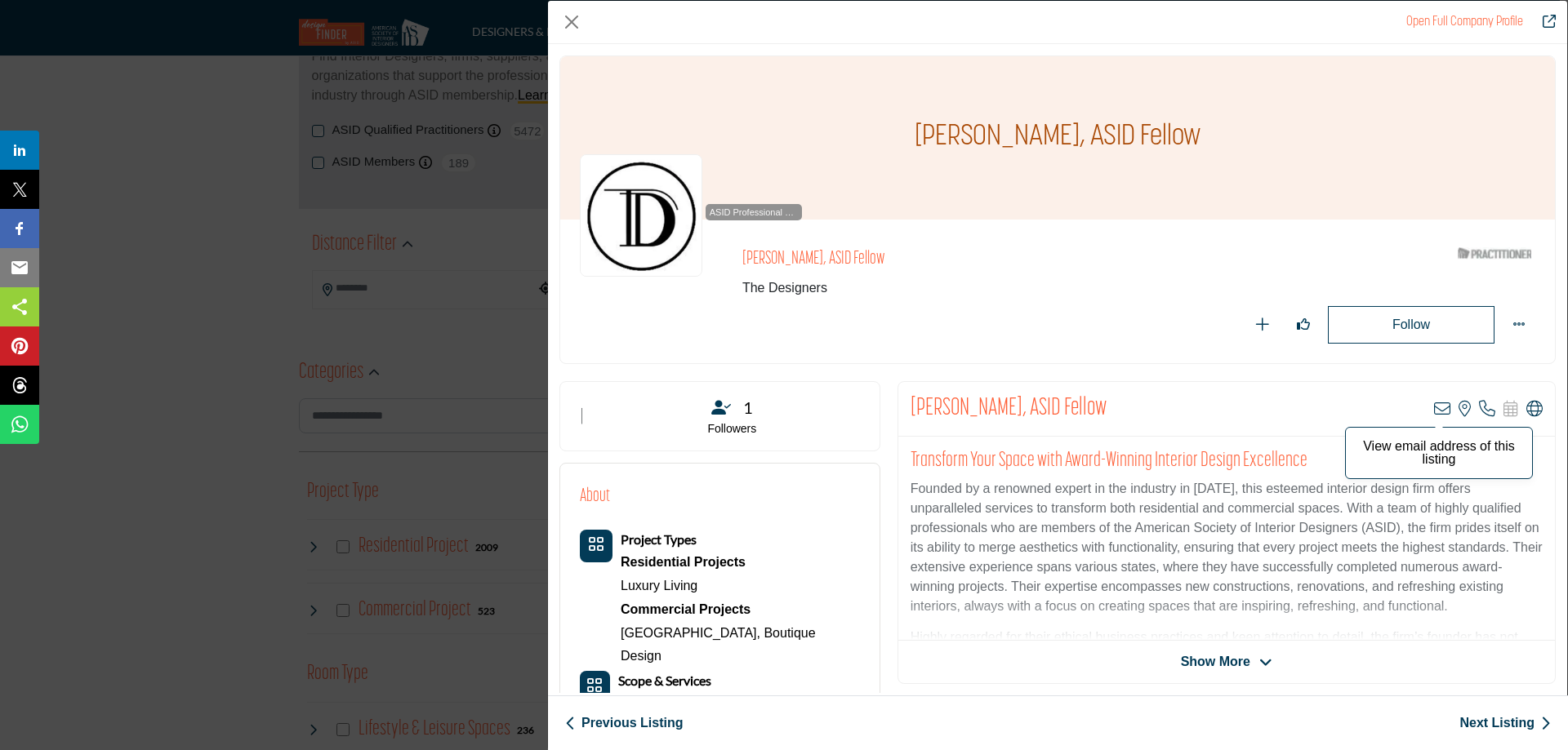
click at [1429, 446] on p "View email address of this listing" at bounding box center [1439, 452] width 170 height 26
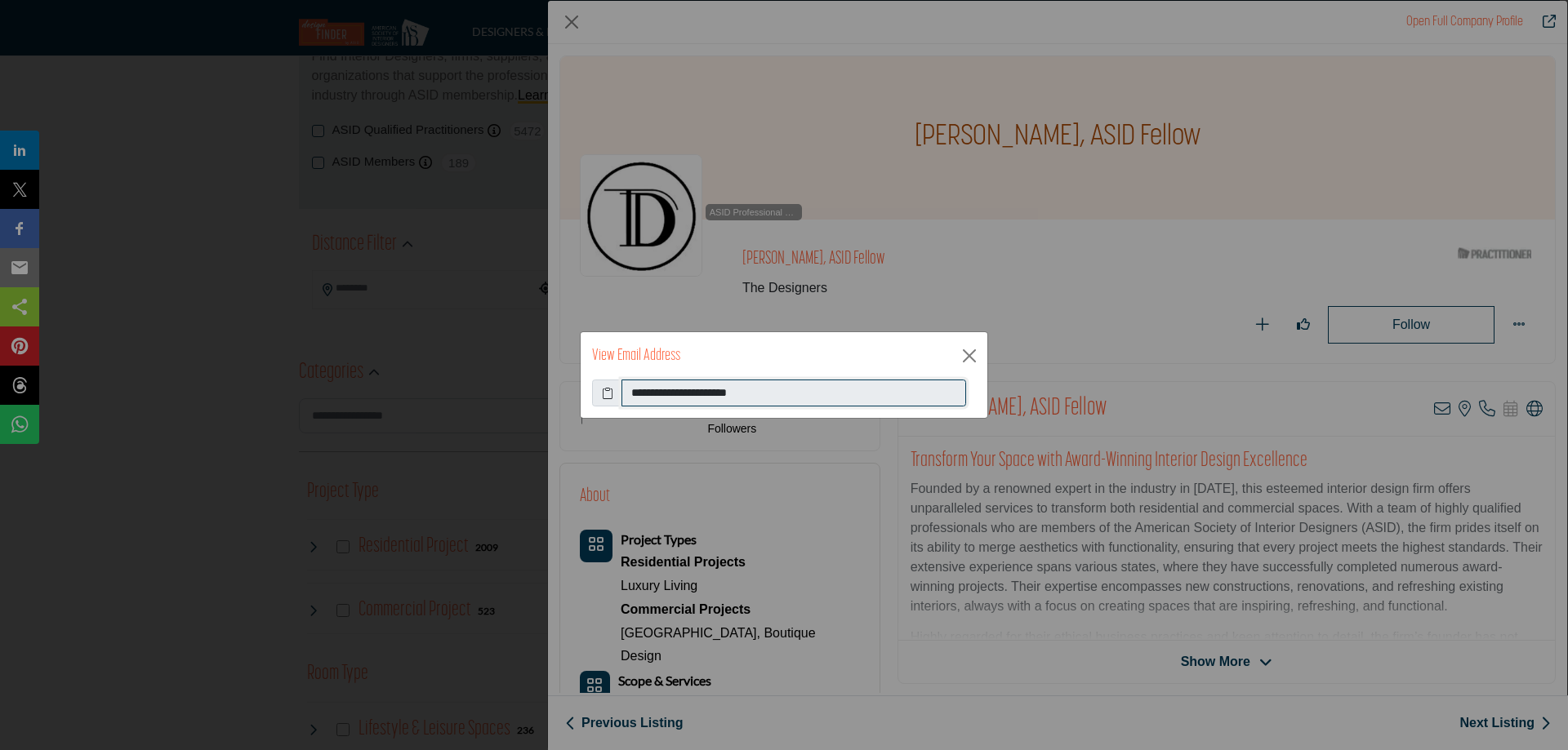
click at [713, 393] on input "**********" at bounding box center [794, 393] width 345 height 28
click at [981, 353] on button "Close" at bounding box center [968, 355] width 24 height 24
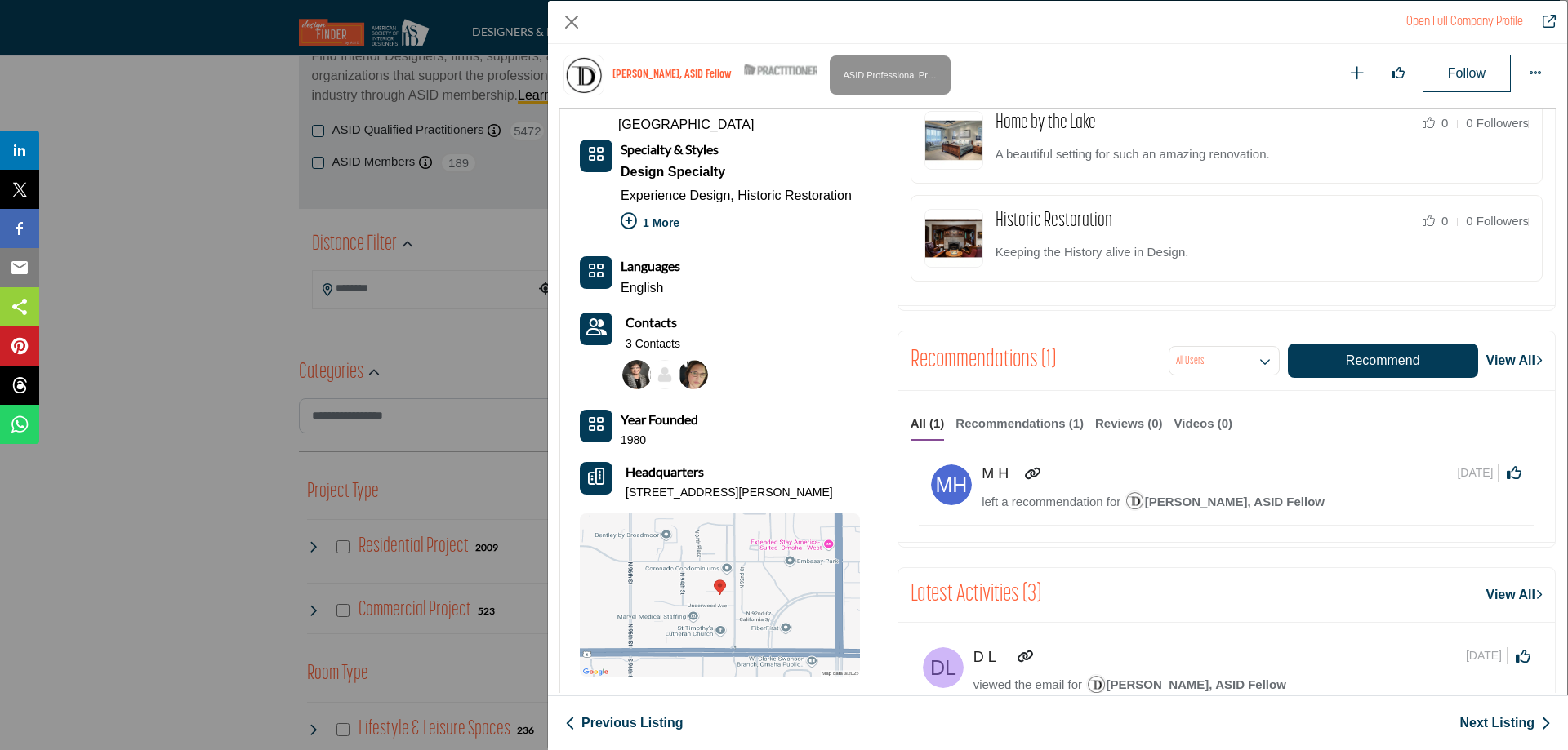
scroll to position [801, 0]
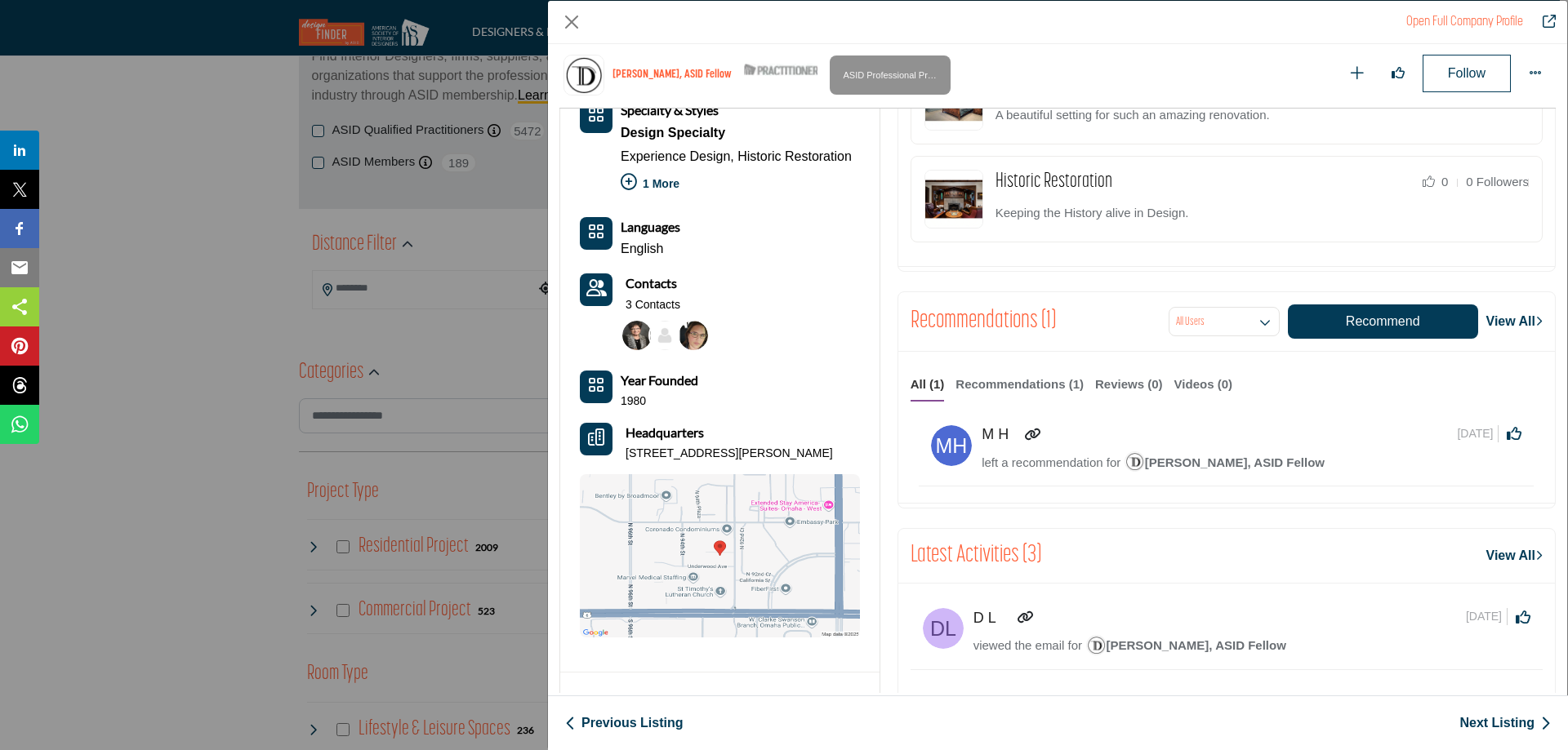
drag, startPoint x: 667, startPoint y: 418, endPoint x: 624, endPoint y: 411, distance: 43.6
click at [626, 446] on p "9300 Underwood Ave Ste 260, 68114-2685, USA" at bounding box center [729, 453] width 207 height 17
copy p "9300 Underwood Ave Ste 260, 68114-2685, USA"
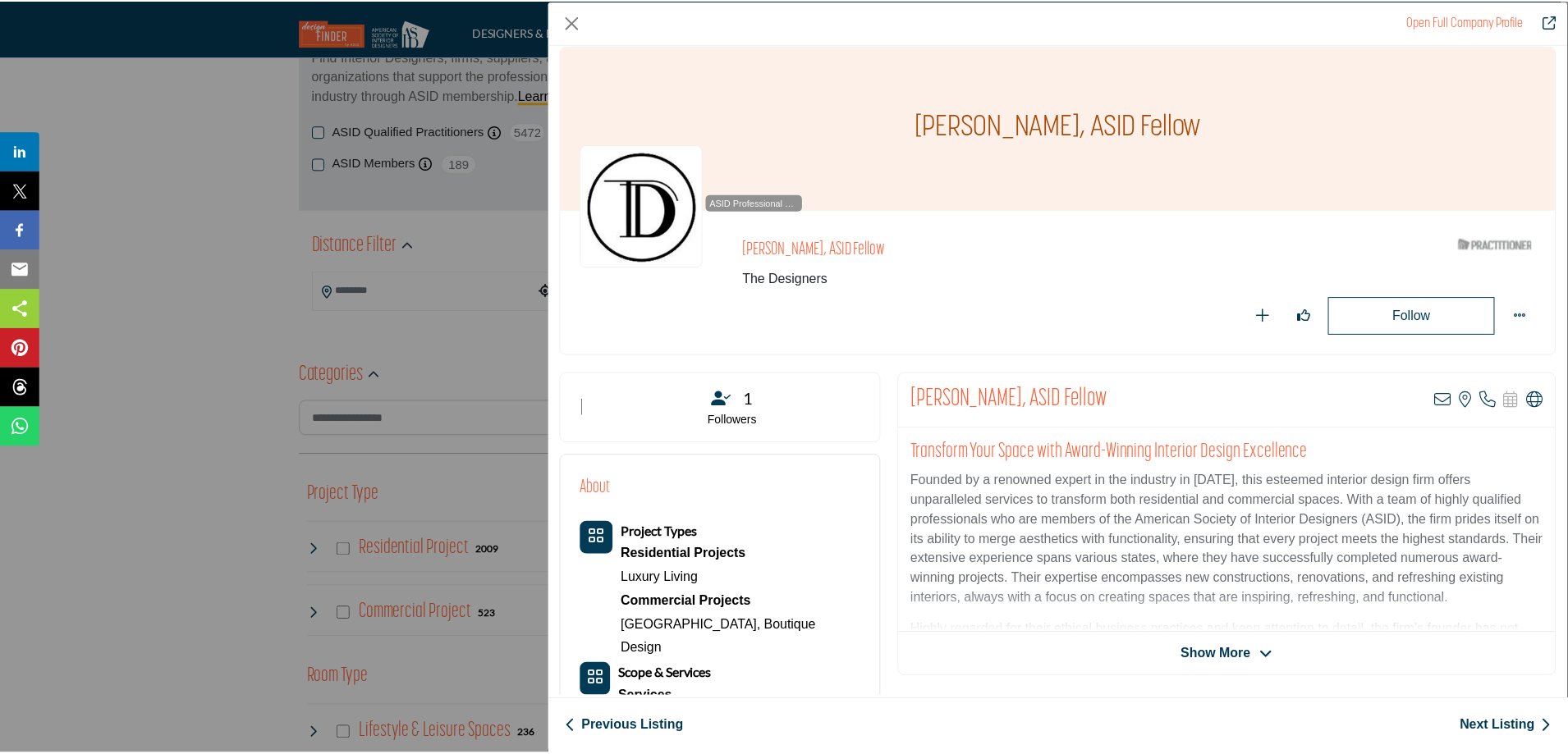
scroll to position [0, 0]
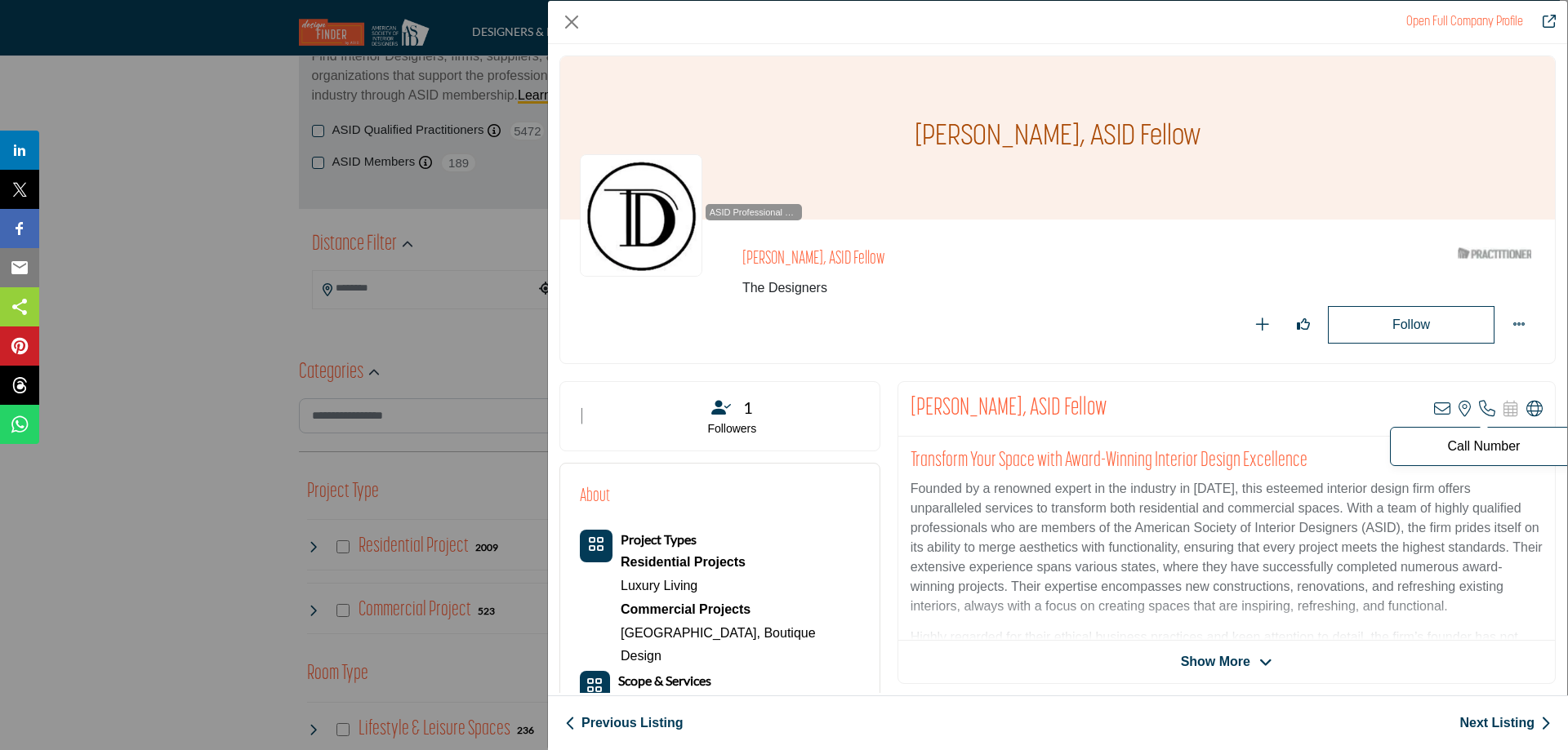
click at [1479, 406] on icon "Company Data Modal" at bounding box center [1487, 409] width 17 height 17
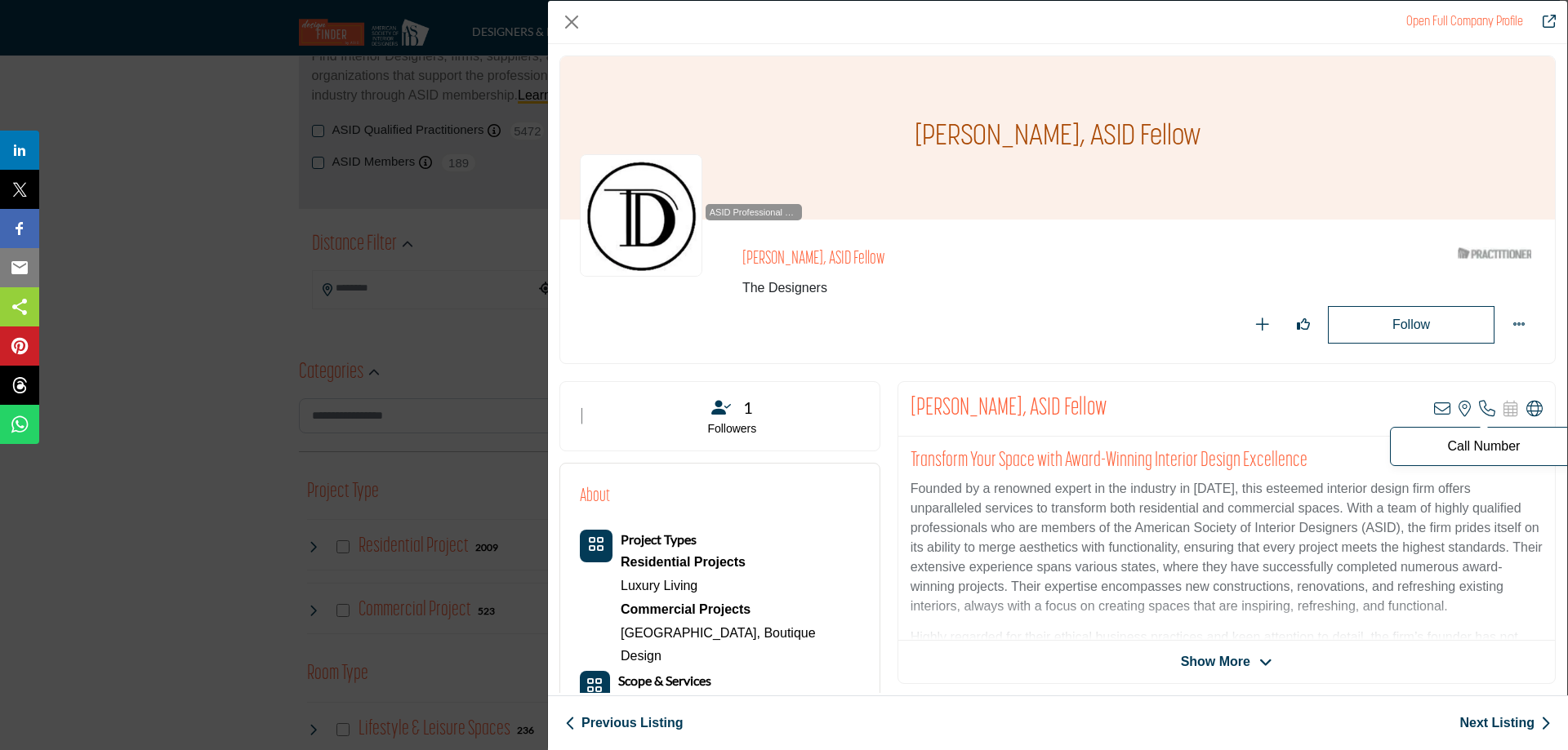
click at [1469, 449] on p "Call Number" at bounding box center [1483, 446] width 170 height 13
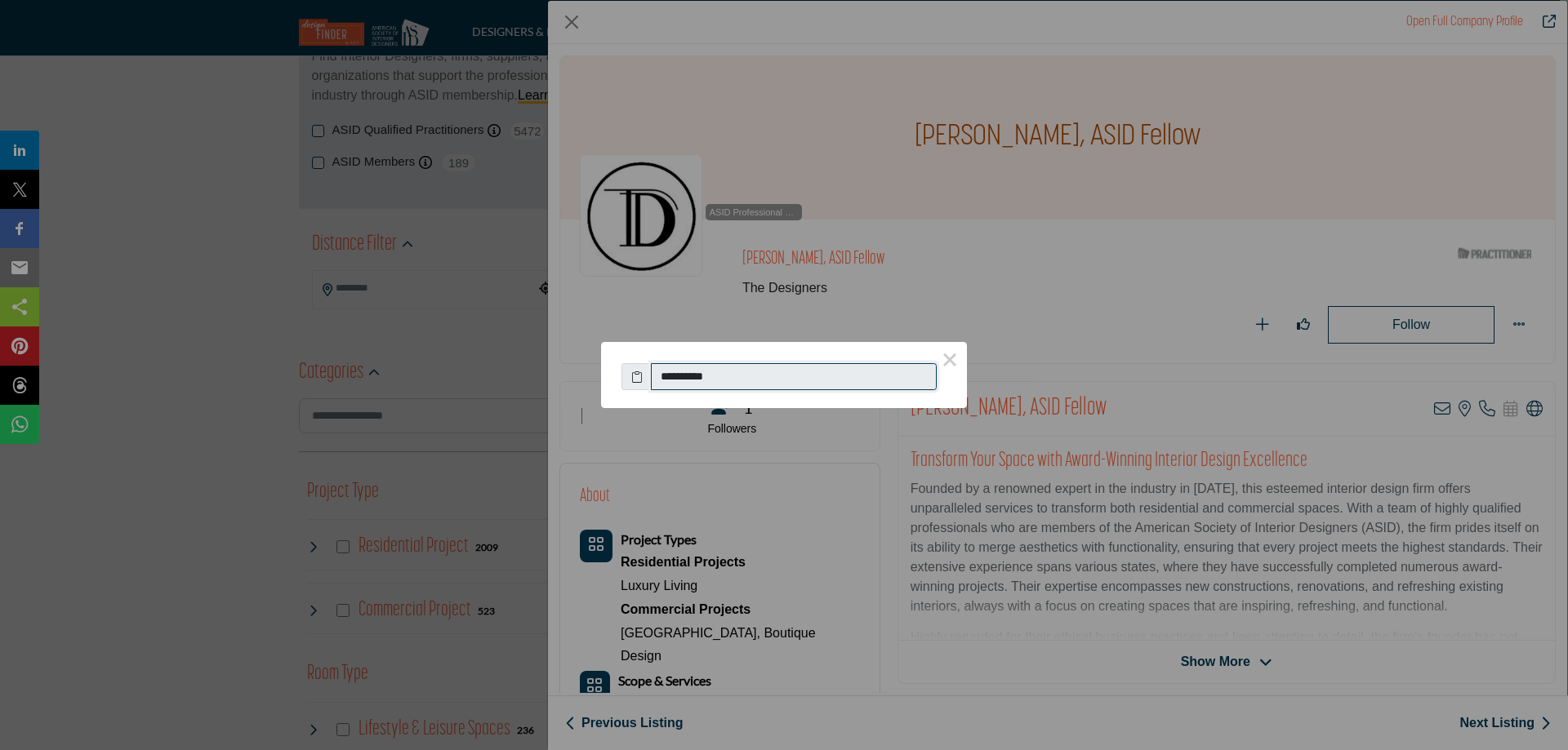
click at [682, 388] on input "**********" at bounding box center [794, 376] width 286 height 28
click at [682, 387] on input "**********" at bounding box center [794, 376] width 286 height 28
click at [569, 22] on div "**********" at bounding box center [784, 375] width 1568 height 750
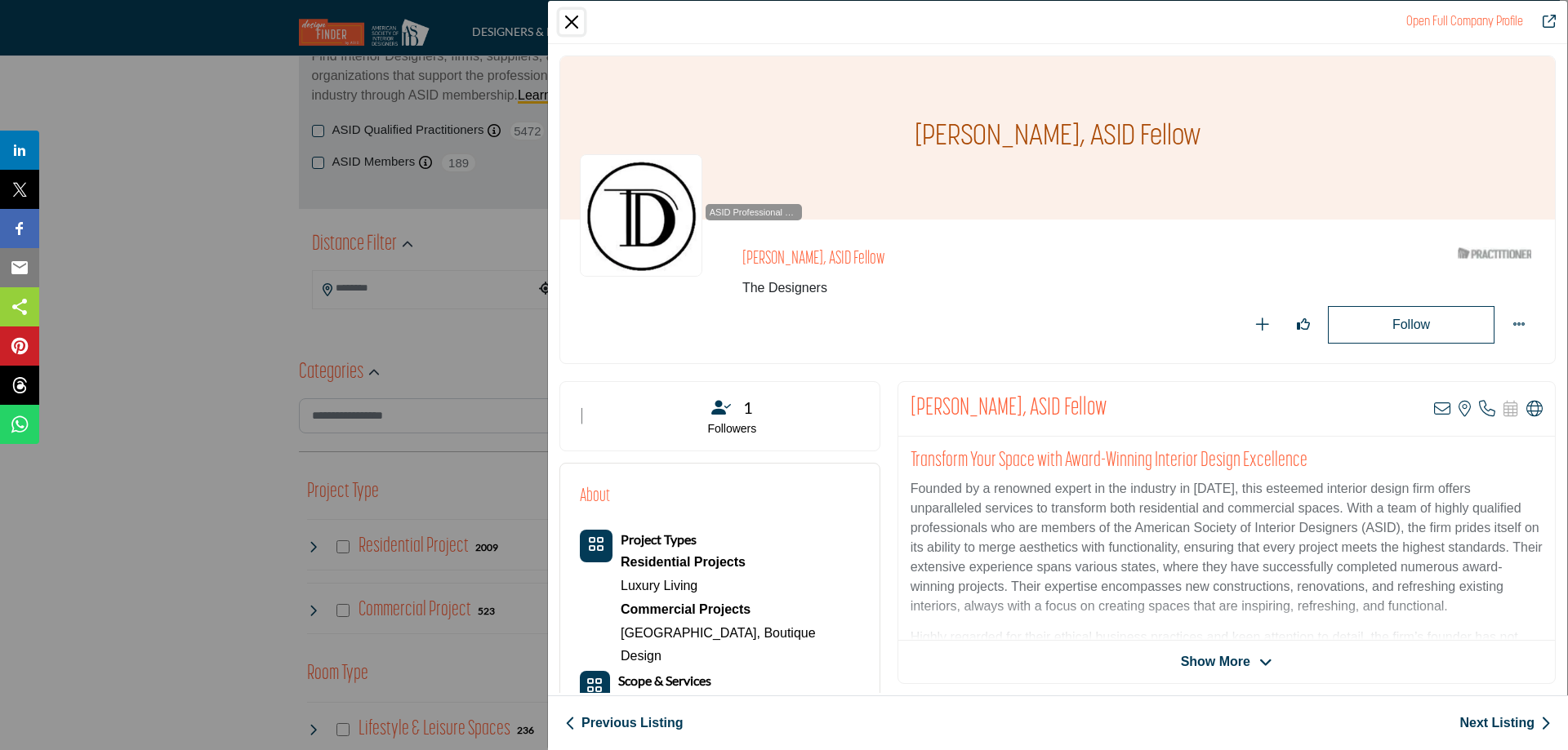
click at [575, 18] on button "Close" at bounding box center [571, 21] width 24 height 24
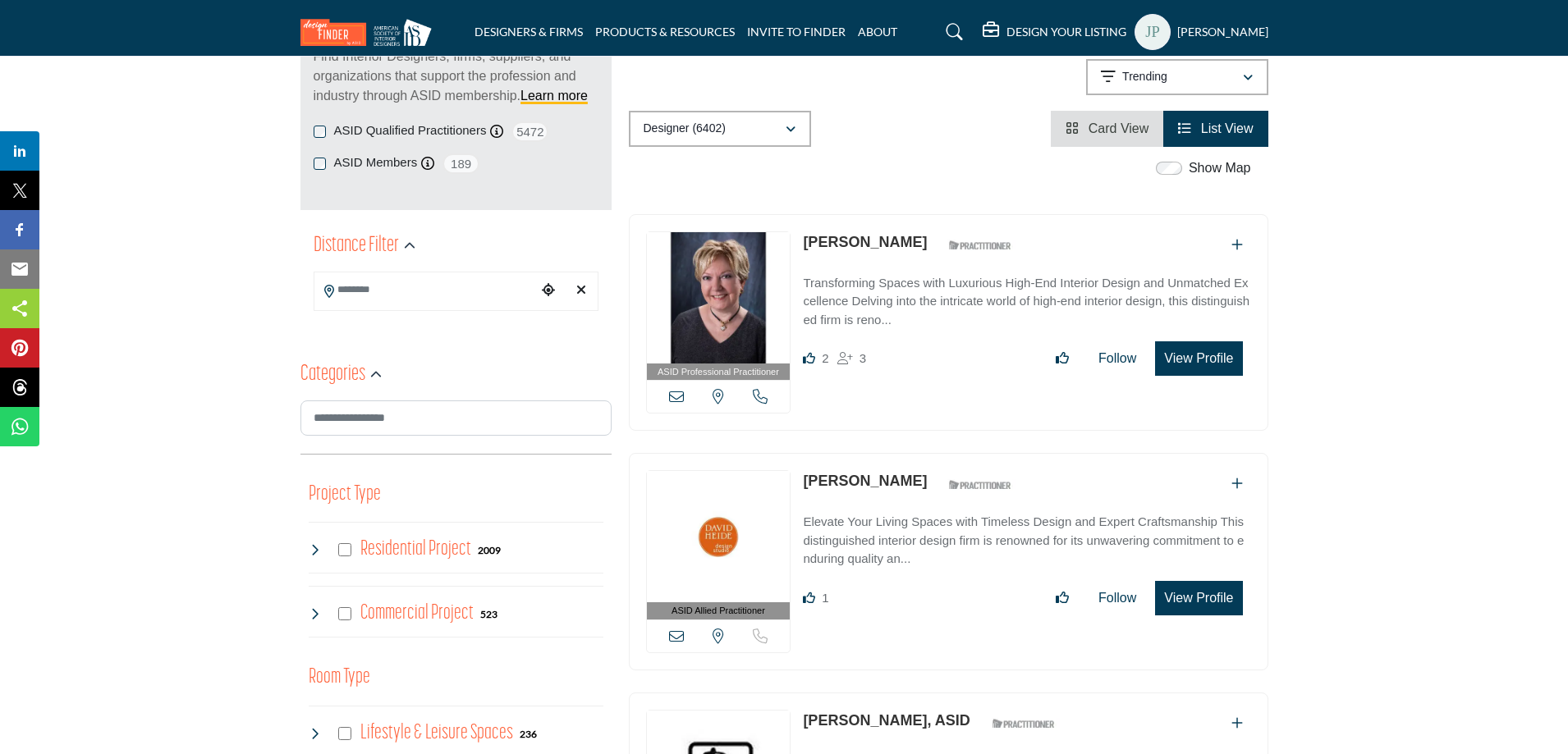
click at [1263, 35] on h5 "[PERSON_NAME]" at bounding box center [1222, 31] width 91 height 17
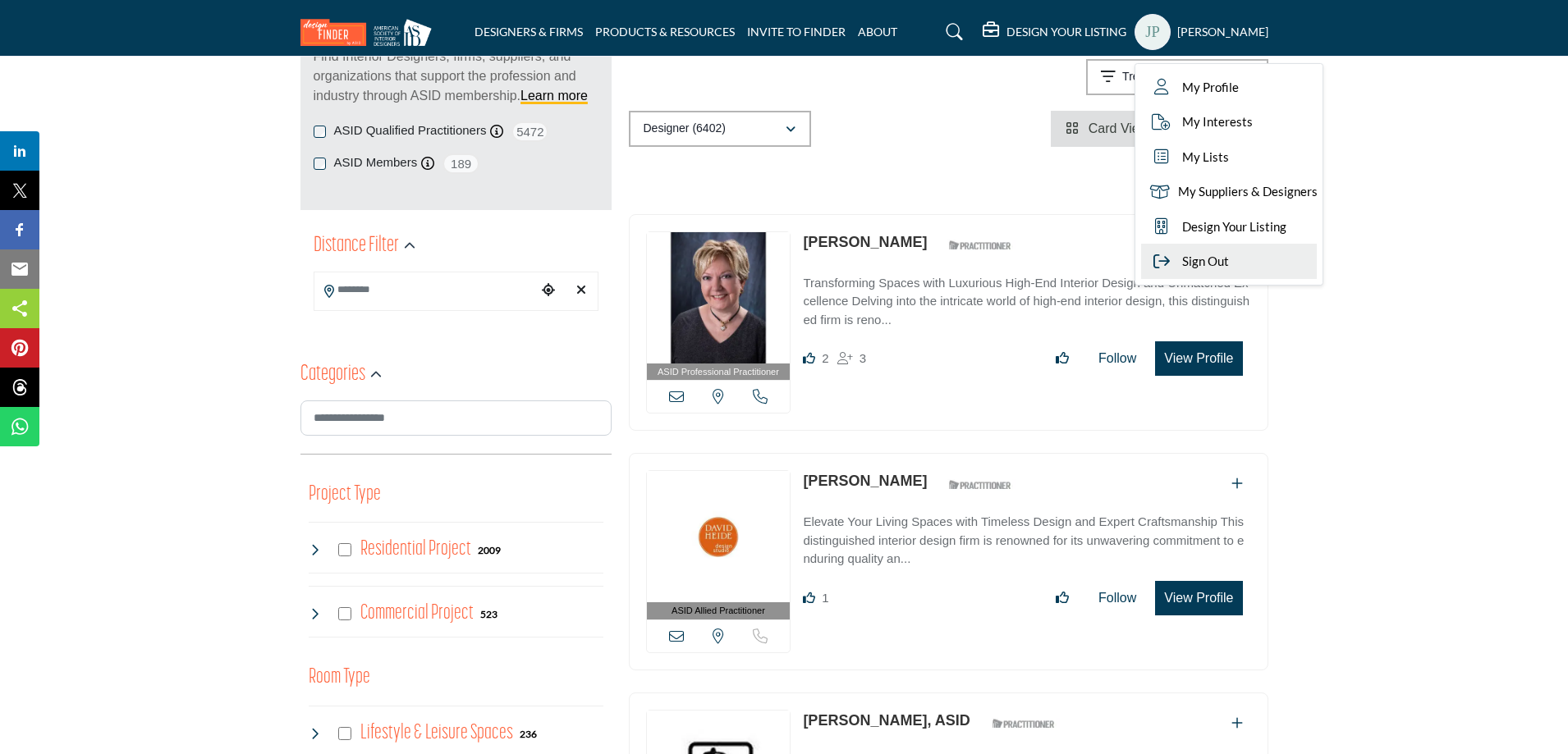
click at [1223, 257] on span "Sign Out" at bounding box center [1205, 261] width 47 height 19
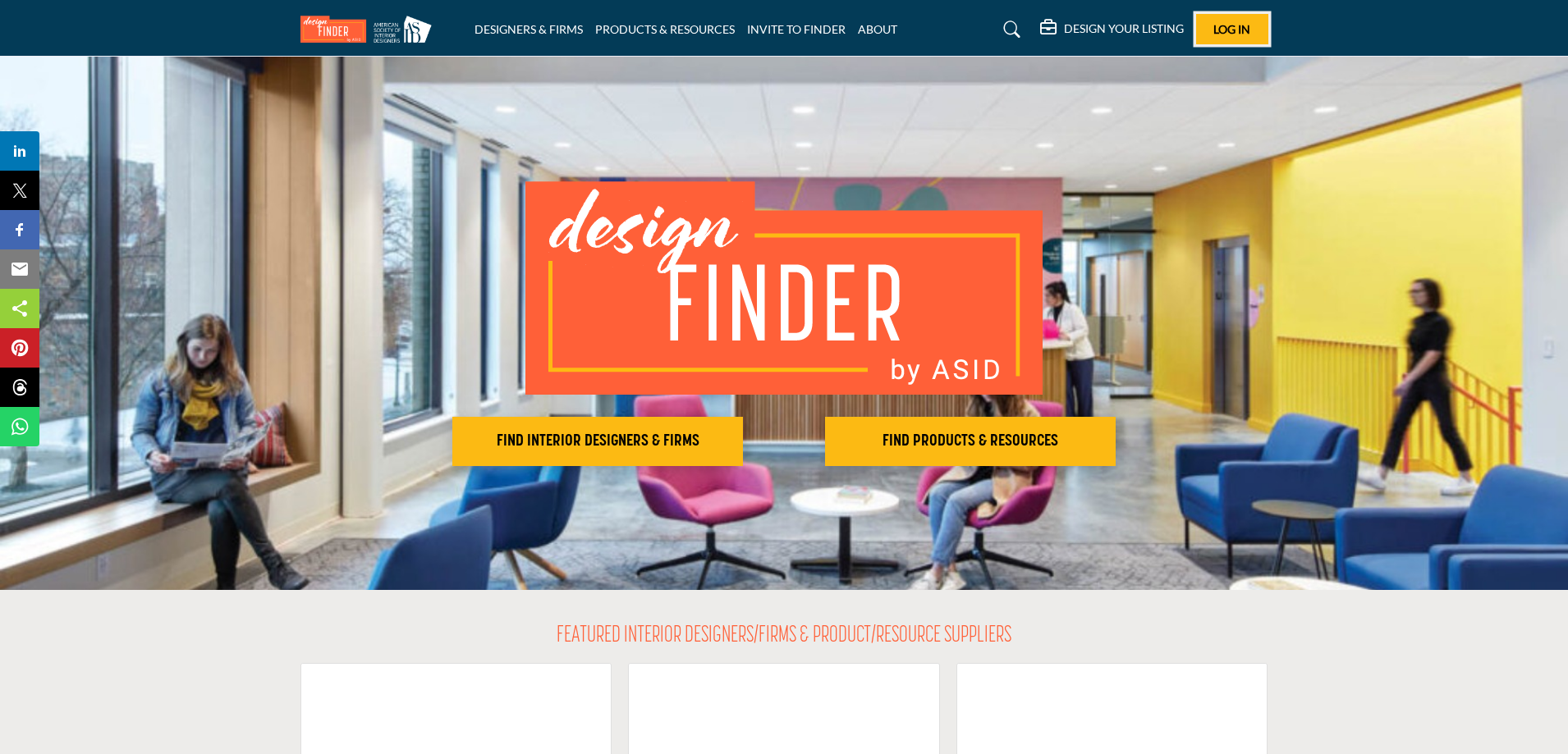
click at [1226, 28] on span "Log In" at bounding box center [1232, 29] width 37 height 14
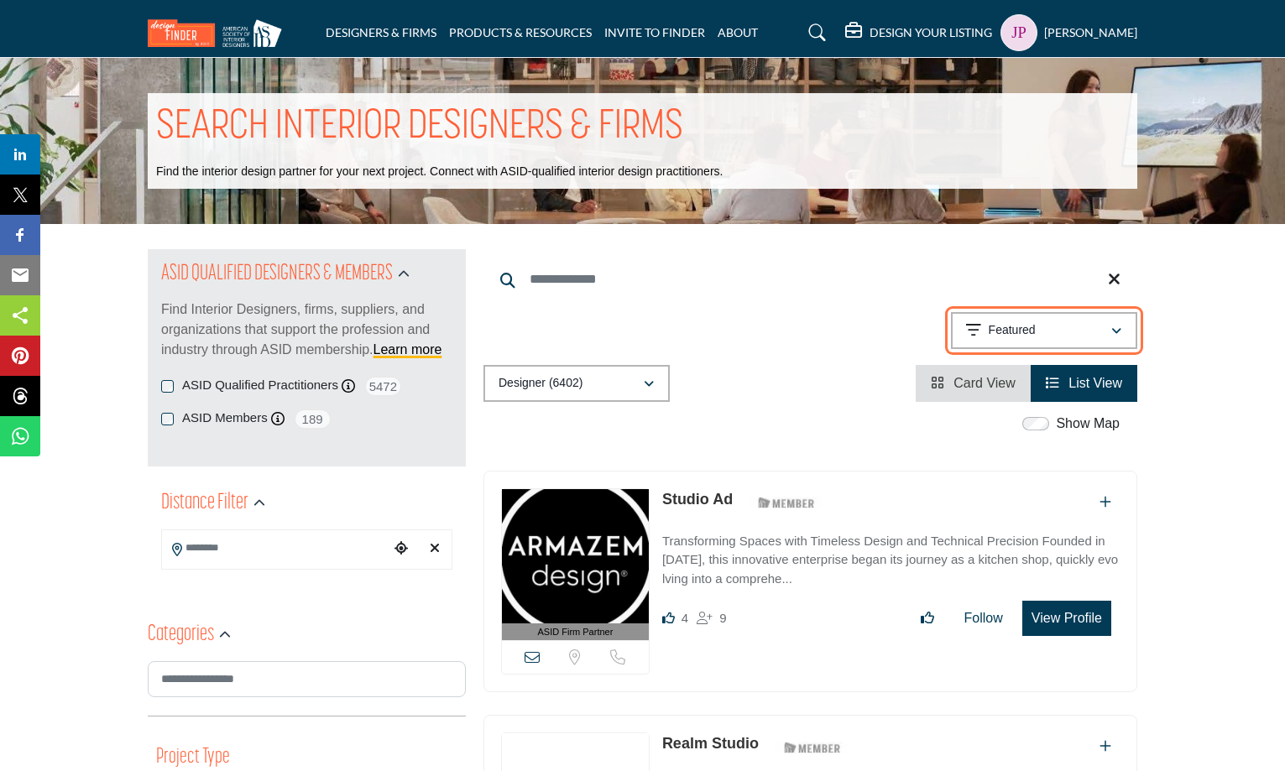
click at [1093, 322] on div "Featured" at bounding box center [1038, 331] width 144 height 20
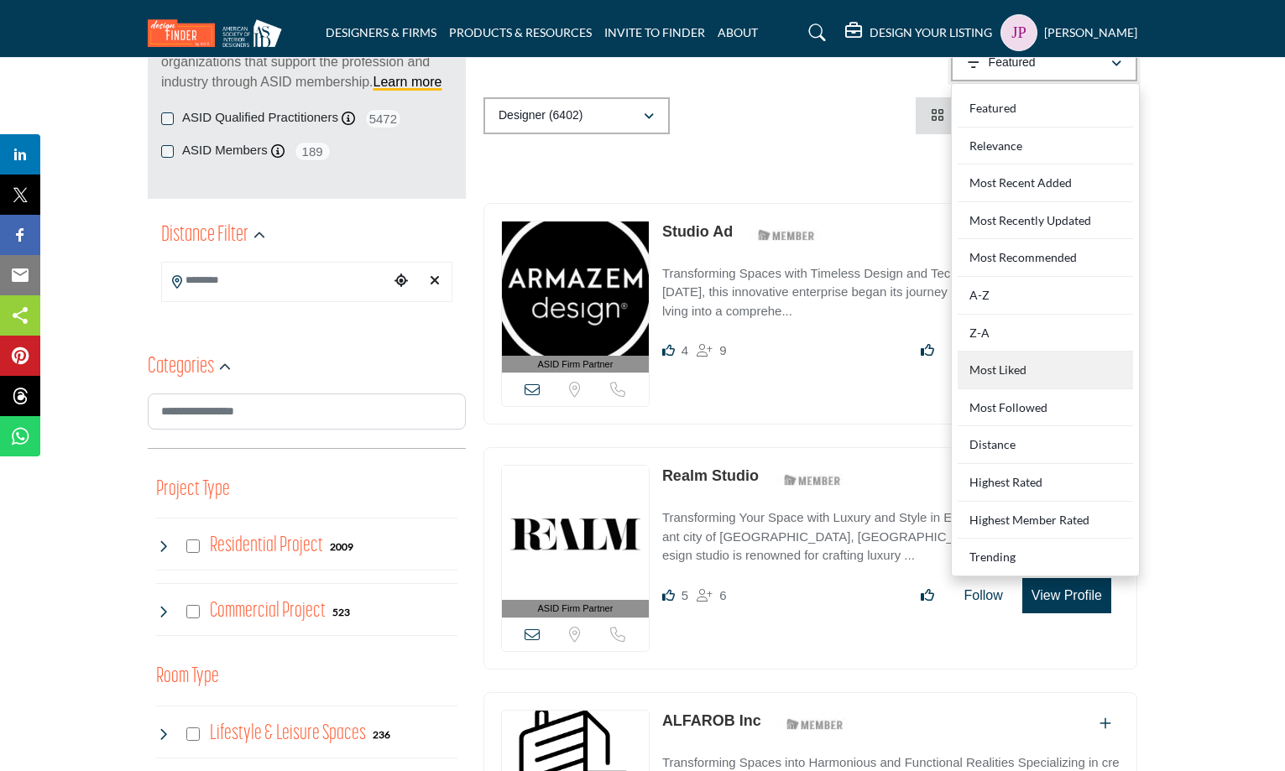
scroll to position [336, 0]
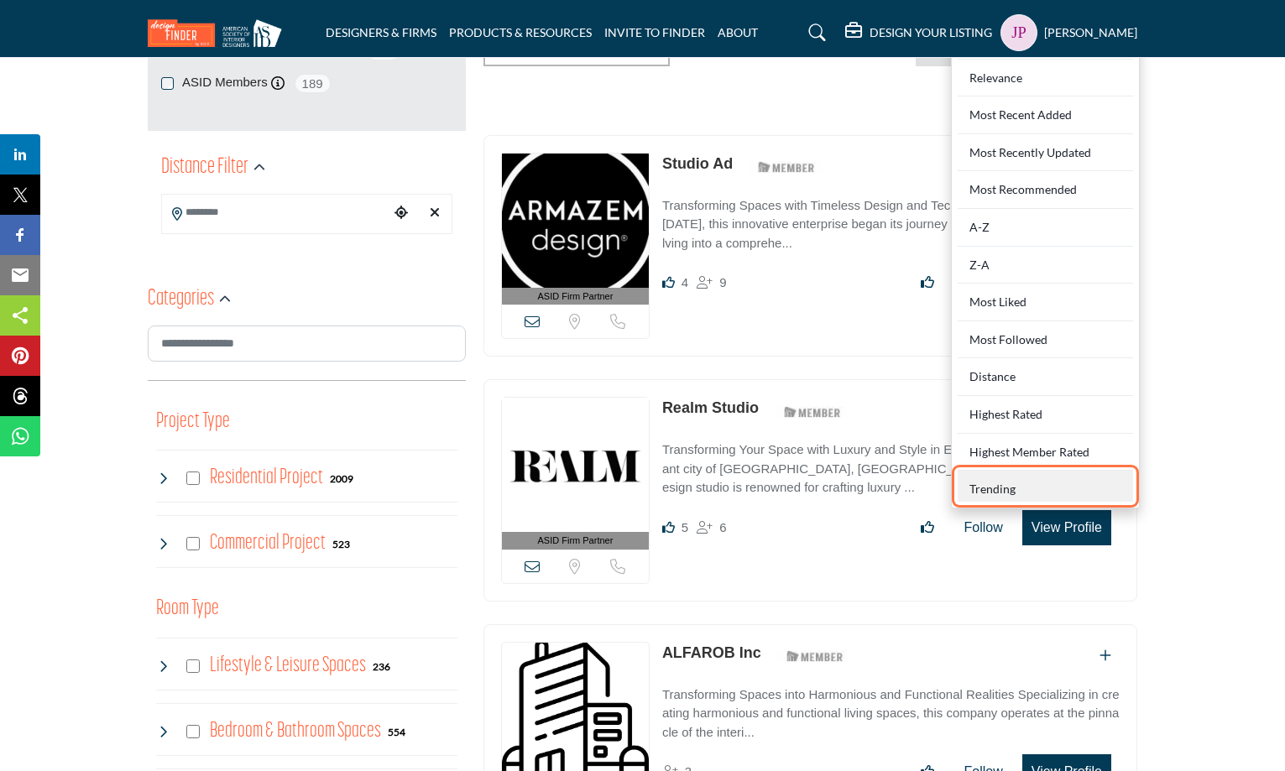
click at [1017, 493] on div "Trending" at bounding box center [1044, 486] width 175 height 31
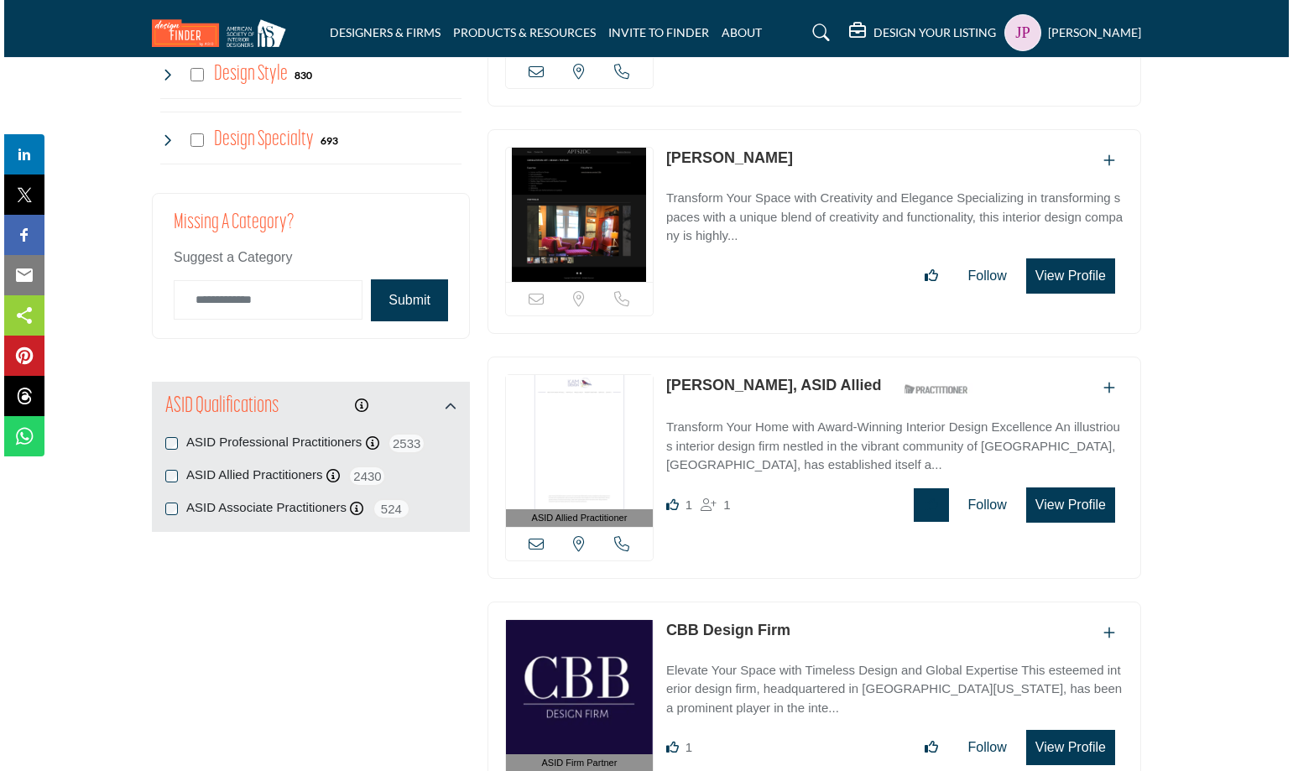
scroll to position [1594, 0]
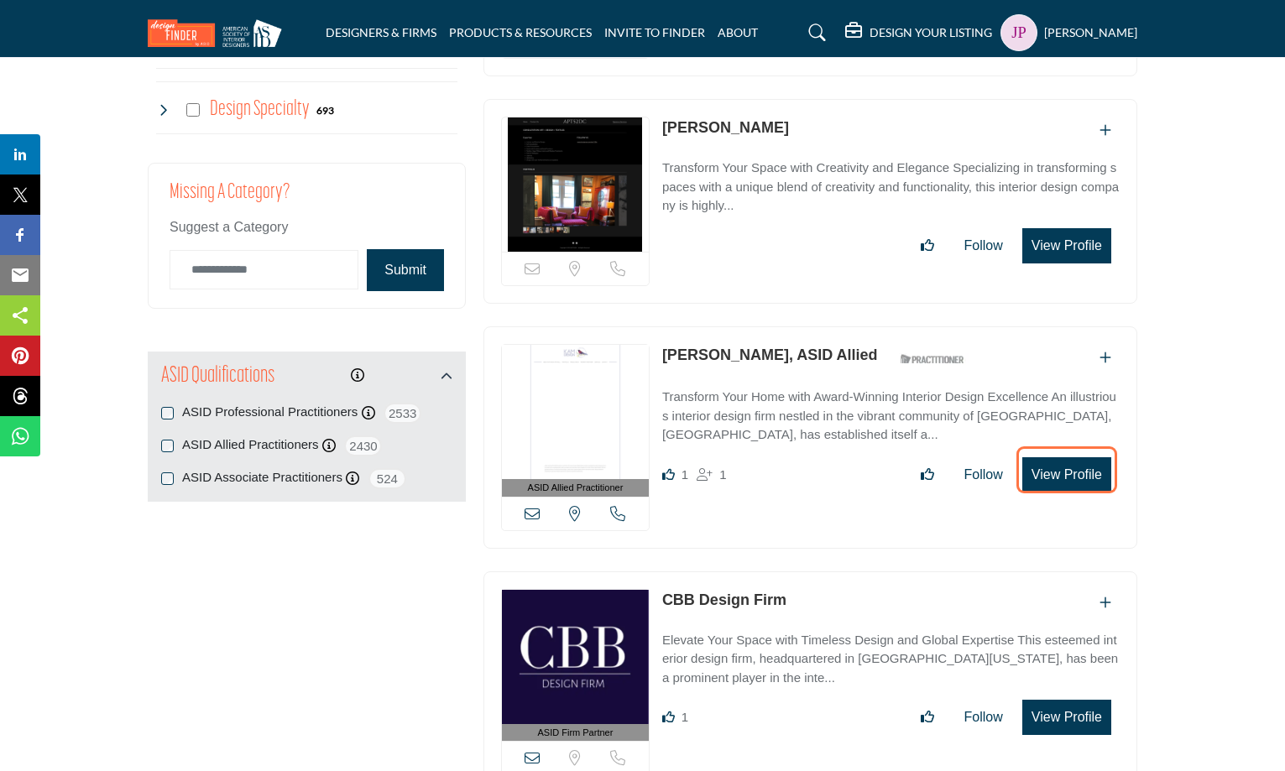
click at [1099, 479] on button "View Profile" at bounding box center [1066, 474] width 89 height 35
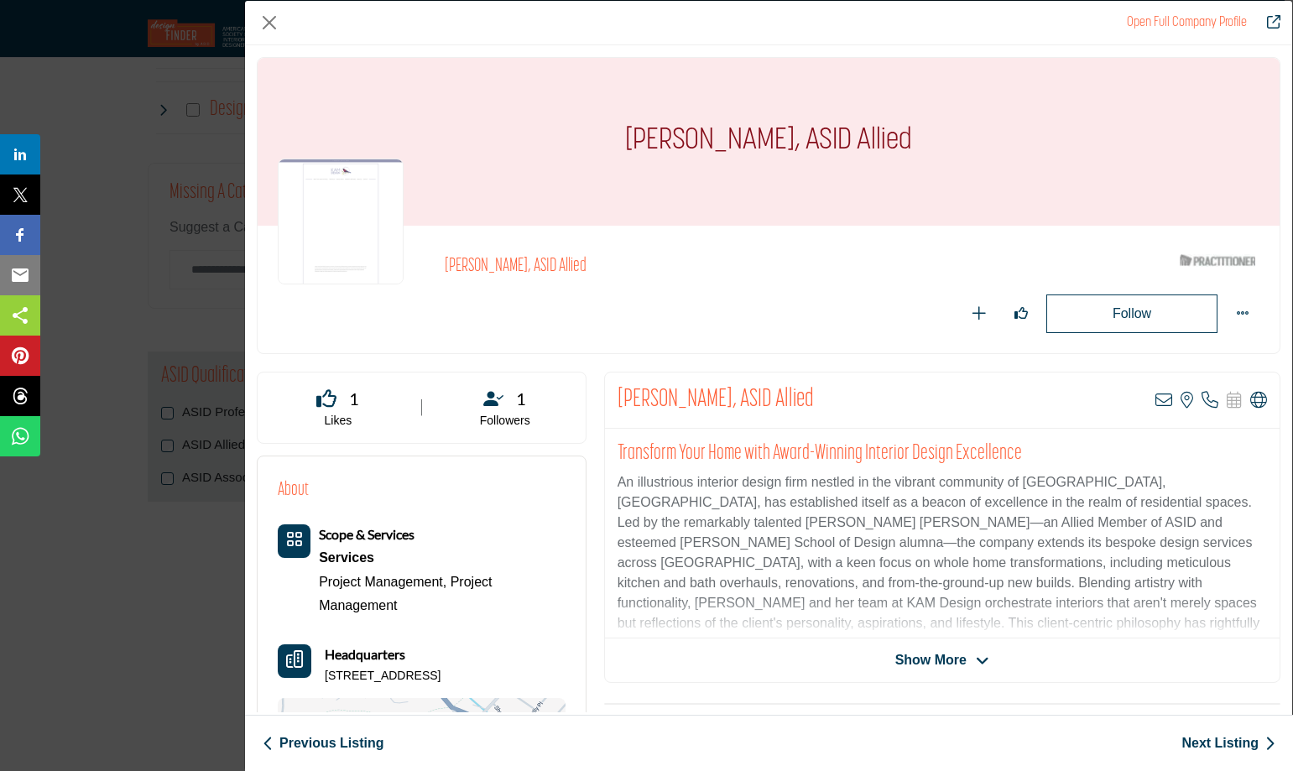
drag, startPoint x: 821, startPoint y: 402, endPoint x: 605, endPoint y: 396, distance: 216.6
click at [605, 396] on div "Kim A. Mitchell, ASID Allied View email address of this listing View the locati…" at bounding box center [942, 401] width 675 height 56
drag, startPoint x: 658, startPoint y: 398, endPoint x: 612, endPoint y: 399, distance: 46.2
click at [612, 399] on div "Kim A. Mitchell, ASID Allied View email address of this listing View the locati…" at bounding box center [942, 401] width 675 height 56
click at [1158, 401] on icon "Company Data Modal" at bounding box center [1163, 400] width 17 height 17
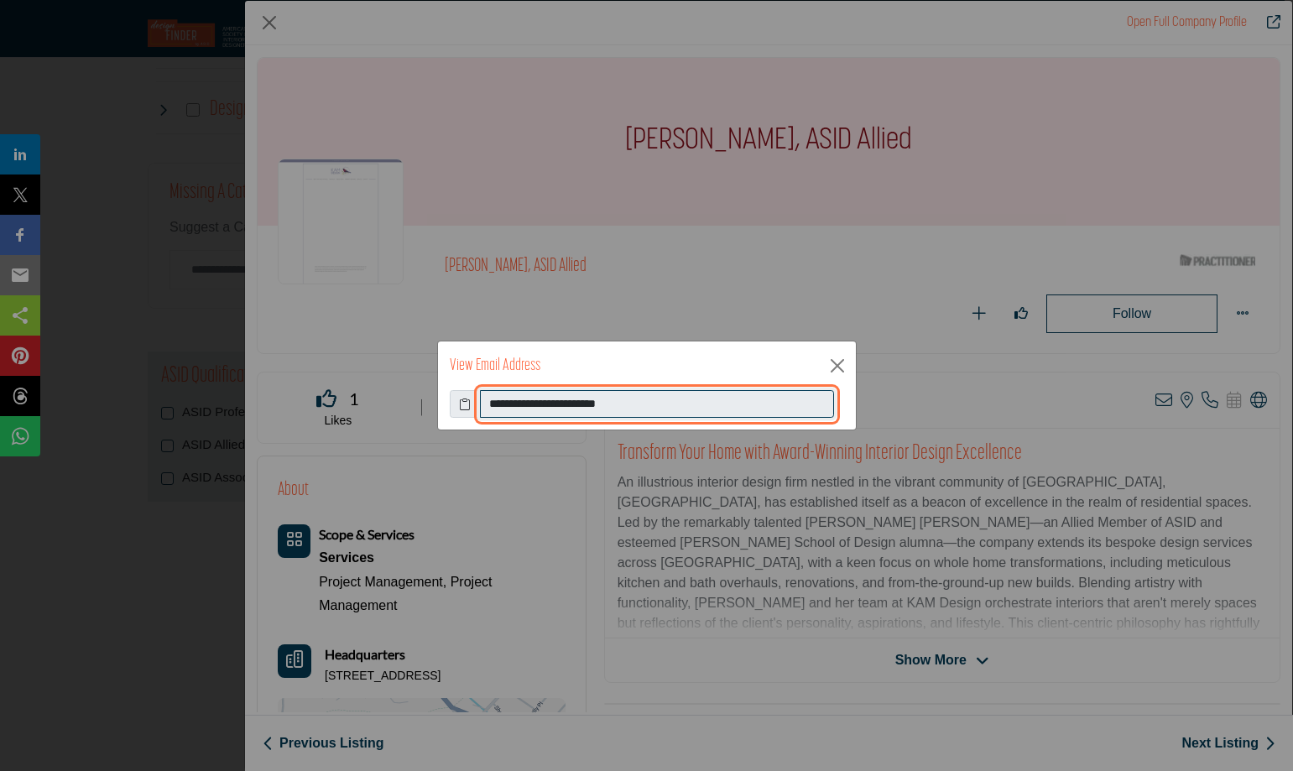
click at [522, 407] on input "**********" at bounding box center [657, 404] width 354 height 29
click at [844, 373] on button "Close" at bounding box center [837, 365] width 25 height 25
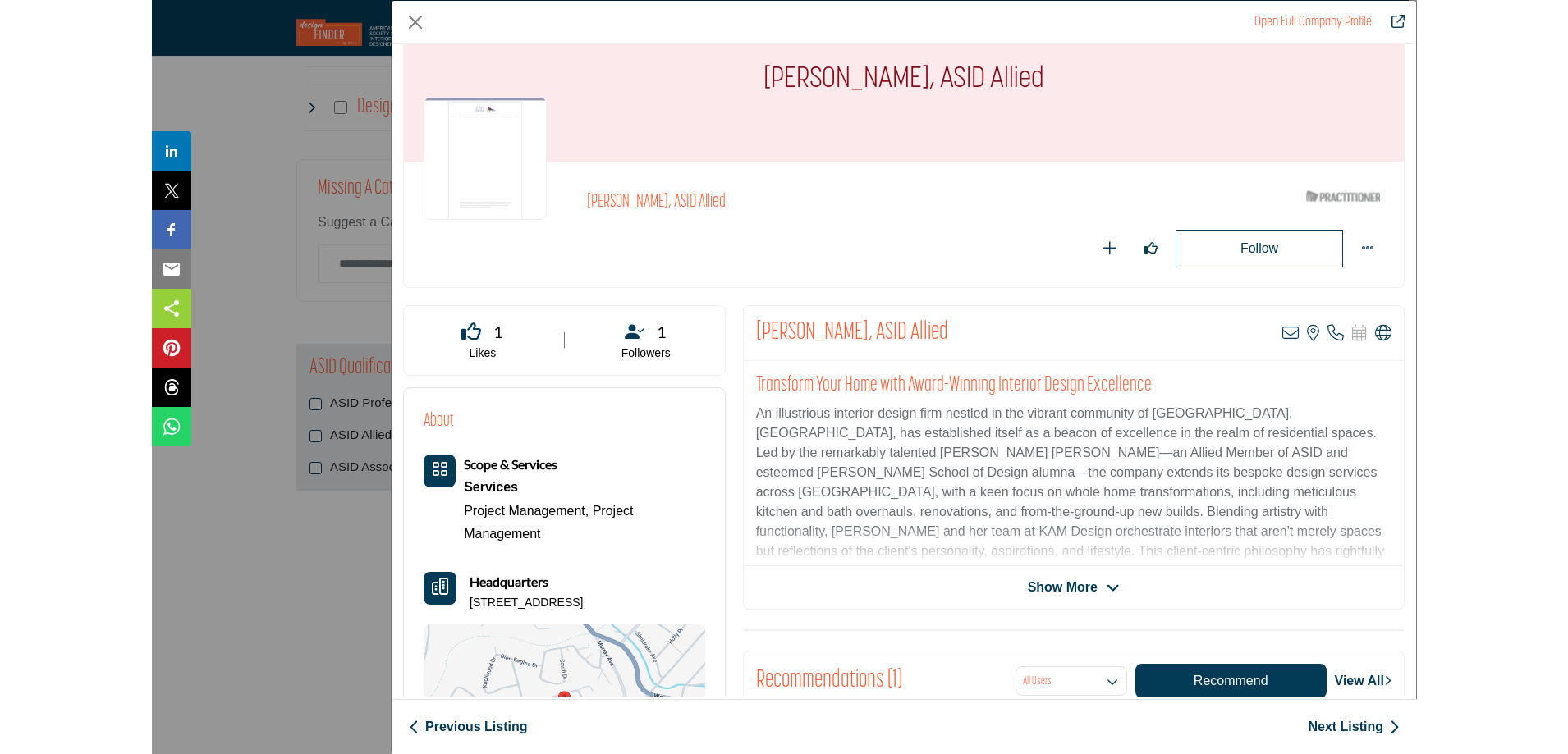
scroll to position [82, 0]
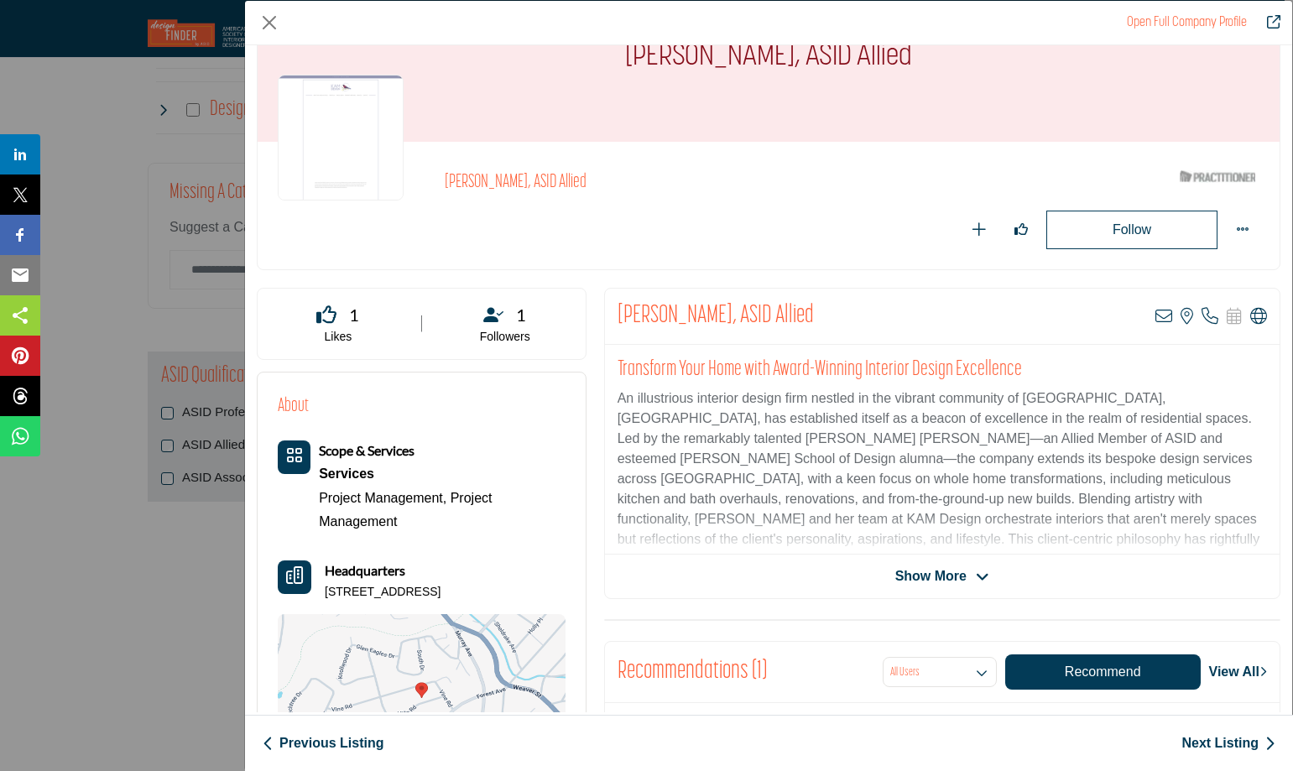
drag, startPoint x: 496, startPoint y: 591, endPoint x: 320, endPoint y: 590, distance: 176.2
click at [320, 590] on div "Headquarters 22 Villa Rd, 10538-1246, USA" at bounding box center [422, 580] width 288 height 40
drag, startPoint x: 480, startPoint y: 590, endPoint x: 320, endPoint y: 595, distance: 160.3
click at [320, 595] on div "Headquarters 22 Villa Rd, 10538-1246, USA" at bounding box center [422, 580] width 288 height 40
click at [1155, 315] on icon "Company Data Modal" at bounding box center [1163, 316] width 17 height 17
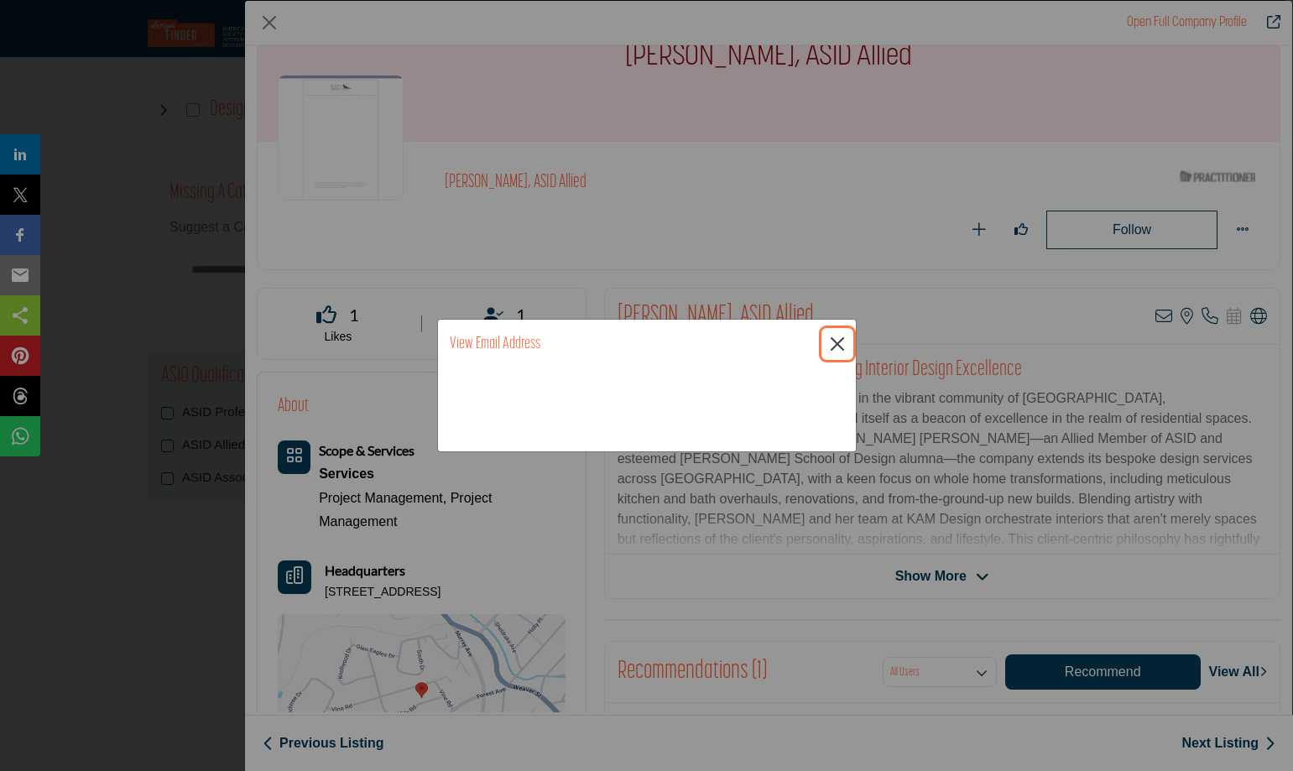
click at [832, 346] on button "Close" at bounding box center [837, 343] width 25 height 25
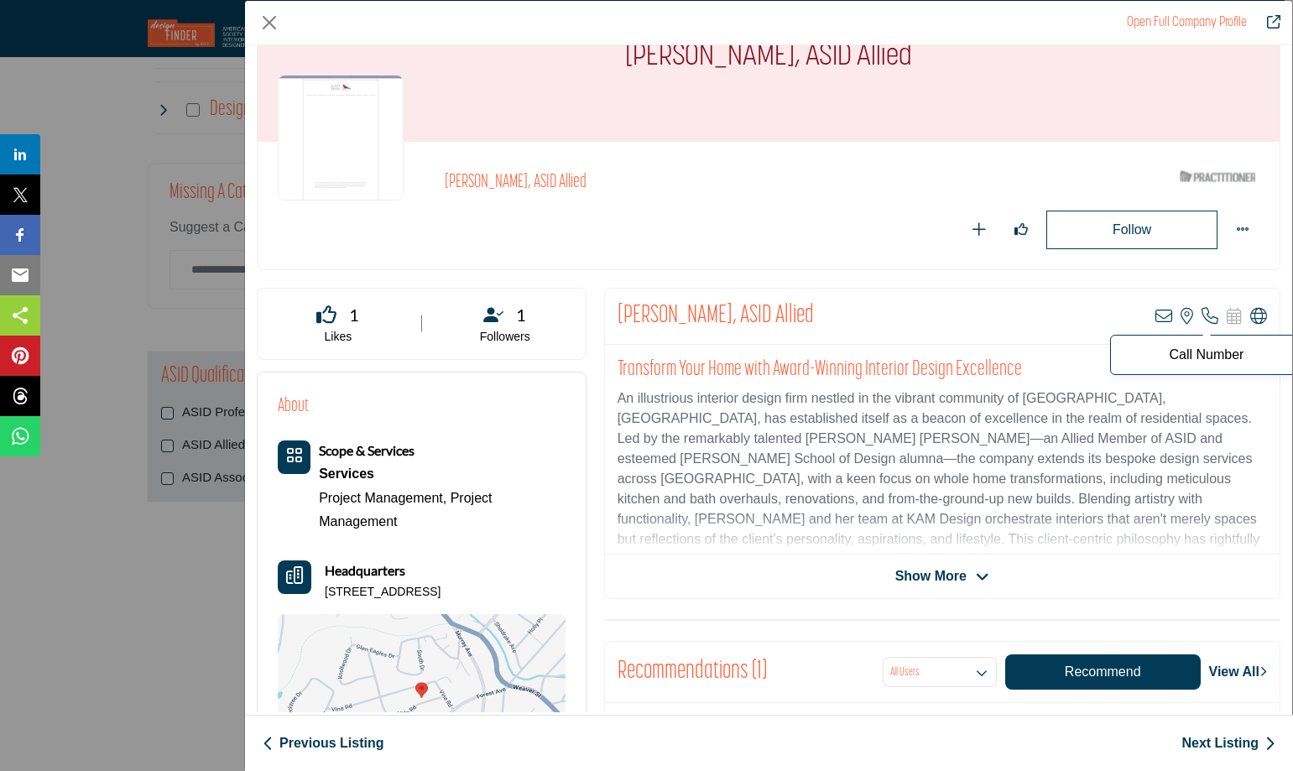
click at [1202, 315] on icon "Company Data Modal" at bounding box center [1210, 316] width 17 height 17
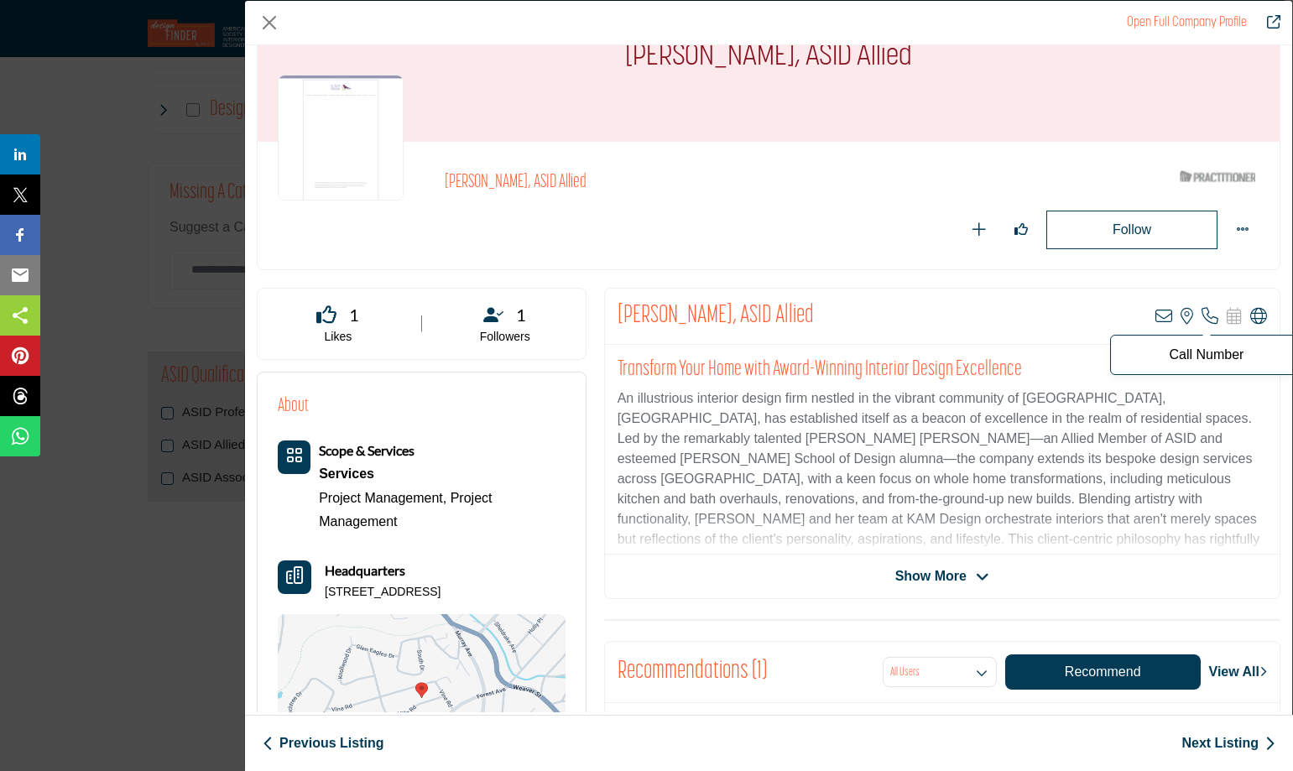
click at [1197, 355] on p "Call Number" at bounding box center [1206, 354] width 175 height 13
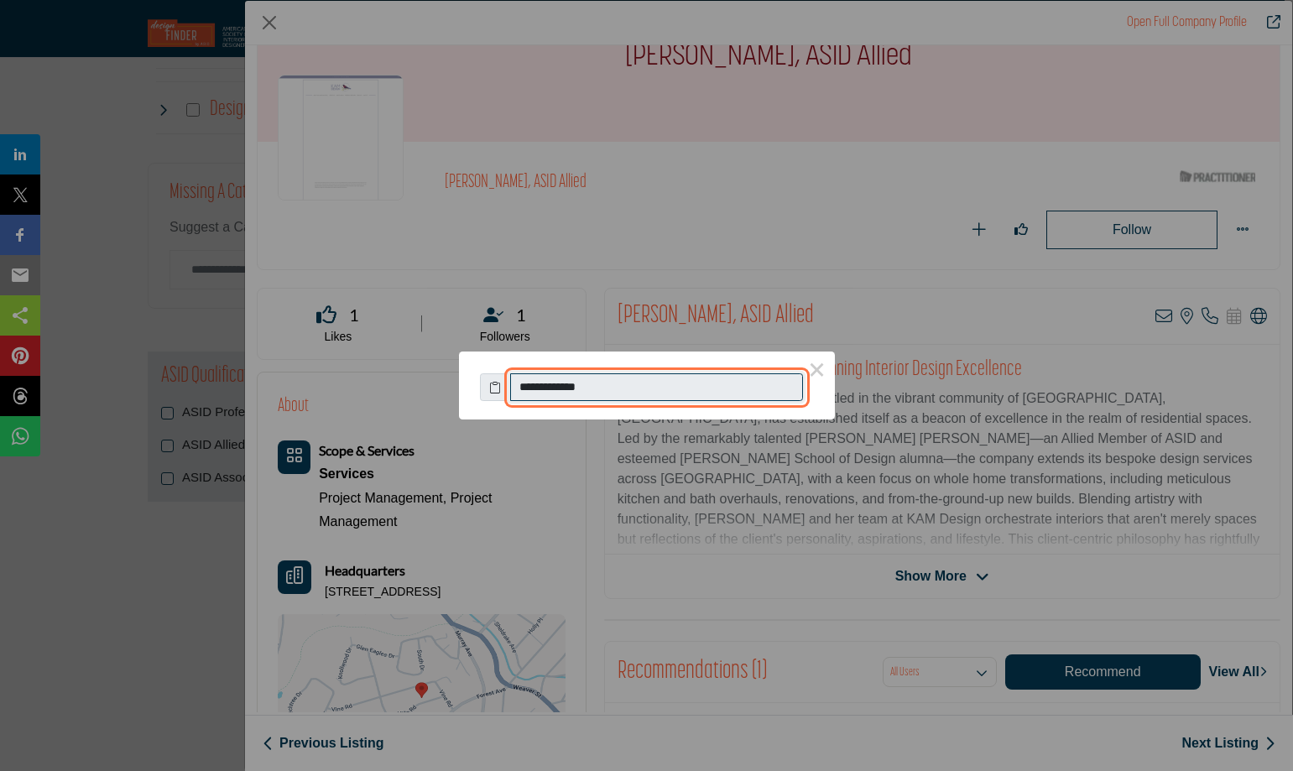
click at [561, 391] on input "**********" at bounding box center [657, 387] width 294 height 29
click at [562, 391] on input "**********" at bounding box center [657, 387] width 294 height 29
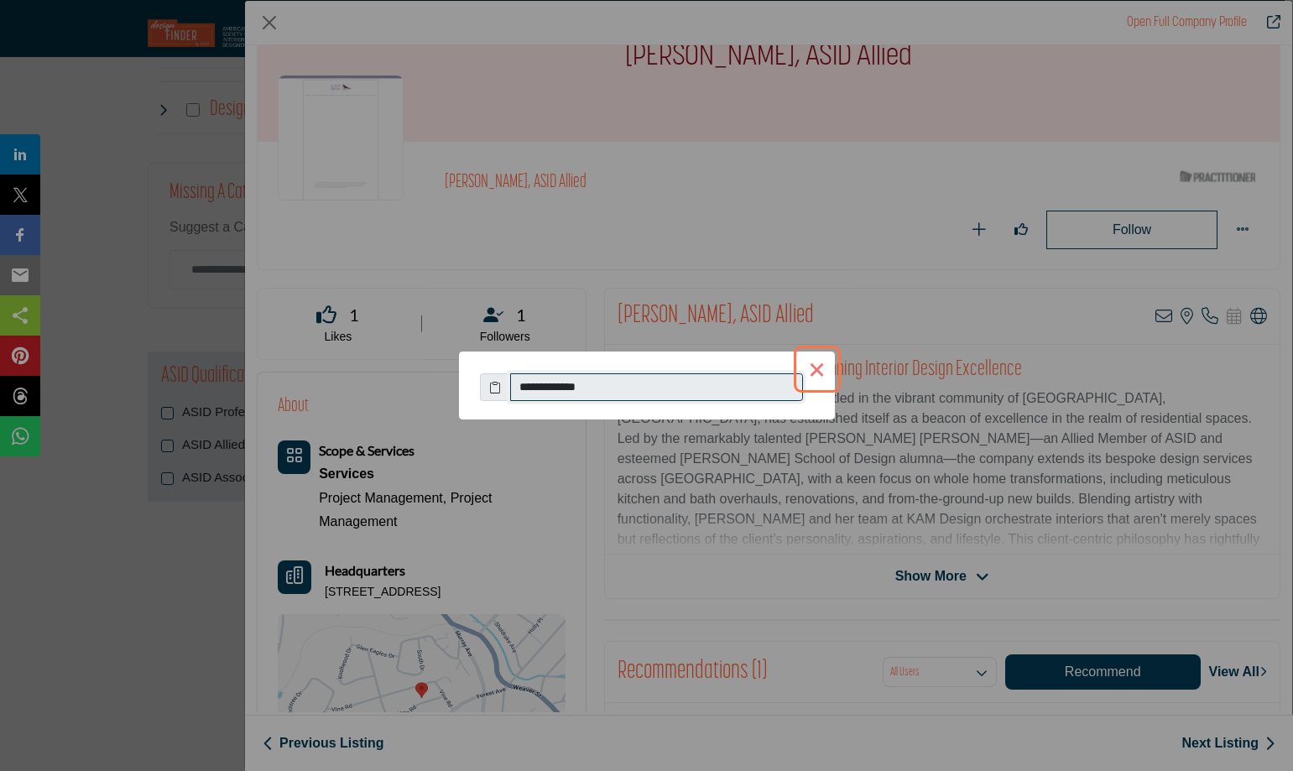
click at [811, 366] on button "×" at bounding box center [817, 369] width 35 height 35
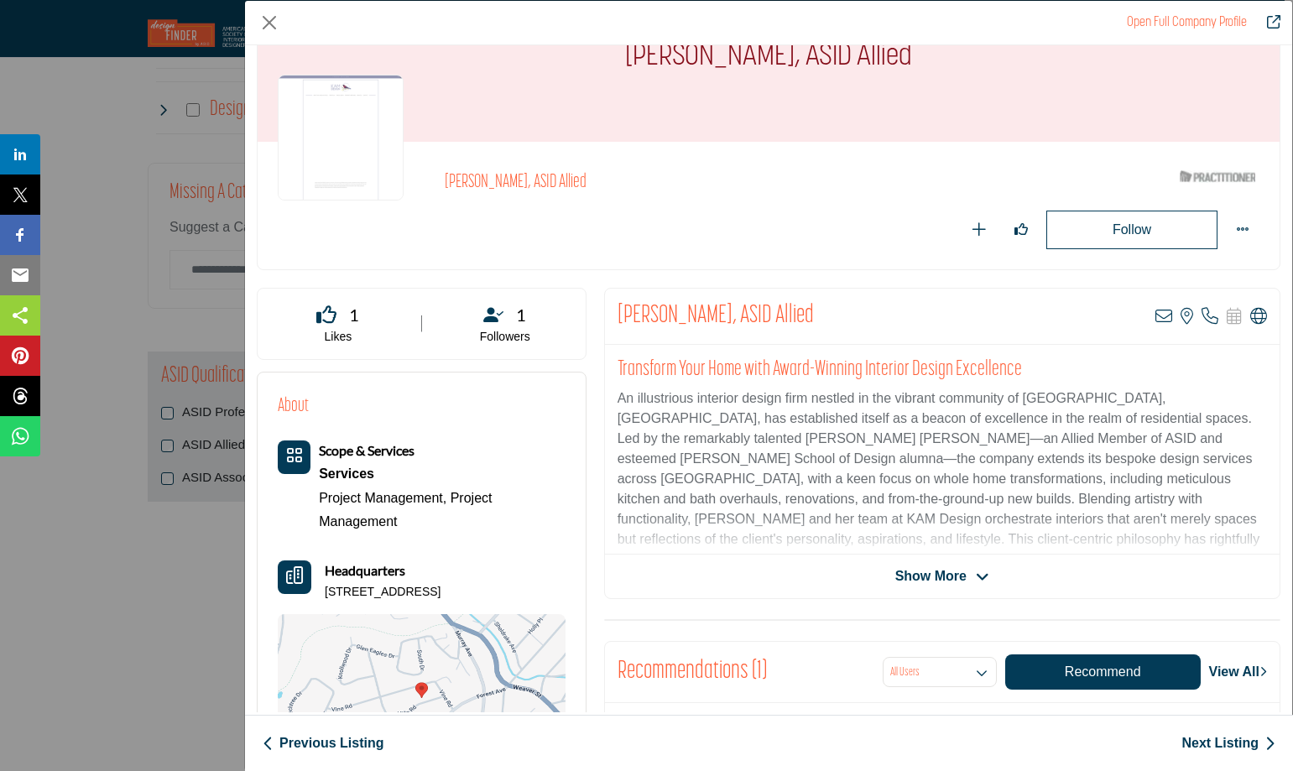
click at [1226, 743] on link "Next Listing" at bounding box center [1228, 743] width 94 height 20
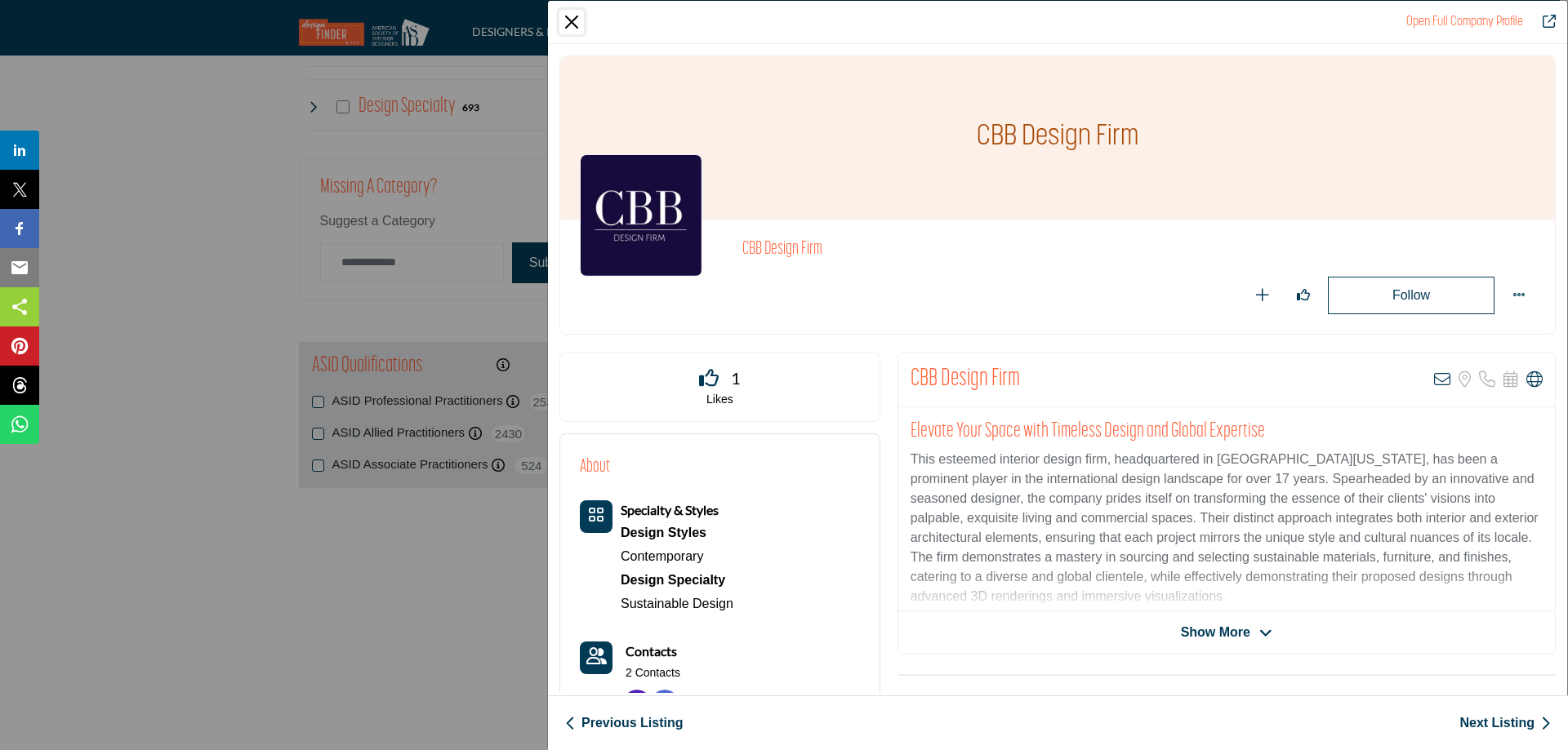
click at [576, 22] on button "Close" at bounding box center [571, 21] width 24 height 24
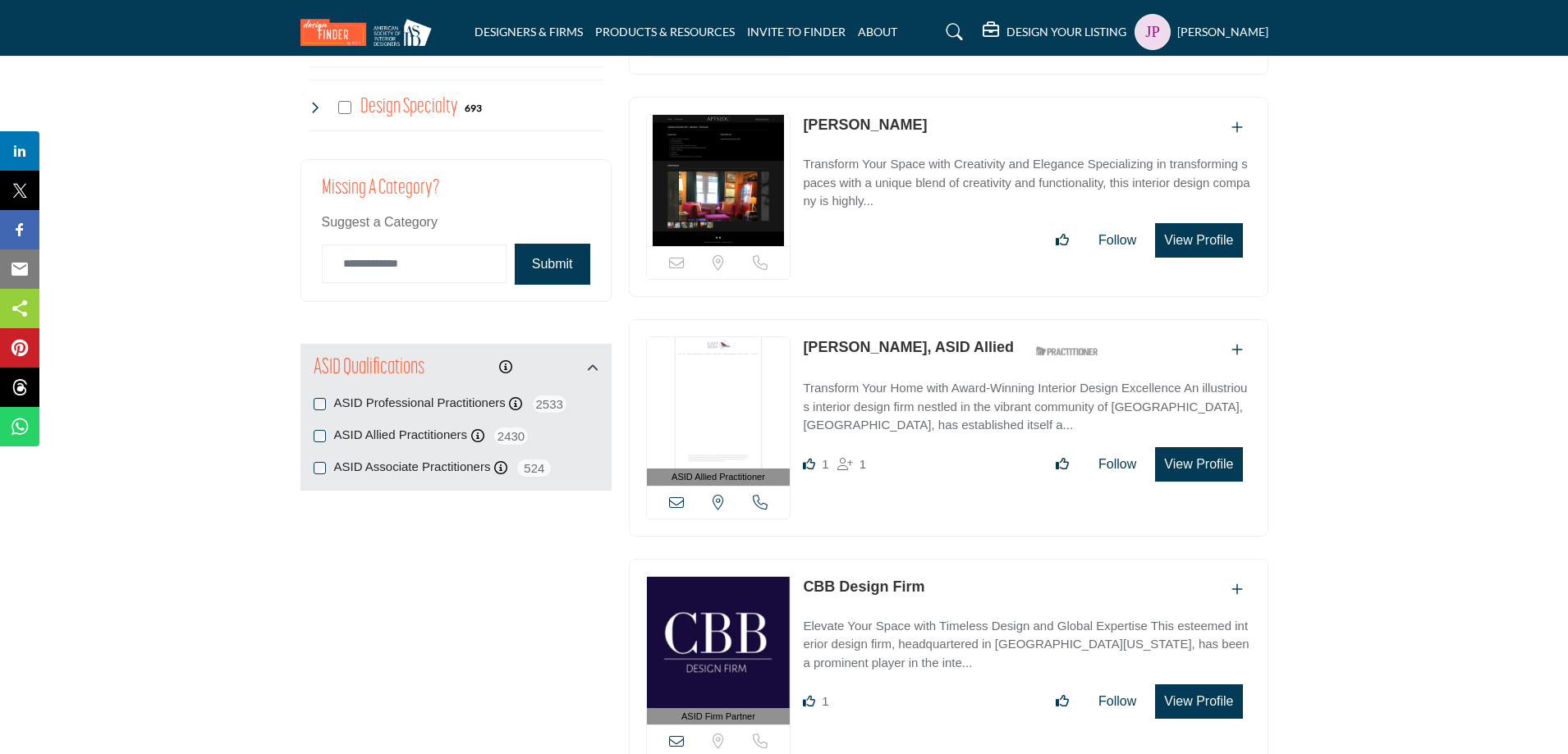
click at [1208, 36] on h5 "Jim Perkins" at bounding box center [1222, 31] width 91 height 17
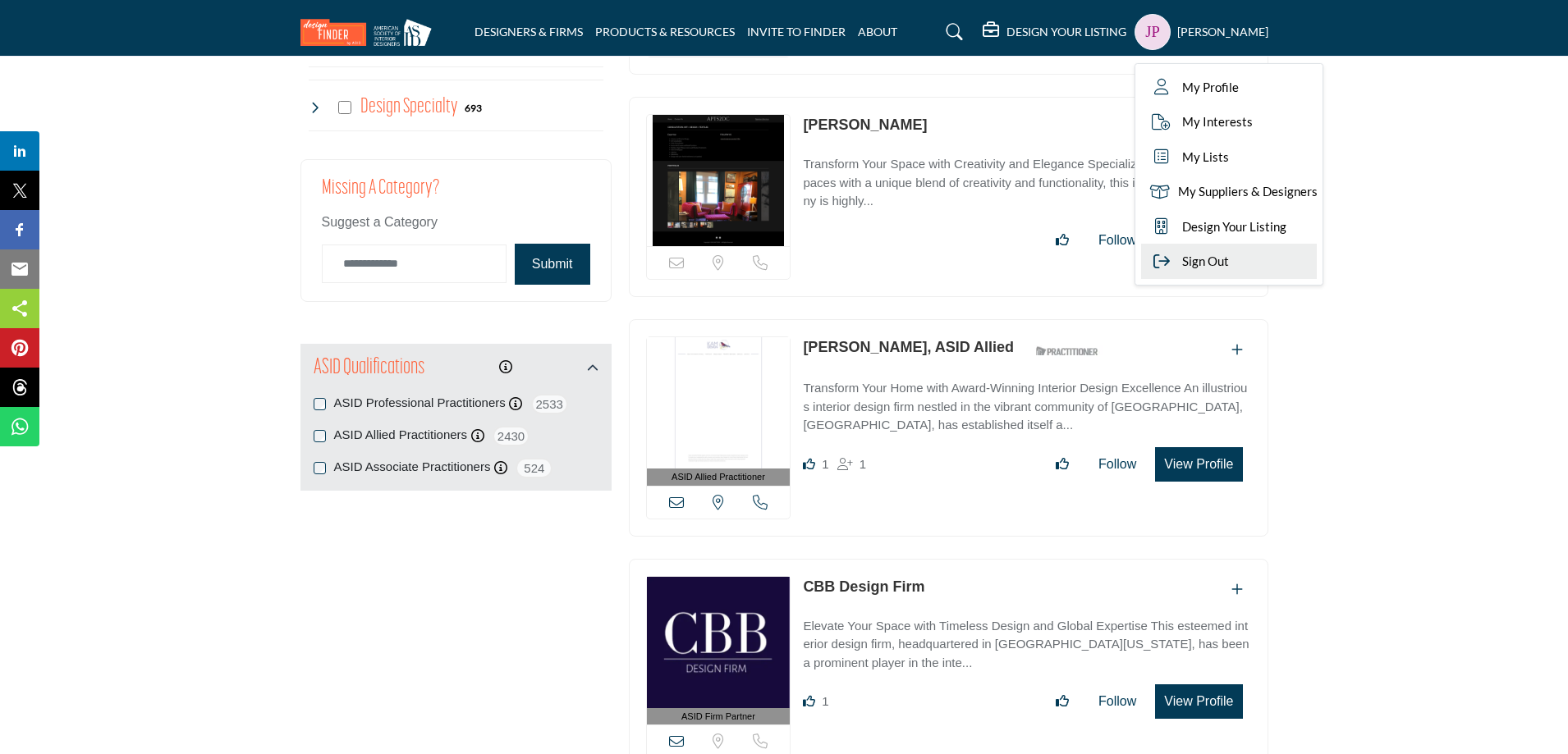
click at [1229, 262] on span "Sign Out" at bounding box center [1205, 261] width 47 height 19
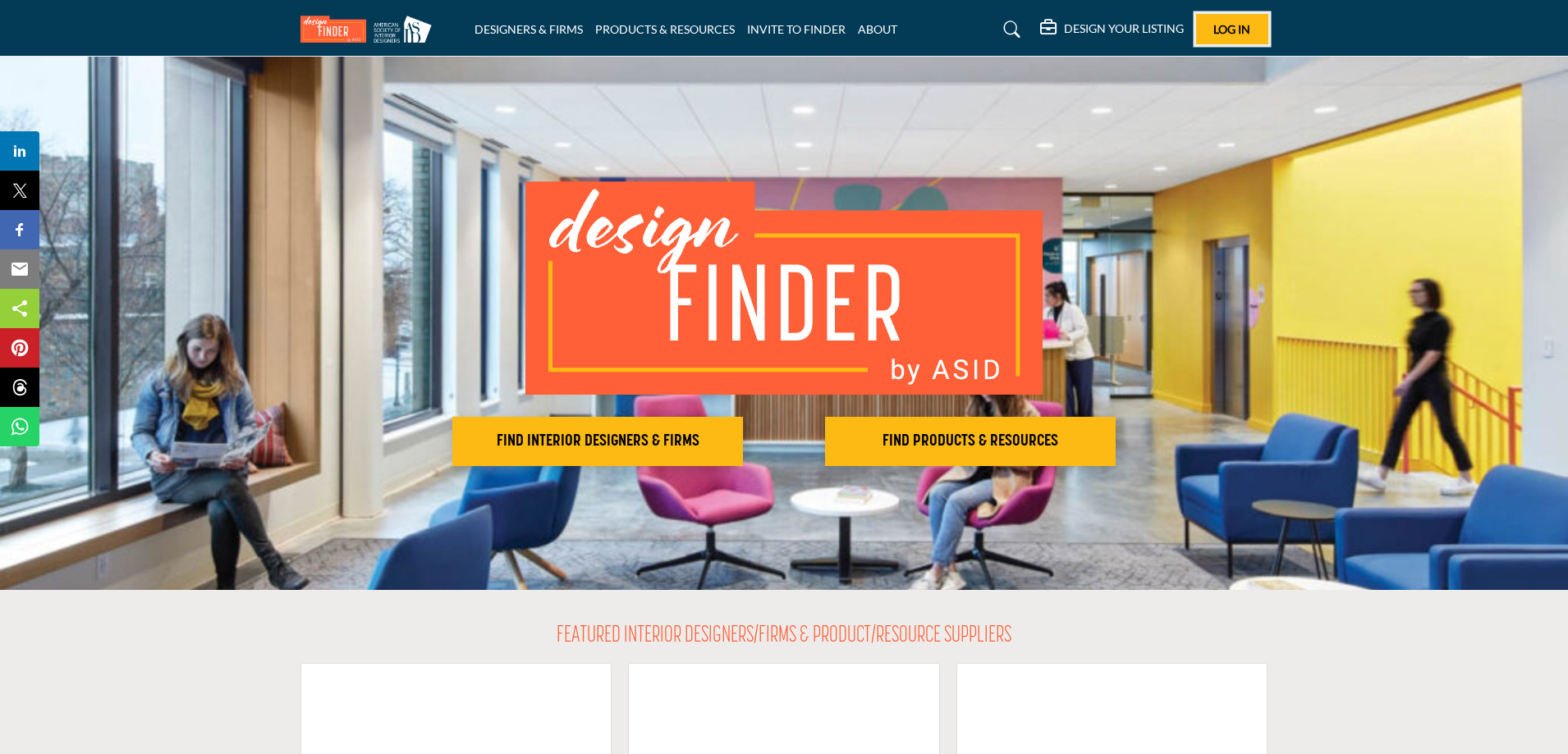
click at [1243, 28] on span "Log In" at bounding box center [1232, 29] width 37 height 14
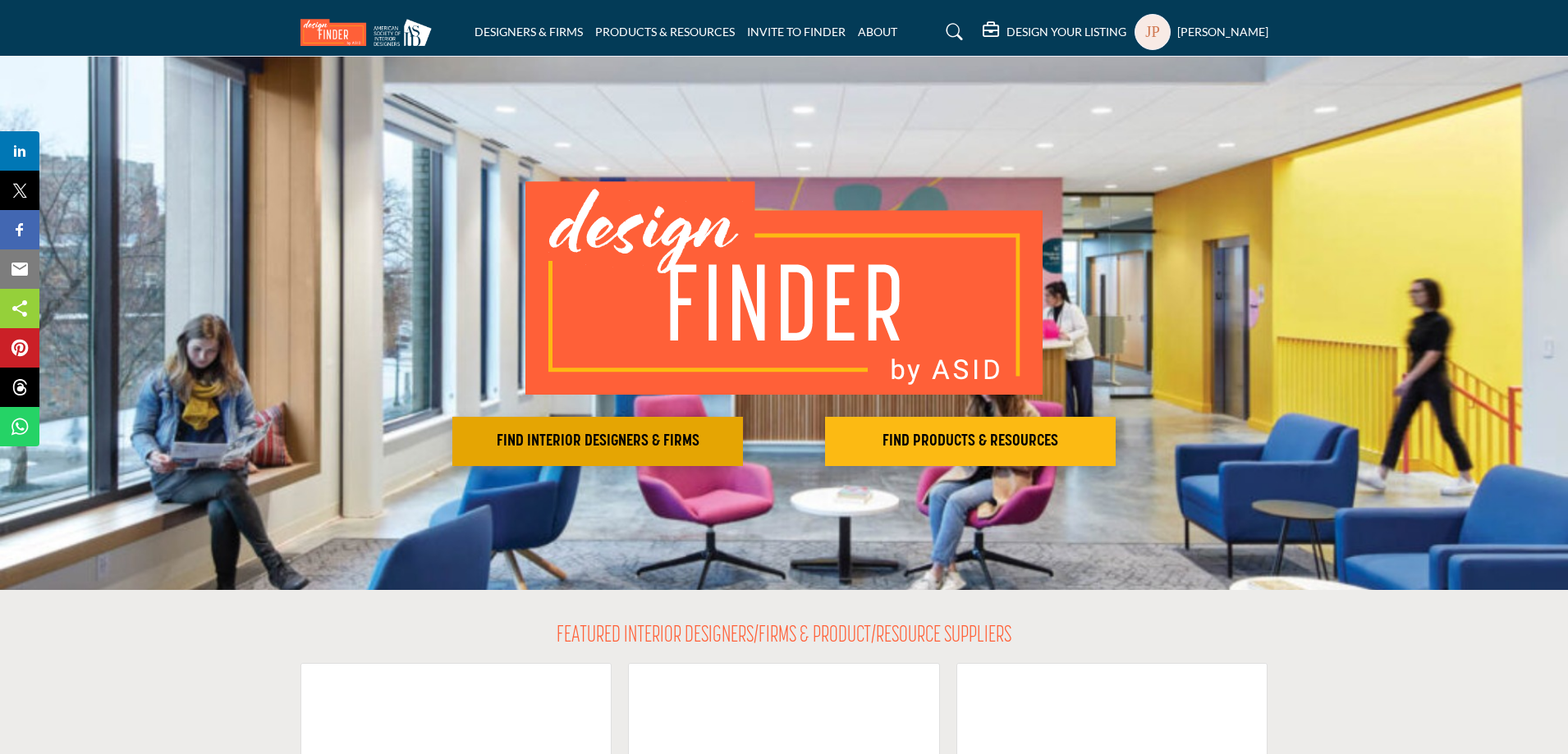
click at [554, 443] on h2 "FIND INTERIOR DESIGNERS & FIRMS" at bounding box center [597, 441] width 281 height 20
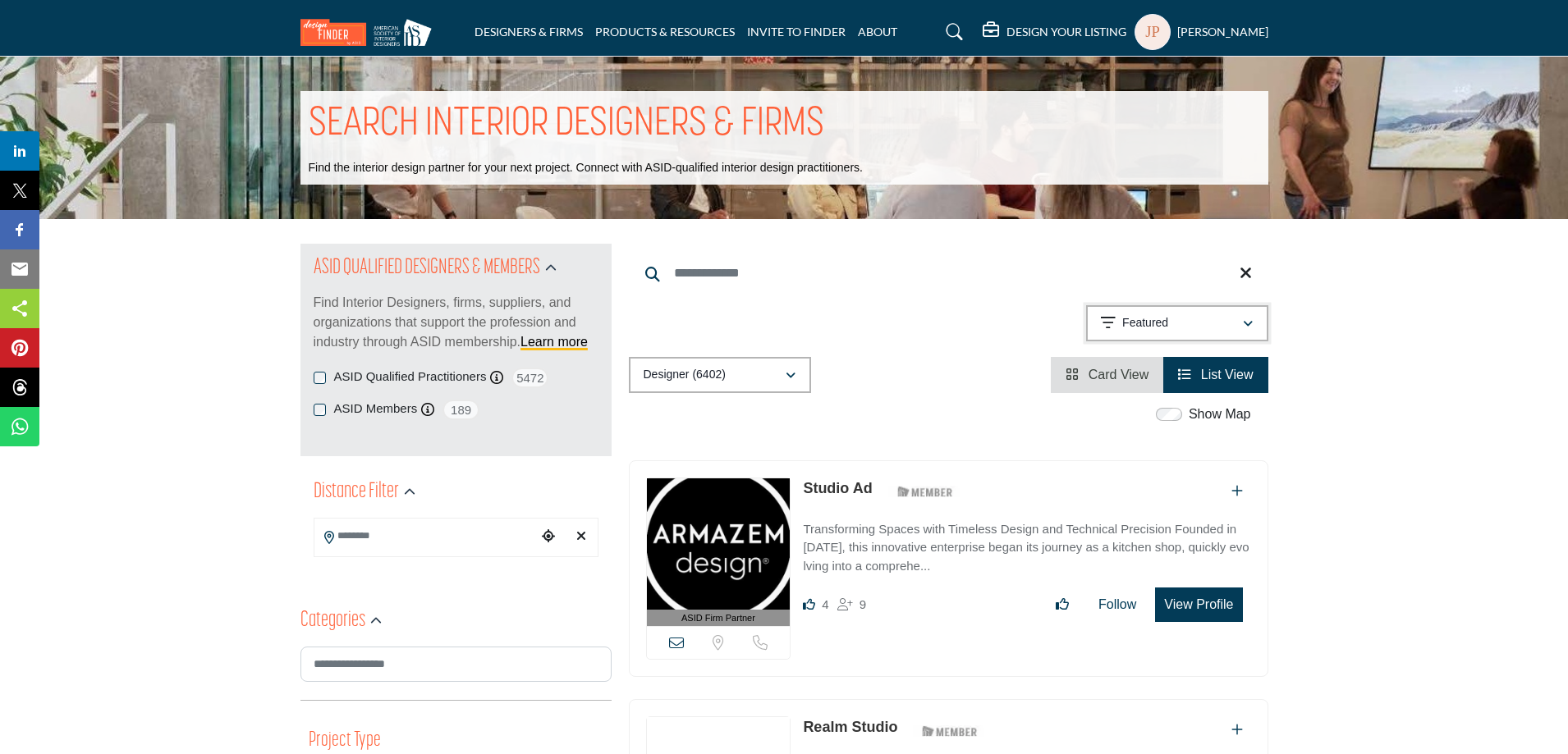
click at [1247, 326] on icon "button" at bounding box center [1247, 325] width 10 height 12
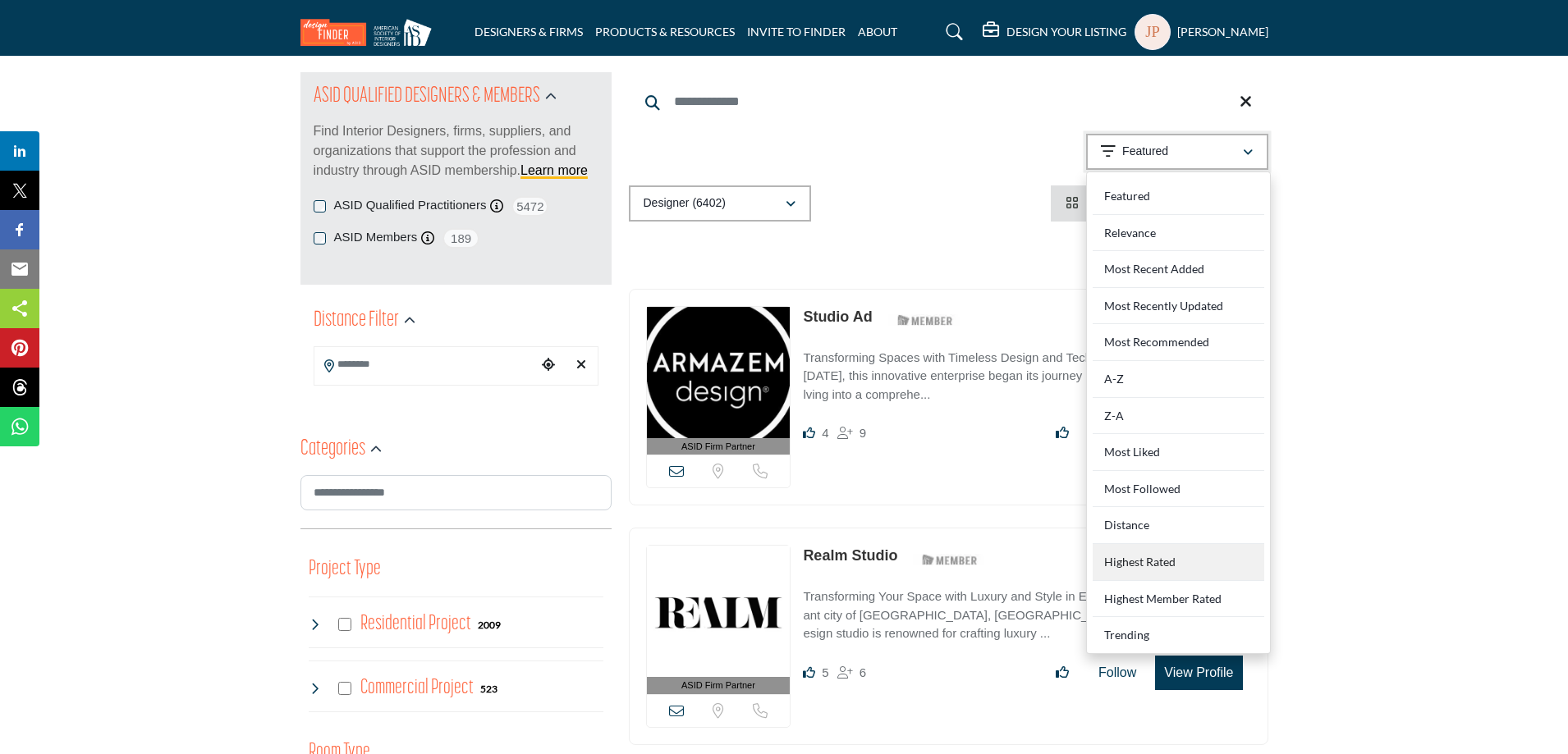
scroll to position [246, 0]
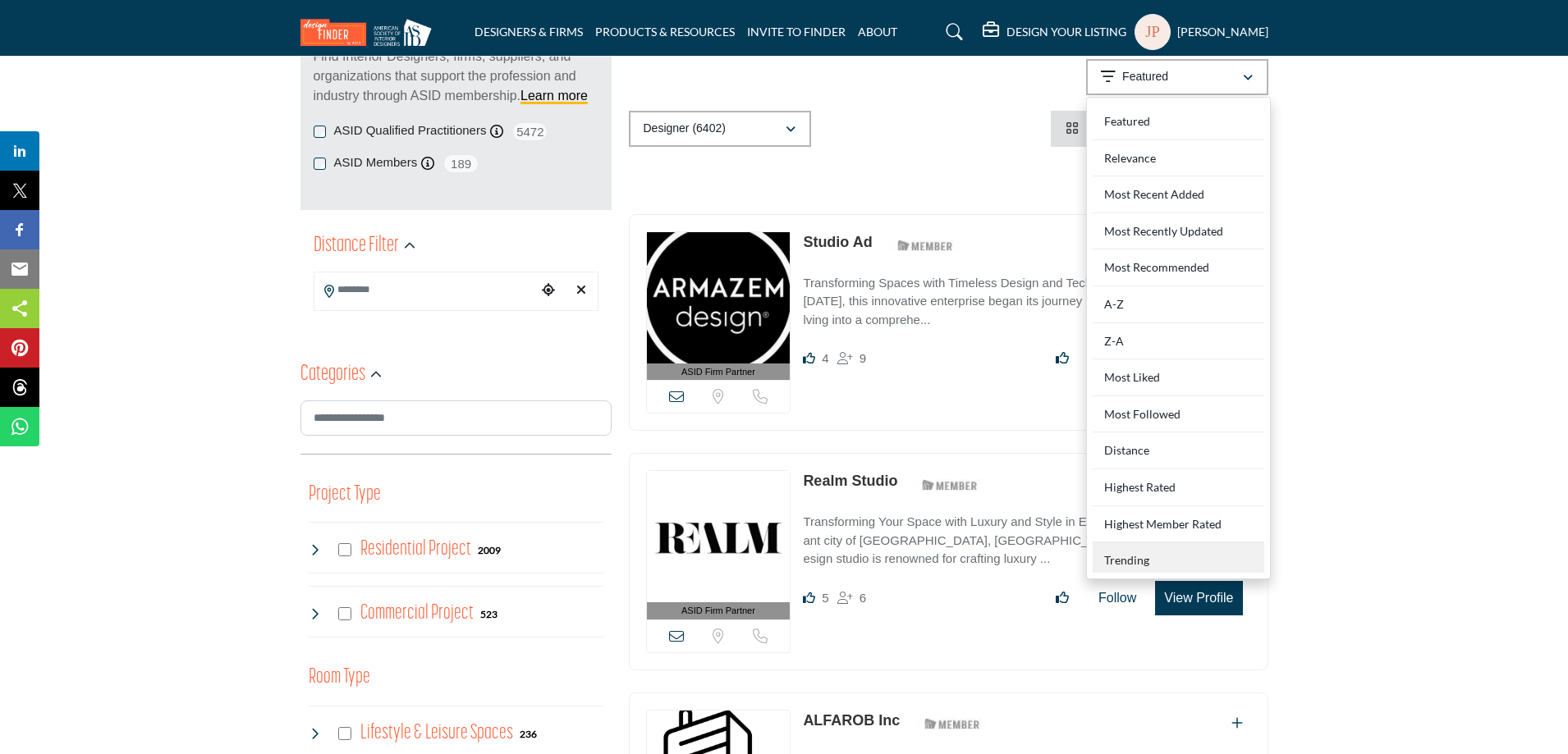
click at [1156, 558] on div "Trending" at bounding box center [1178, 557] width 171 height 30
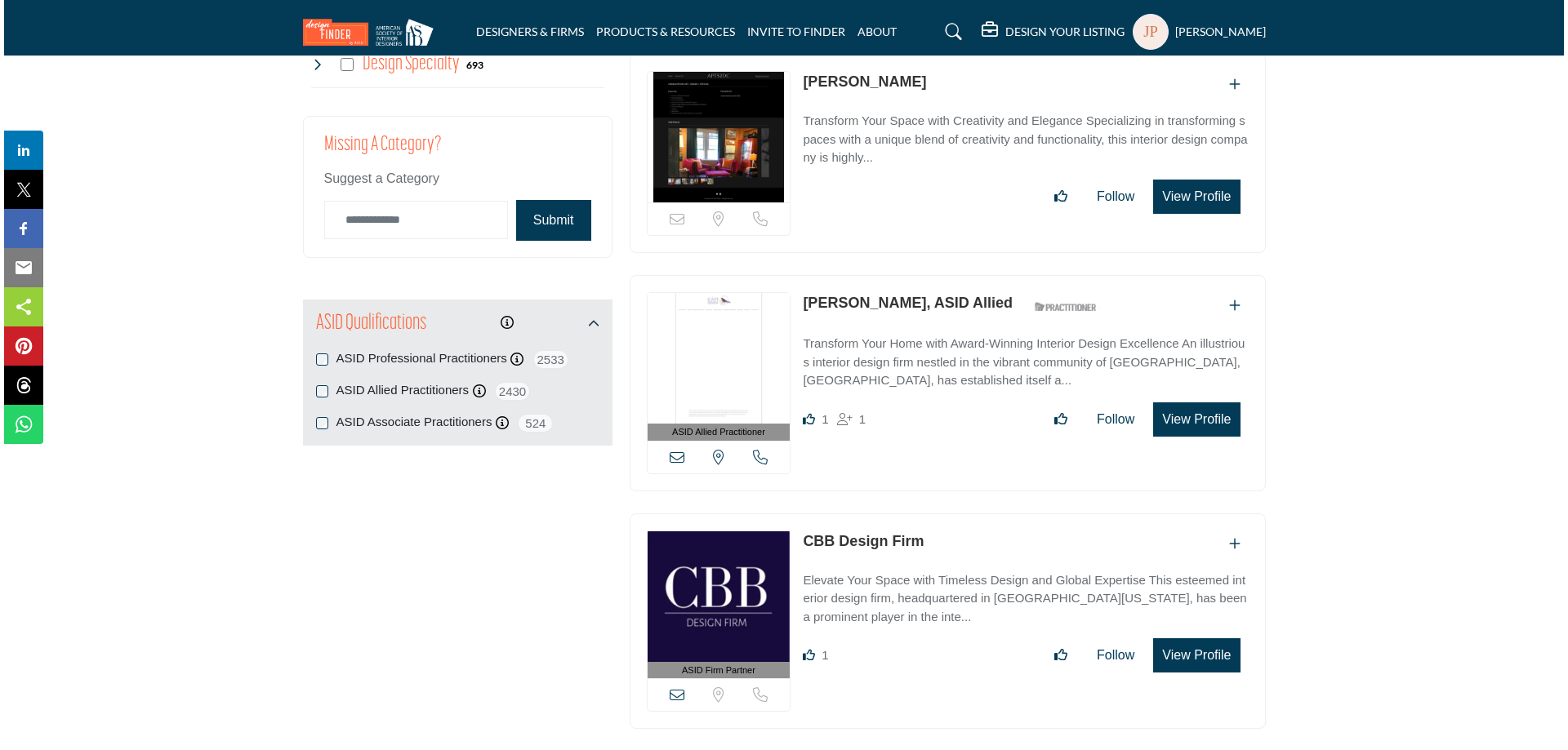
scroll to position [1632, 0]
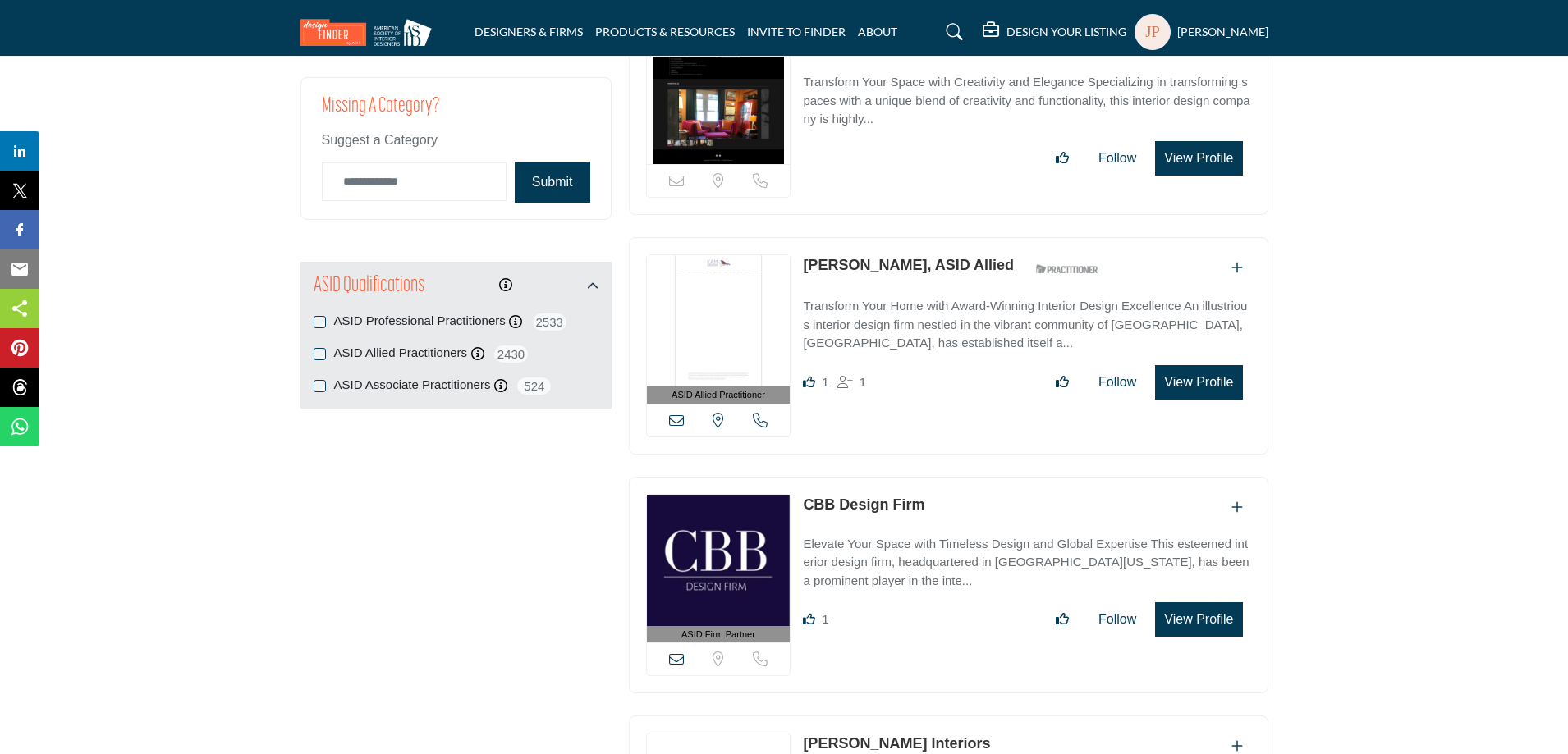
click at [1212, 615] on button "View Profile" at bounding box center [1198, 619] width 87 height 34
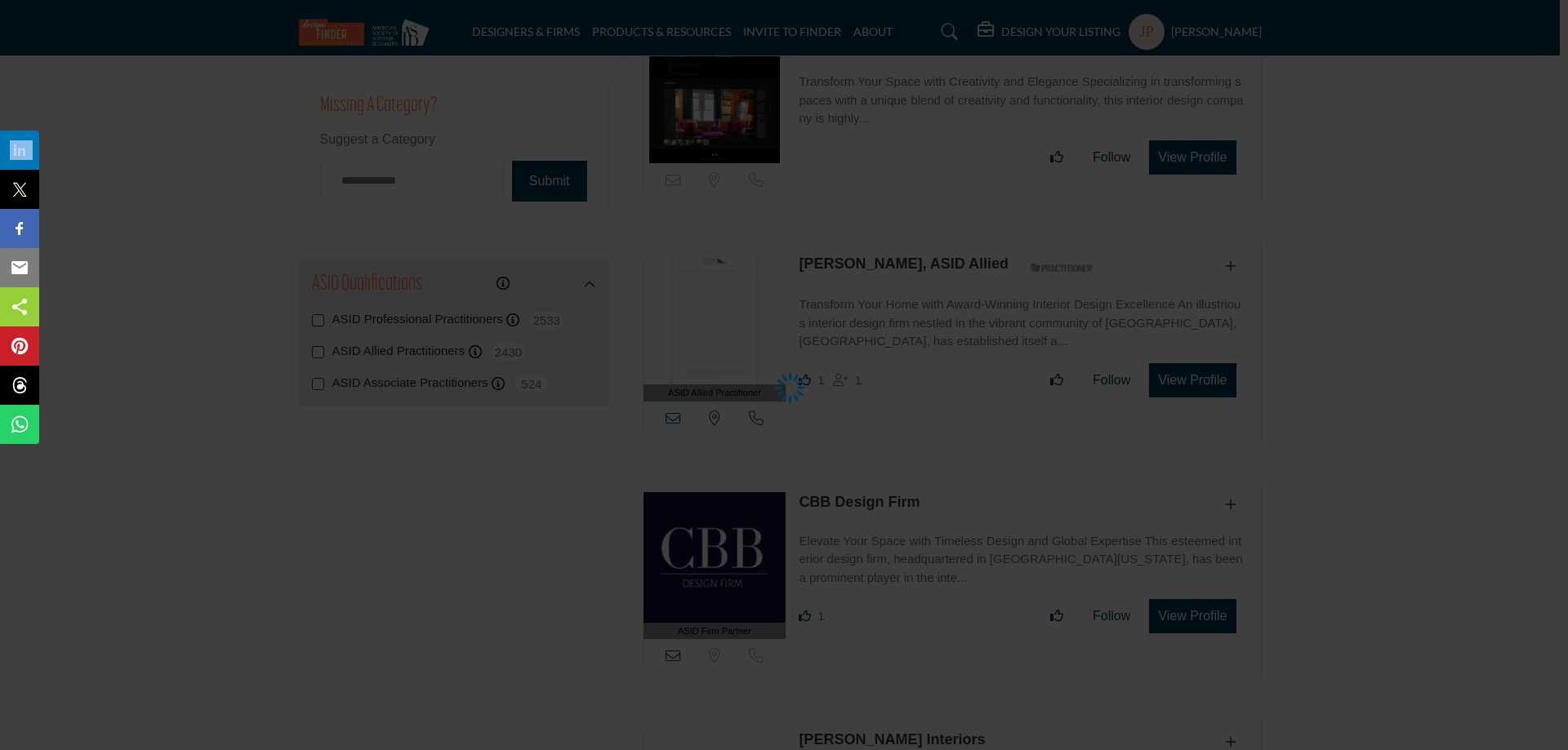
click at [1206, 612] on div at bounding box center [784, 375] width 1568 height 750
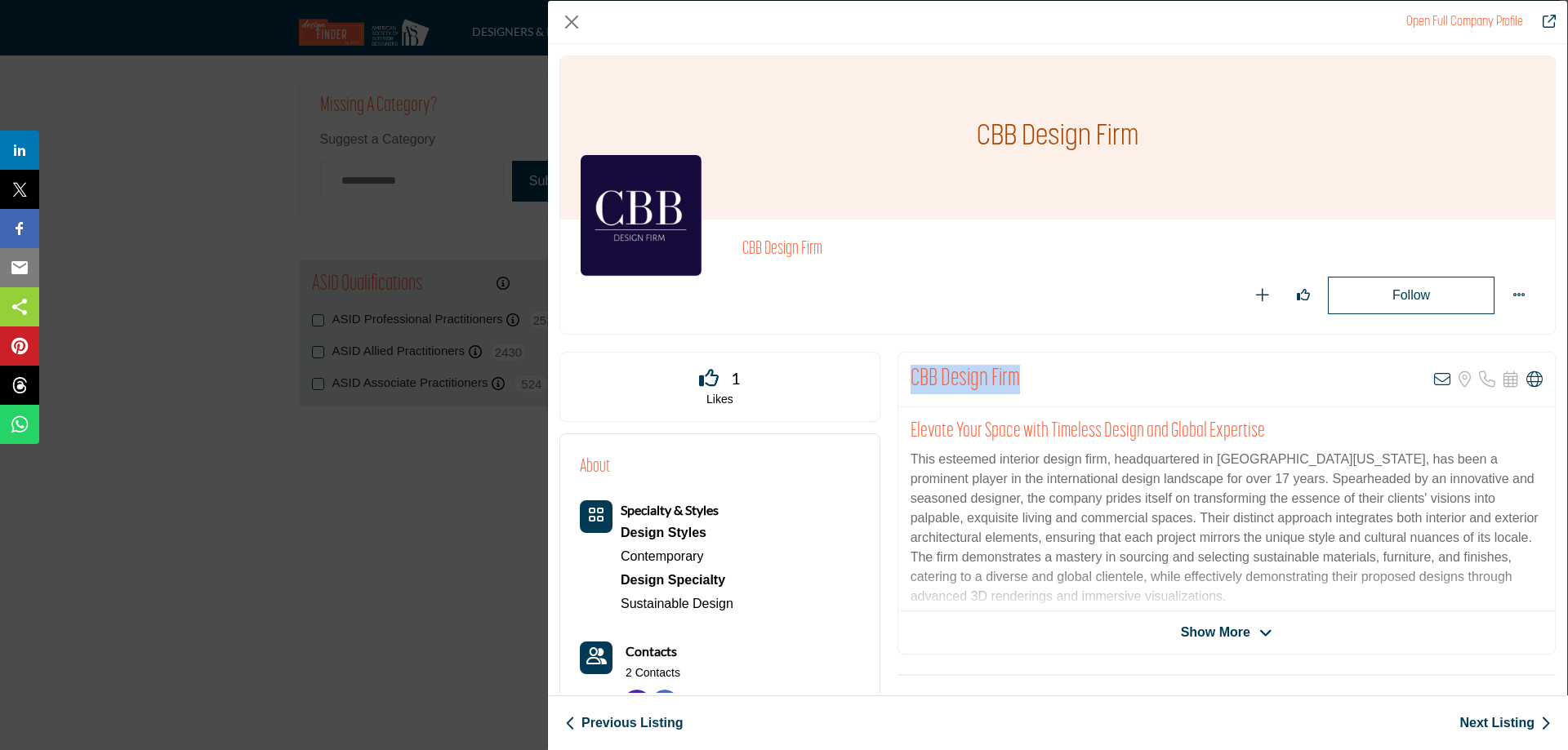
drag, startPoint x: 1029, startPoint y: 378, endPoint x: 904, endPoint y: 377, distance: 125.0
click at [904, 377] on div "CBB Design Firm View email address of this listing Sorry, but we don't have a l…" at bounding box center [1226, 379] width 657 height 54
copy h2 "CBB Design Firm"
click at [1436, 382] on icon "Company Data Modal" at bounding box center [1441, 379] width 17 height 17
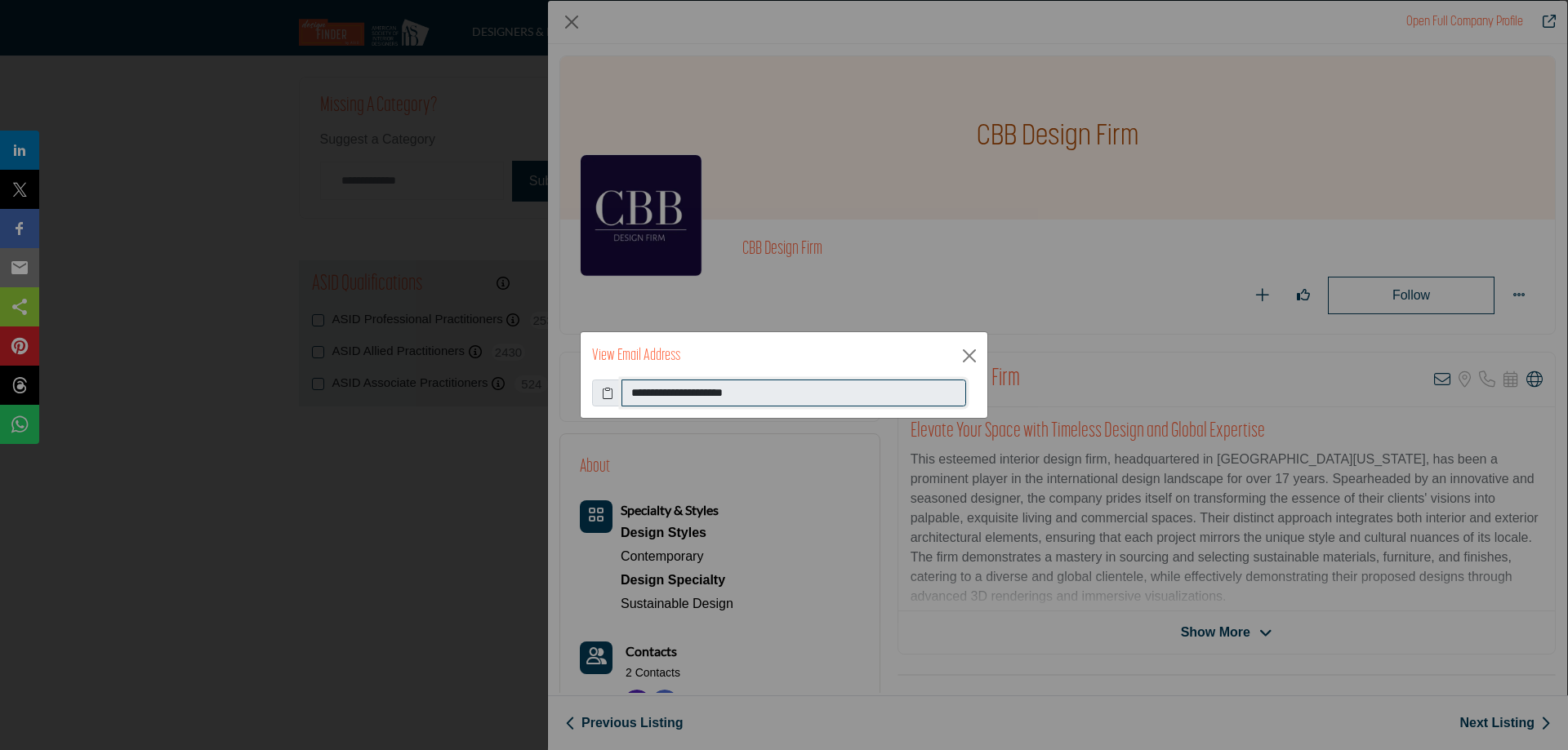
click at [654, 394] on input "**********" at bounding box center [794, 393] width 345 height 28
click at [656, 394] on input "**********" at bounding box center [794, 393] width 345 height 28
click at [974, 350] on button "Close" at bounding box center [968, 355] width 24 height 24
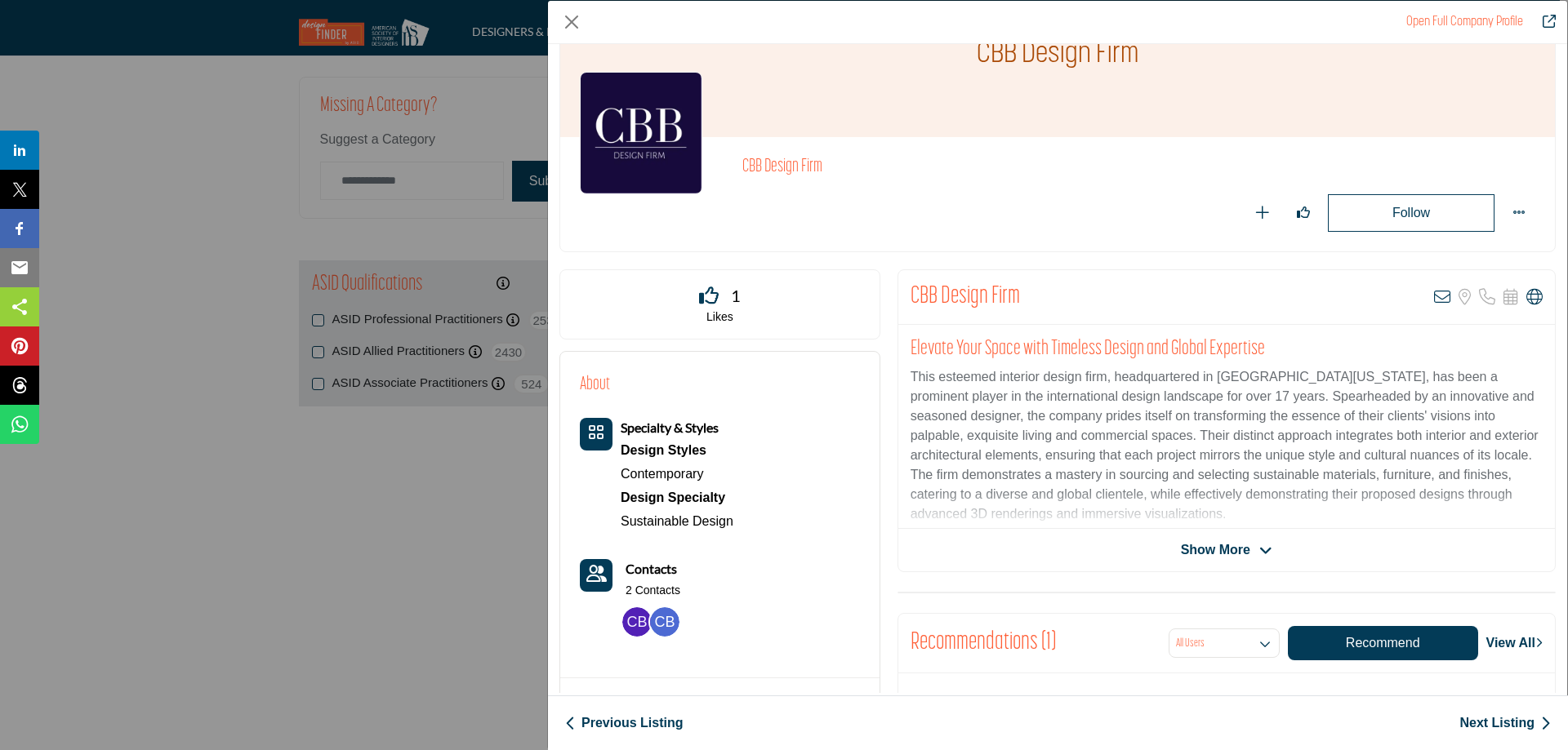
scroll to position [82, 0]
click at [1514, 727] on link "Next Listing" at bounding box center [1505, 723] width 91 height 19
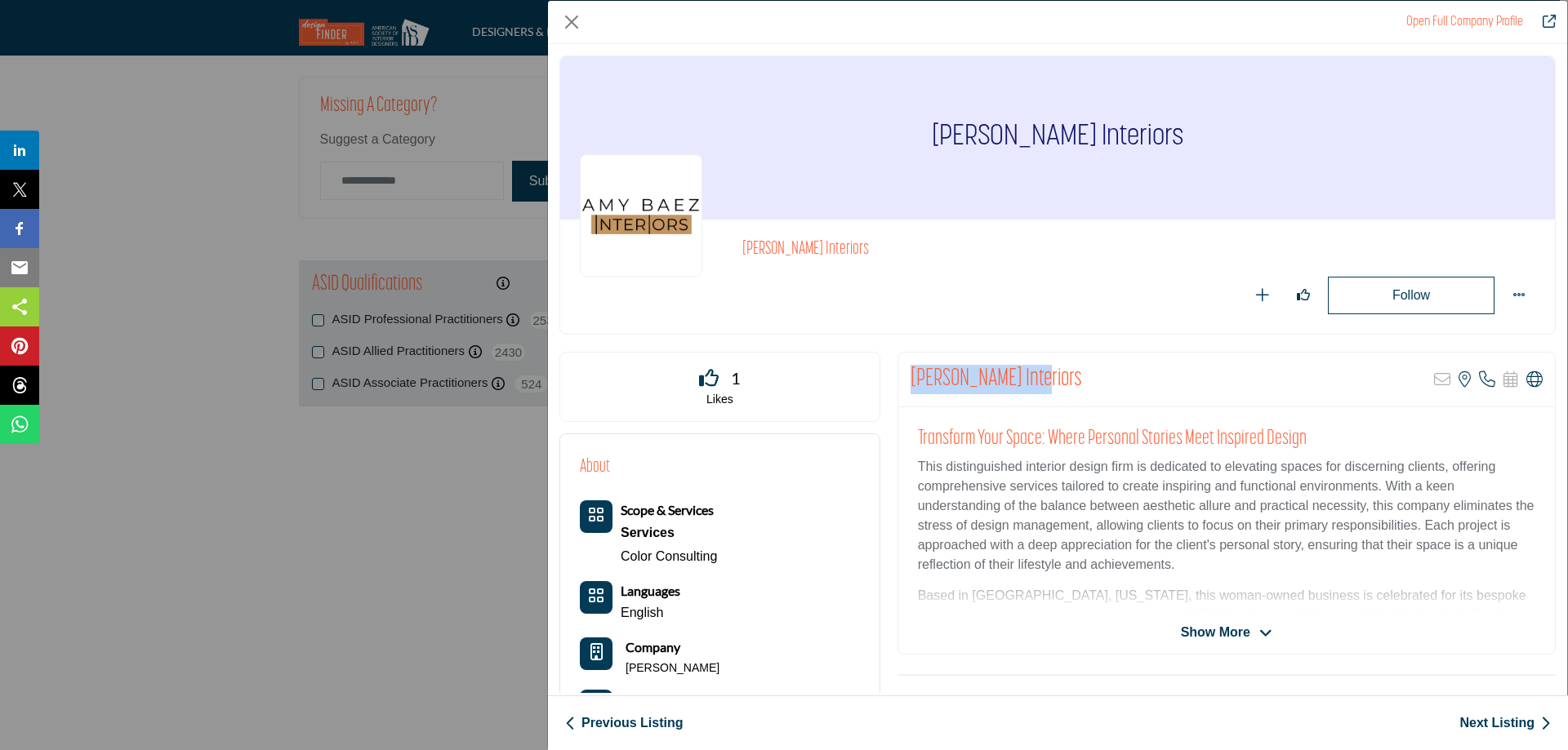
drag, startPoint x: 1054, startPoint y: 377, endPoint x: 909, endPoint y: 390, distance: 145.6
click at [909, 390] on div "[PERSON_NAME] Interiors Sorry, but this listing is on a subscription plan which…" at bounding box center [1226, 379] width 657 height 54
copy h2 "[PERSON_NAME] Interiors"
click at [1478, 415] on p "Call Number" at bounding box center [1483, 416] width 170 height 13
click at [1450, 415] on p "Call Number" at bounding box center [1483, 416] width 170 height 13
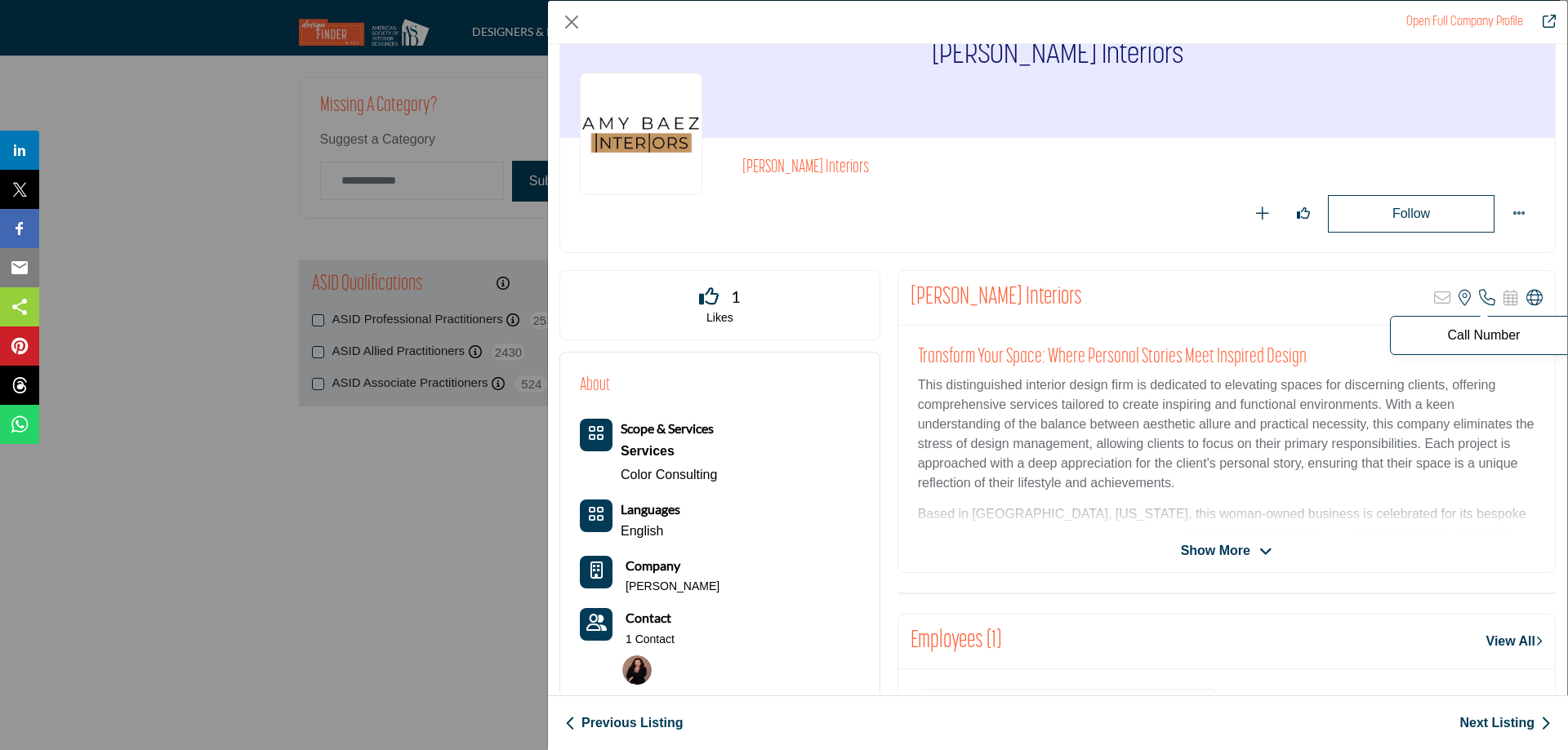
click at [1494, 338] on p "Call Number" at bounding box center [1483, 335] width 170 height 13
click at [1488, 333] on p "Call Number" at bounding box center [1483, 335] width 170 height 13
click at [1452, 334] on p "Call Number" at bounding box center [1483, 335] width 170 height 13
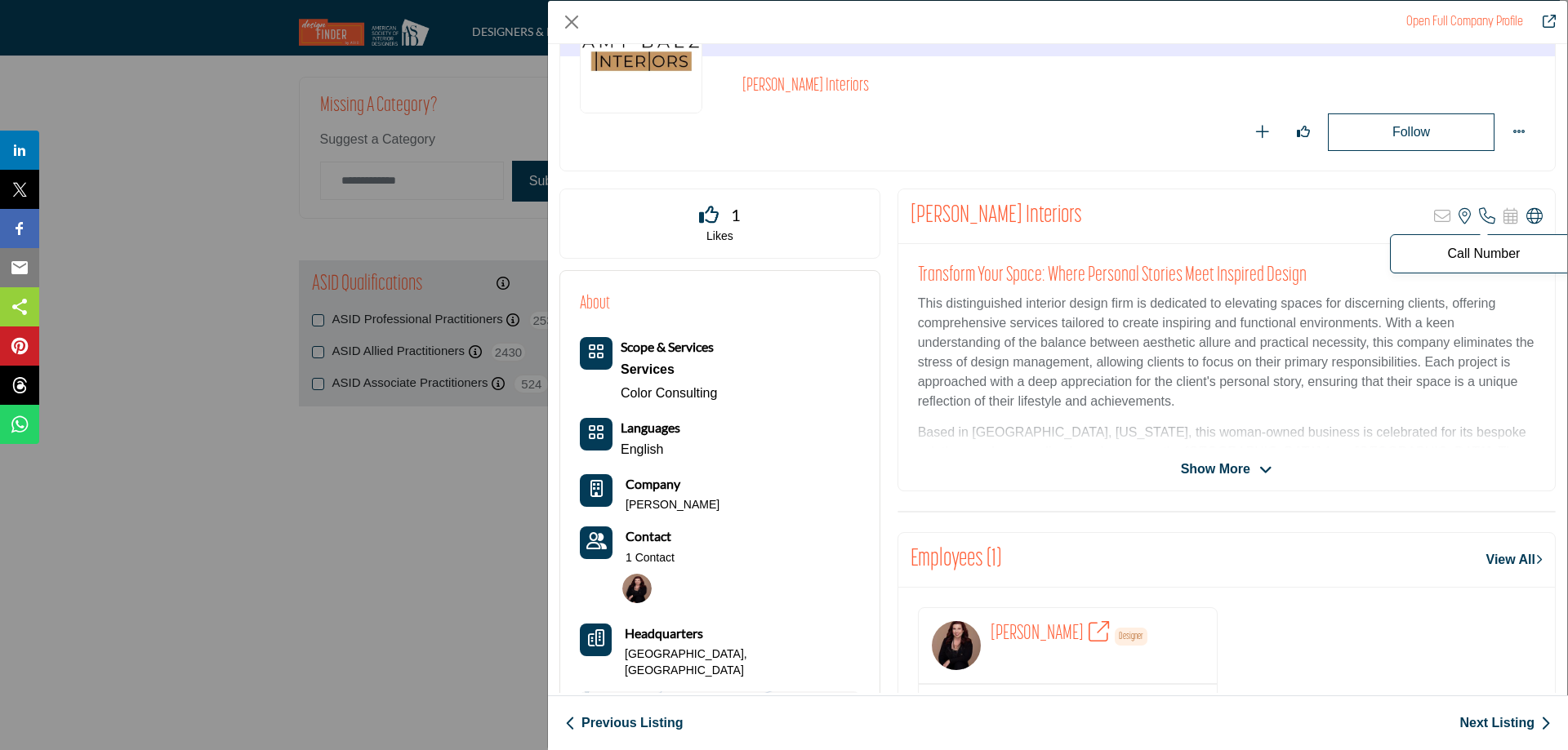
click at [1482, 210] on icon "Company Data Modal" at bounding box center [1487, 216] width 17 height 17
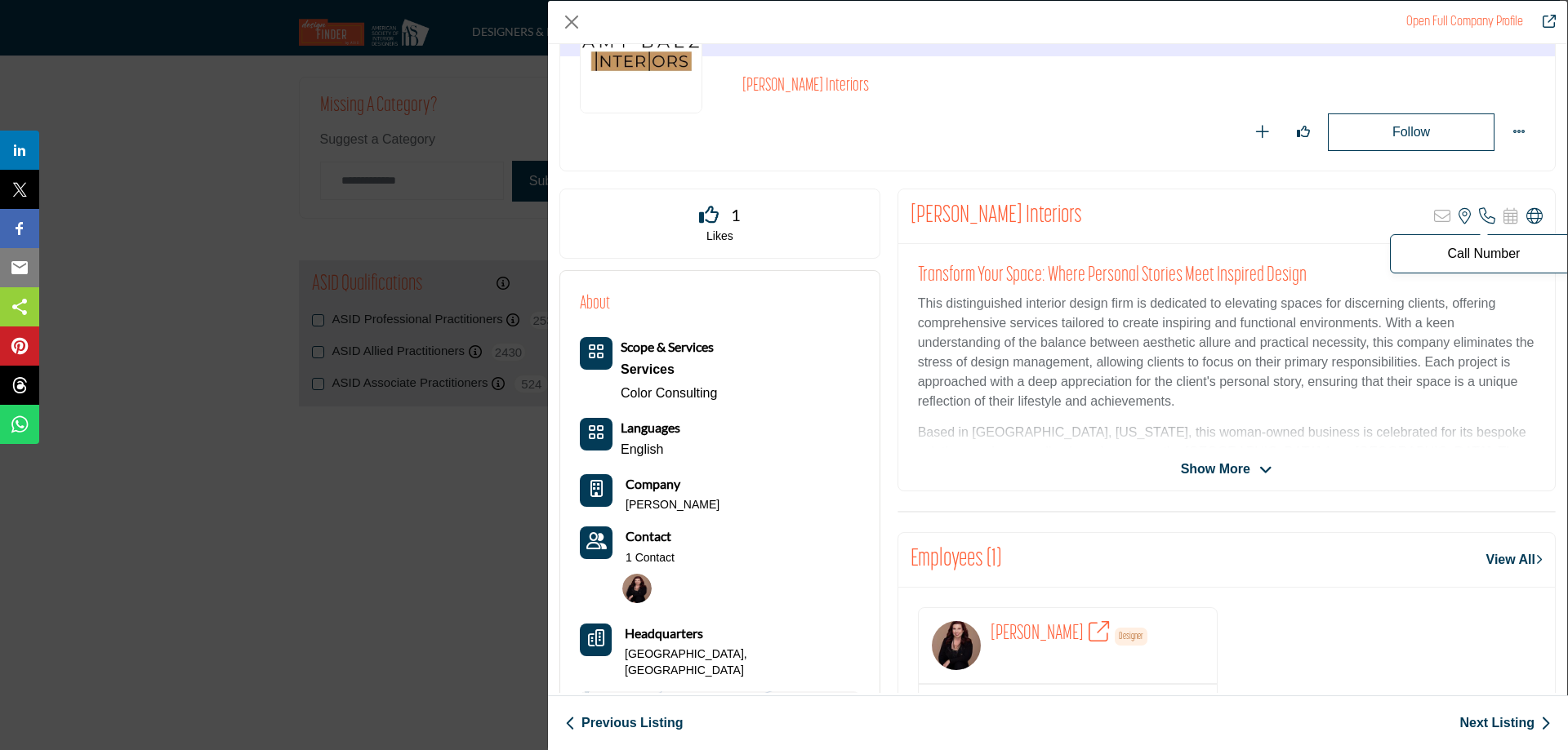
click at [1456, 256] on p "Call Number" at bounding box center [1483, 253] width 170 height 13
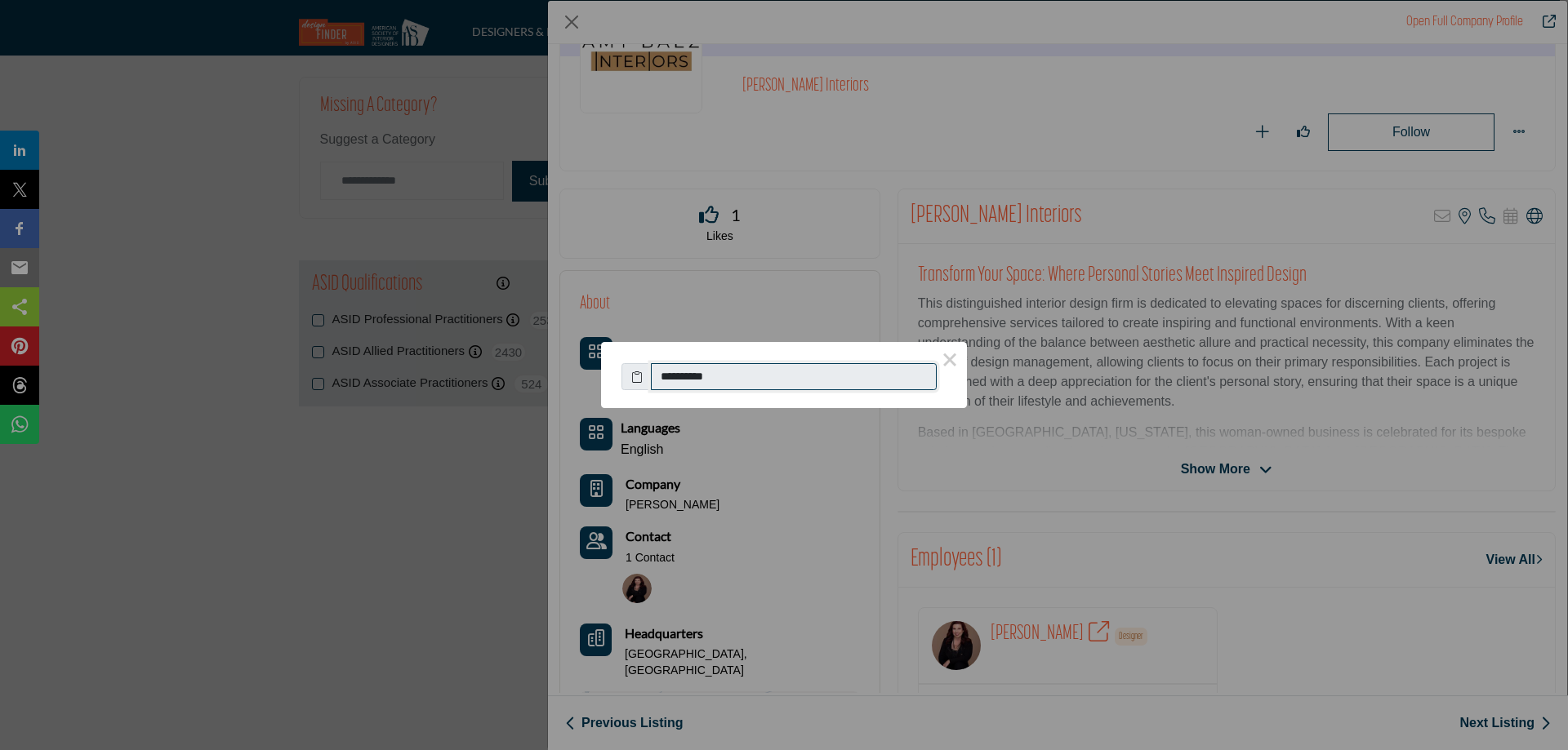
click at [695, 385] on input "**********" at bounding box center [794, 376] width 286 height 28
click at [953, 364] on button "×" at bounding box center [949, 359] width 34 height 34
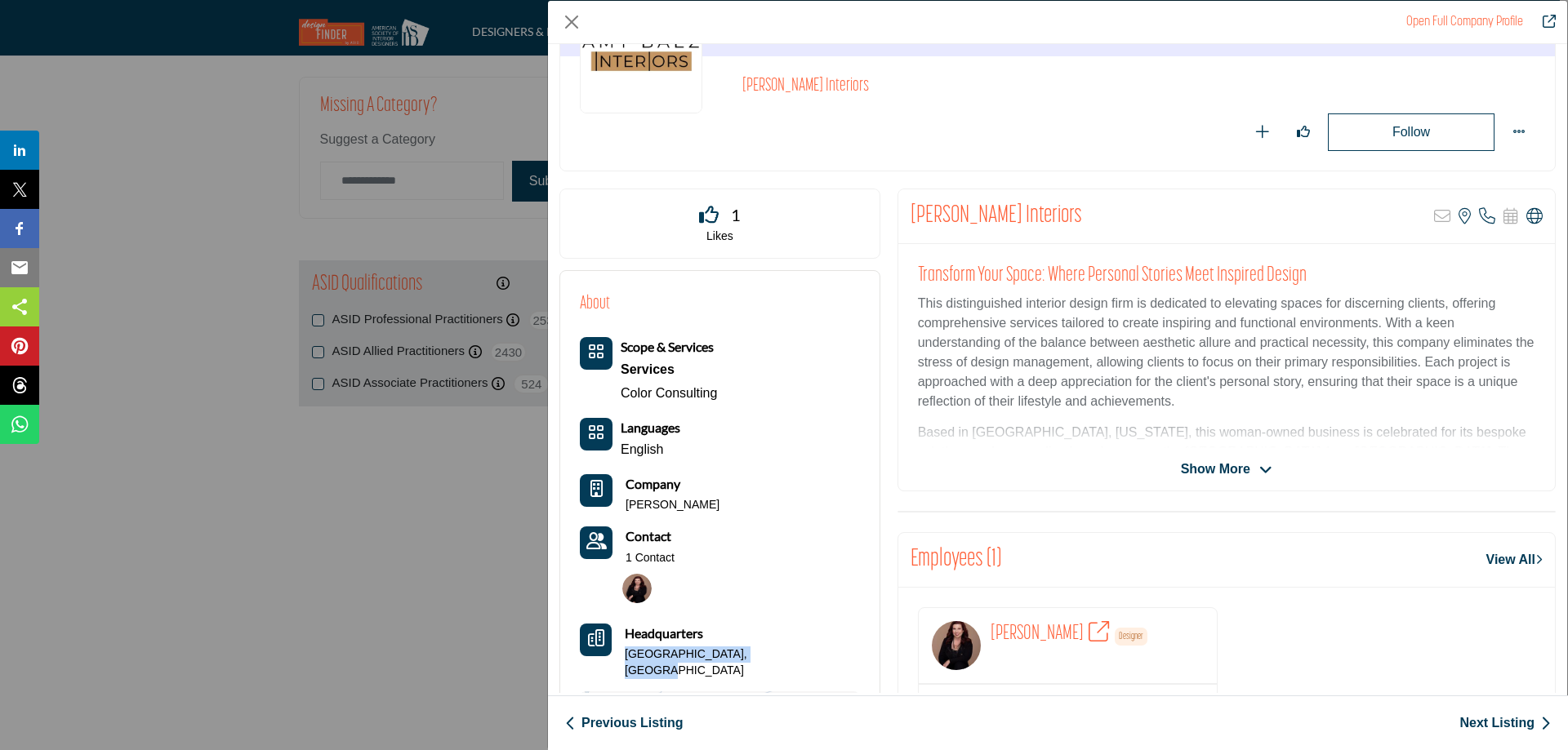
drag, startPoint x: 774, startPoint y: 658, endPoint x: 625, endPoint y: 664, distance: 149.1
click at [625, 664] on div "Scope & Services Services Color Consulting Languages" at bounding box center [720, 596] width 280 height 518
copy p "[GEOGRAPHIC_DATA], [GEOGRAPHIC_DATA]"
click at [1506, 728] on link "Next Listing" at bounding box center [1505, 723] width 91 height 19
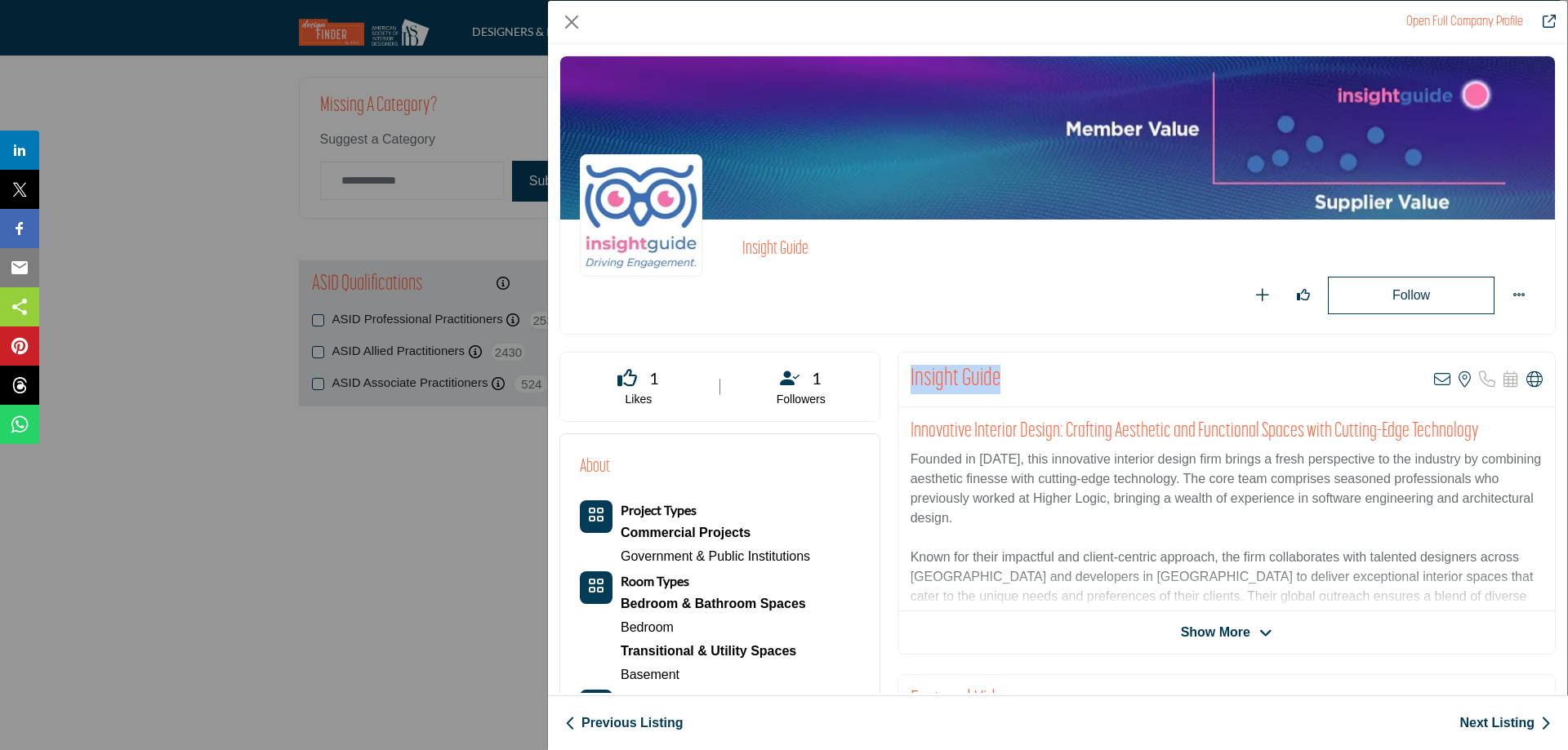
drag, startPoint x: 1011, startPoint y: 382, endPoint x: 907, endPoint y: 390, distance: 104.3
click at [907, 390] on div "Insight Guide View email address of this listing View the location of this list…" at bounding box center [1226, 379] width 657 height 54
copy h2 "Insight Guide"
click at [1436, 375] on icon "Company Data Modal" at bounding box center [1441, 379] width 17 height 17
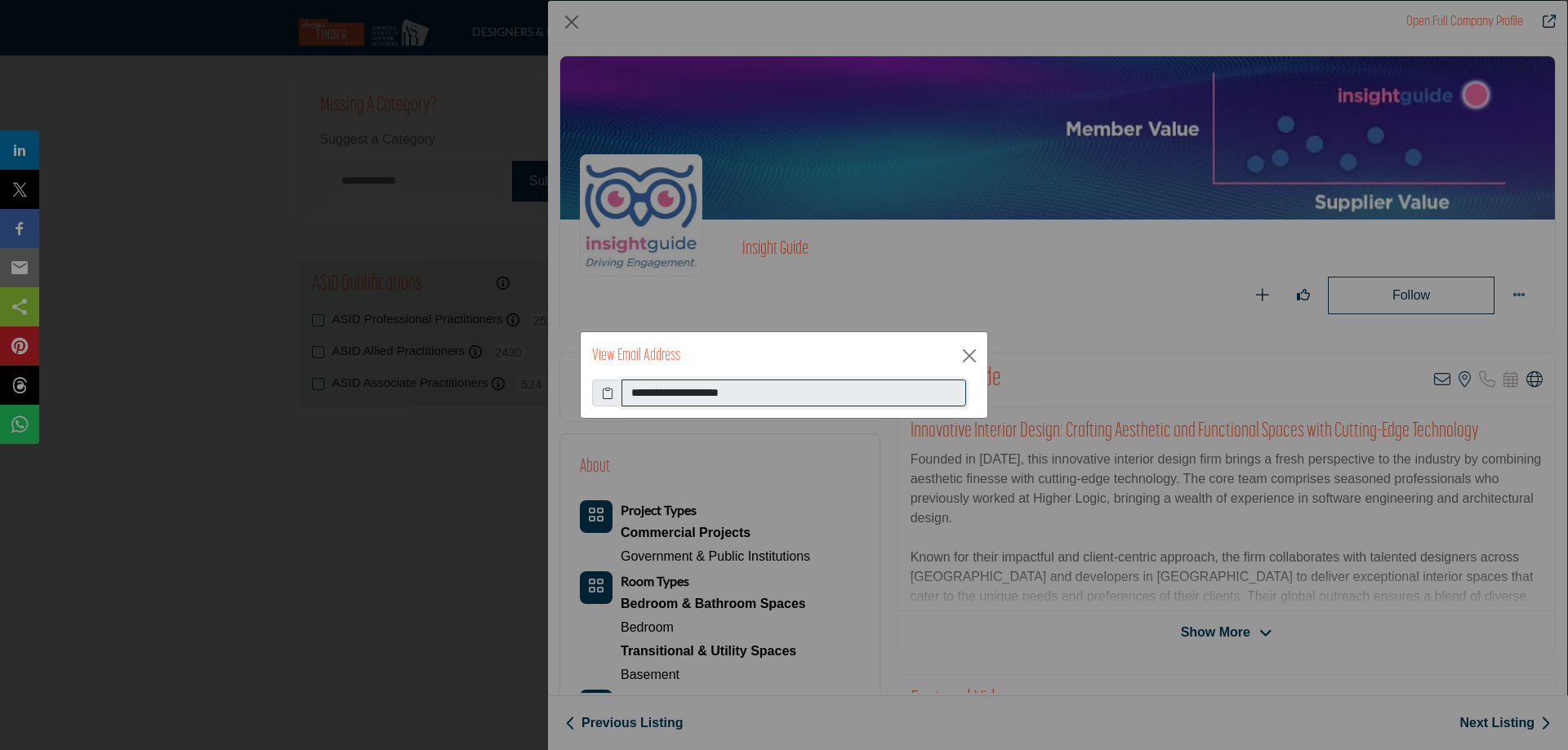
click at [668, 387] on input "**********" at bounding box center [794, 393] width 345 height 28
click at [965, 357] on button "Close" at bounding box center [968, 355] width 24 height 24
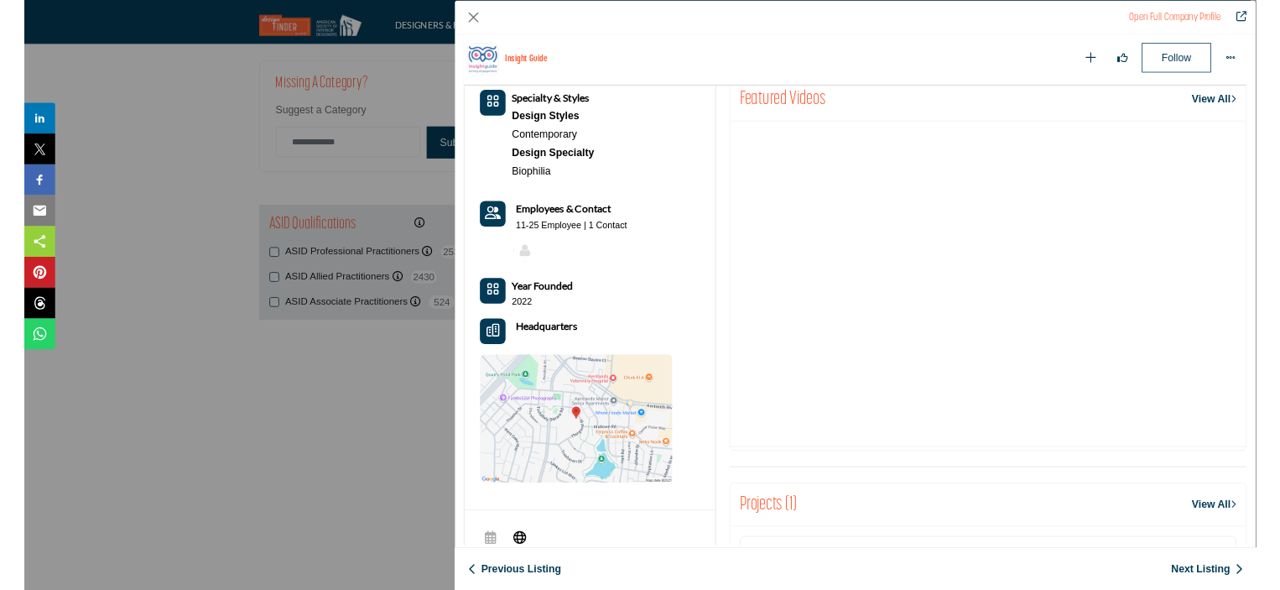
scroll to position [655, 0]
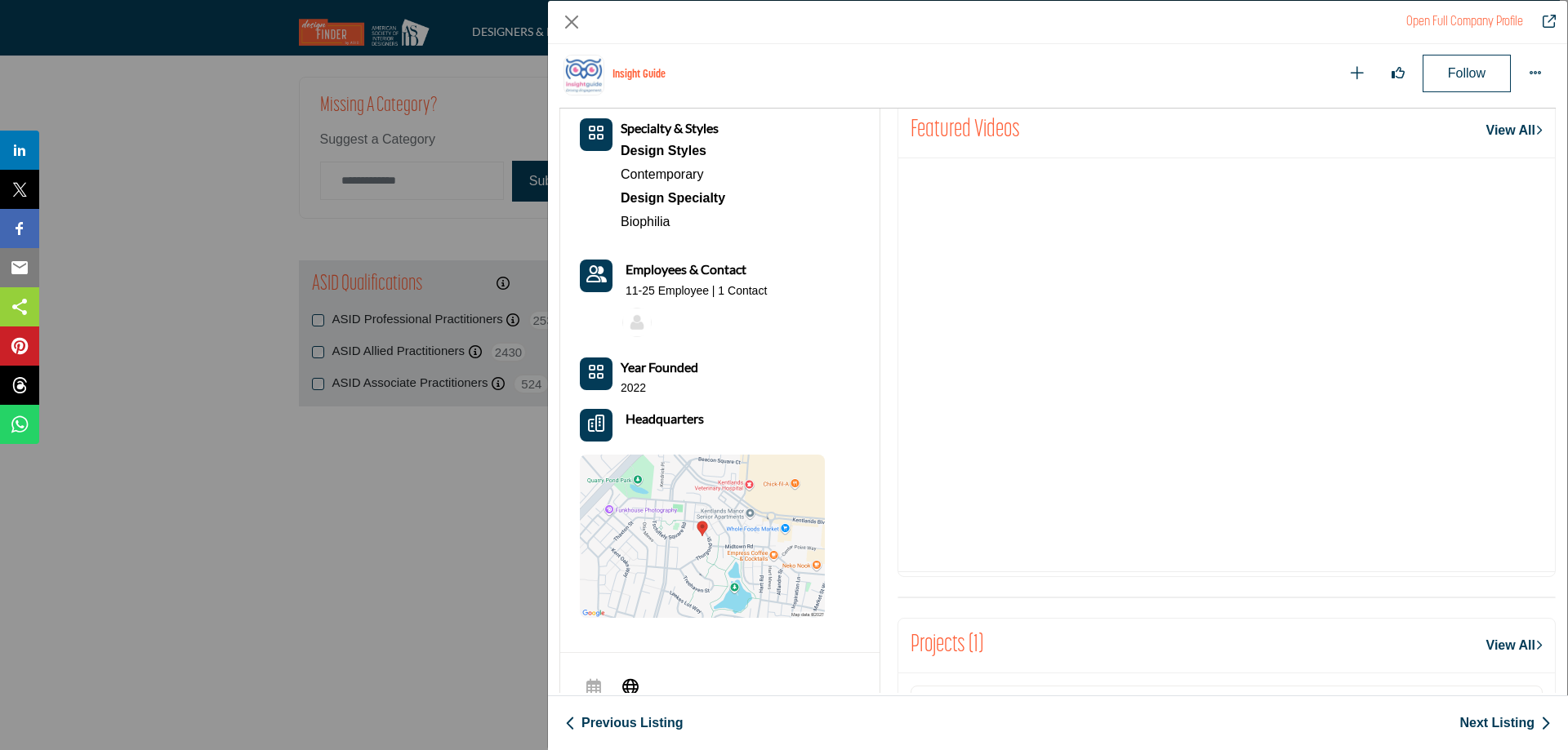
click at [1510, 723] on link "Next Listing" at bounding box center [1505, 723] width 91 height 19
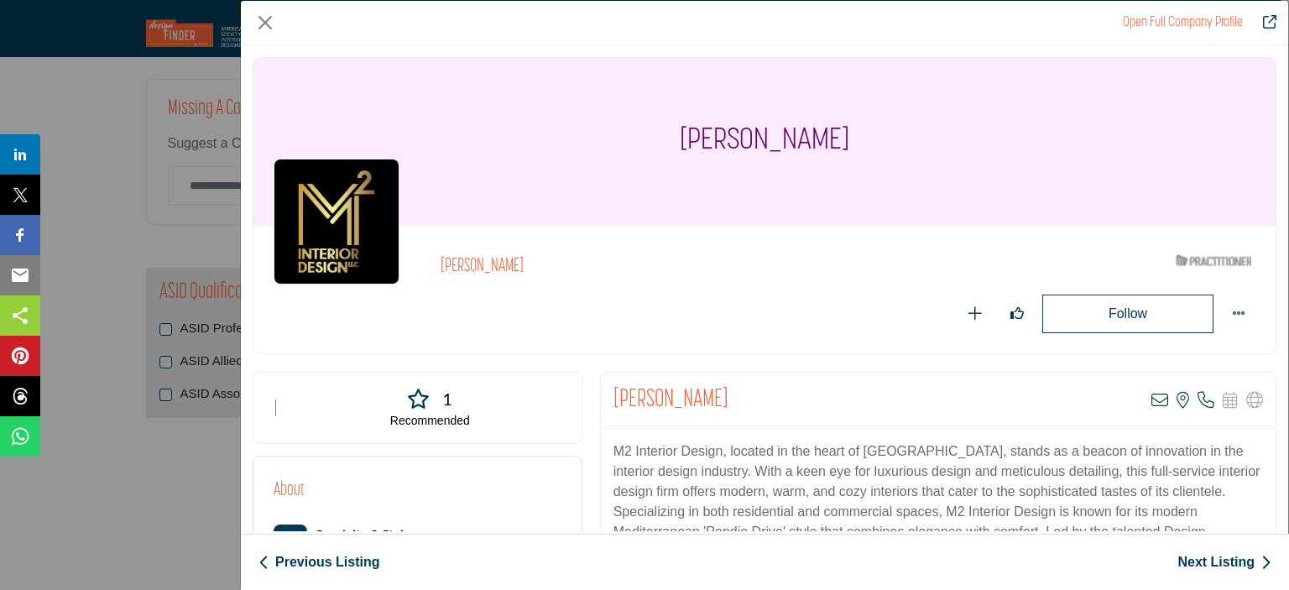
click at [104, 133] on div "Open Full Company Profile Misty McPherson ASID Qualified Practitioner who valid…" at bounding box center [644, 295] width 1289 height 590
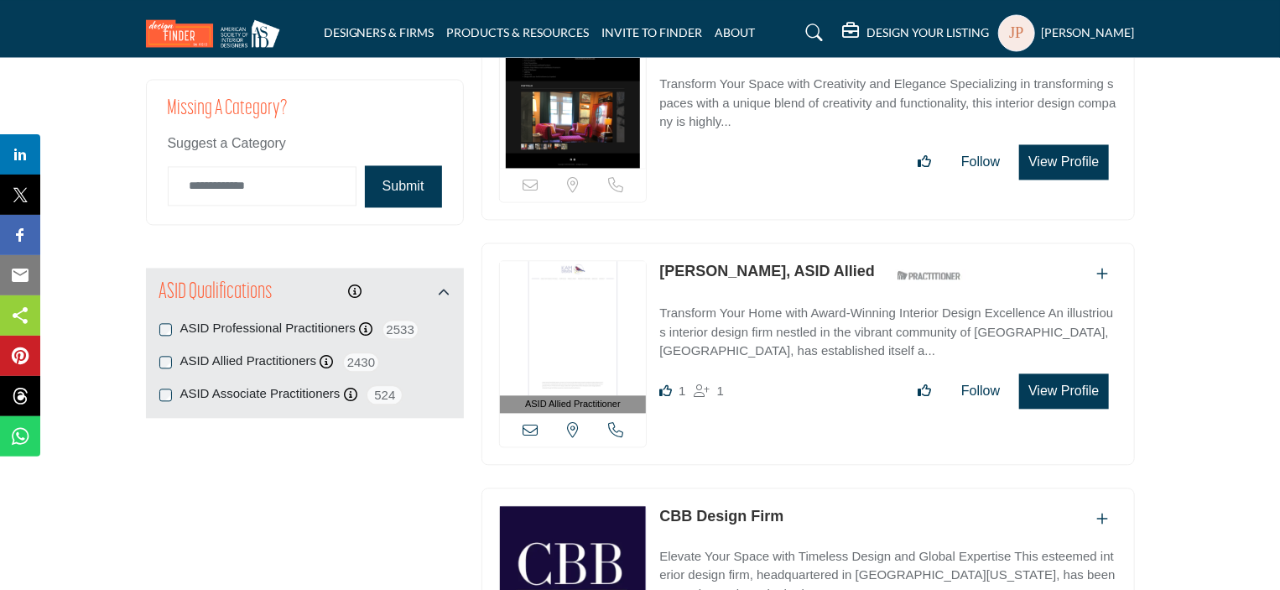
click at [1089, 26] on h5 "Jim Perkins" at bounding box center [1088, 32] width 93 height 17
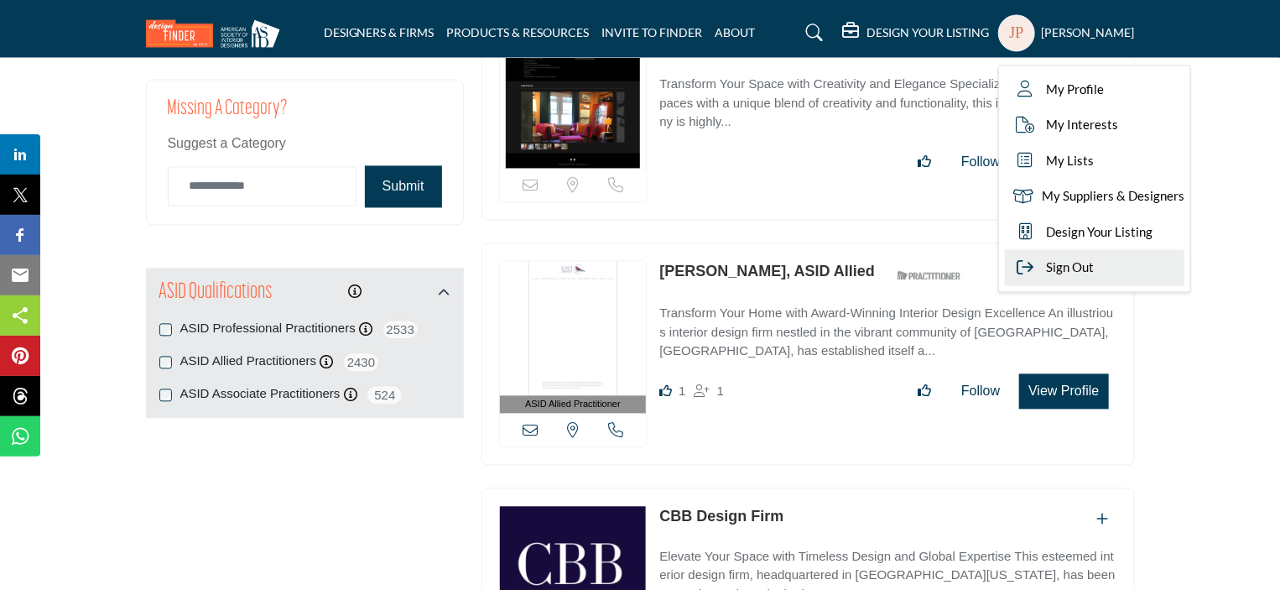
click at [1094, 274] on span "Sign Out" at bounding box center [1071, 267] width 48 height 19
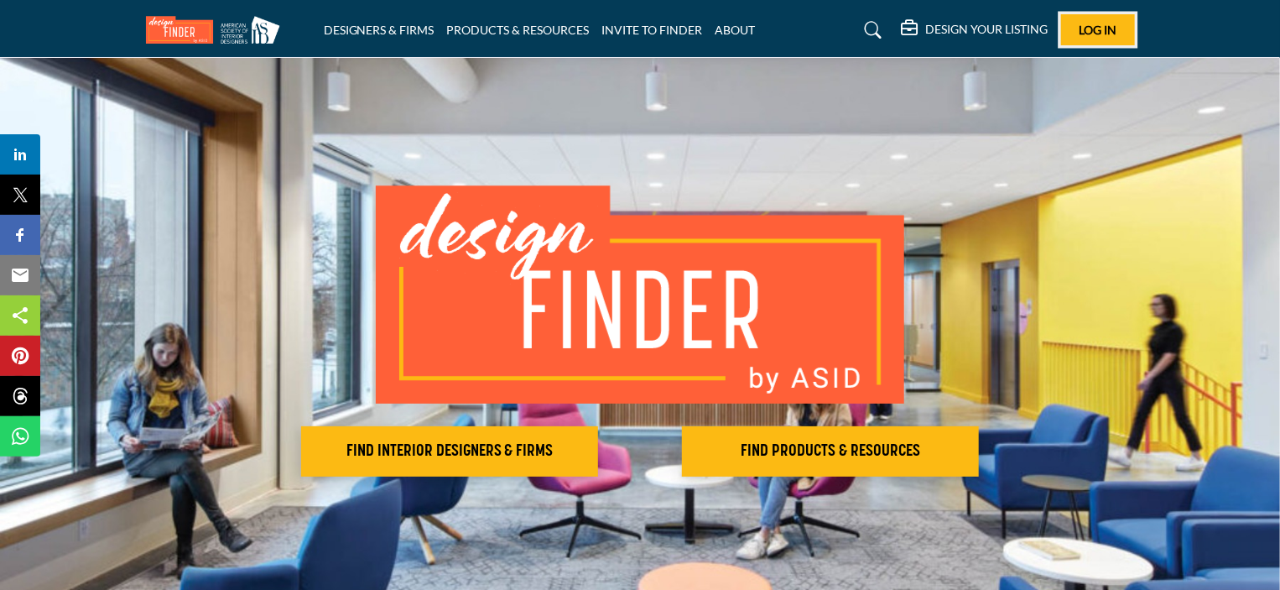
click at [1117, 33] on span "Log In" at bounding box center [1098, 30] width 38 height 14
